Goal: Information Seeking & Learning: Find specific fact

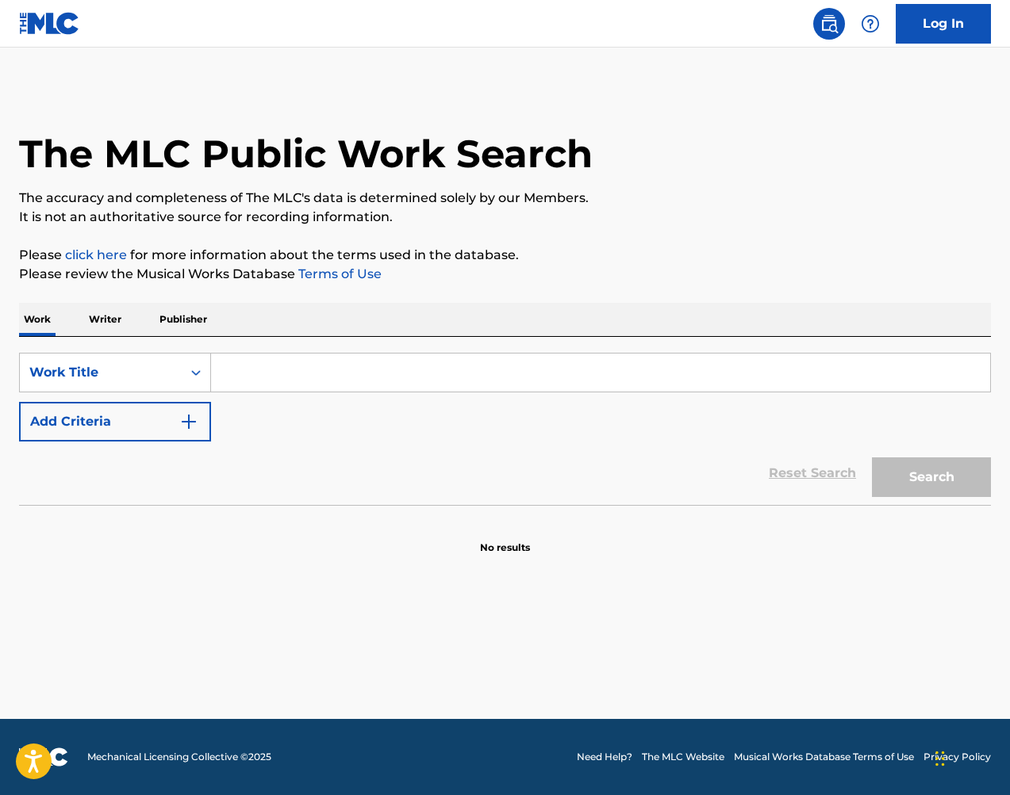
click at [286, 359] on input "Search Form" at bounding box center [600, 373] width 779 height 38
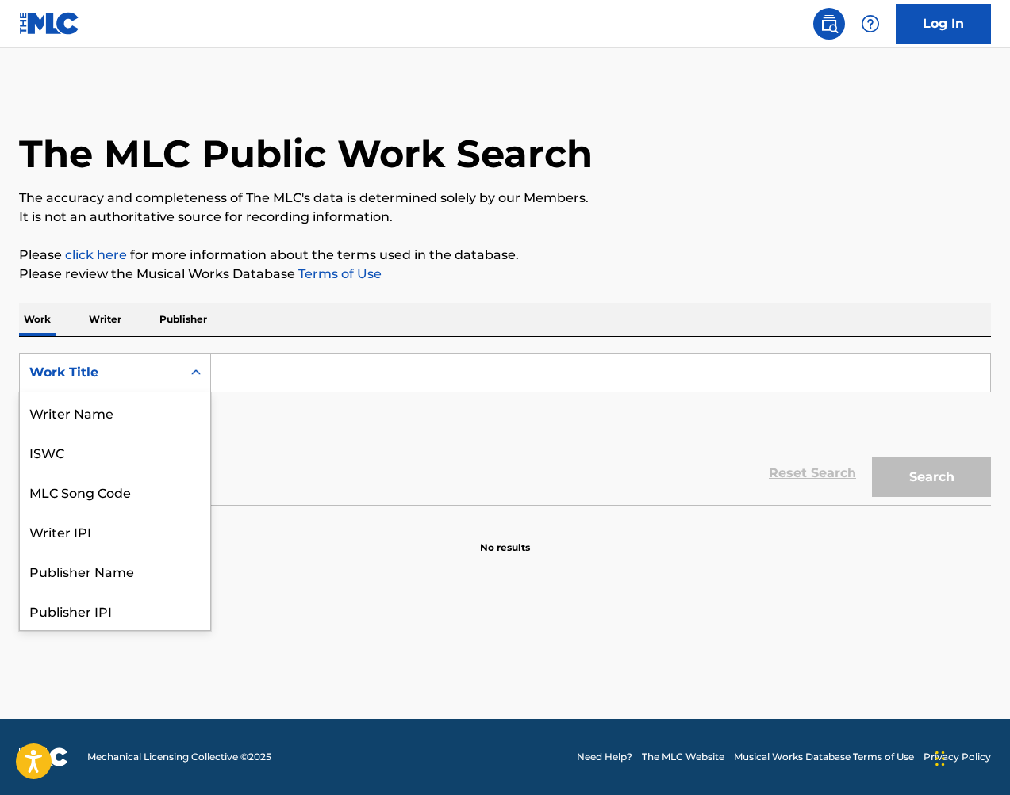
drag, startPoint x: 150, startPoint y: 369, endPoint x: 160, endPoint y: 348, distance: 23.1
click at [149, 369] on div "Work Title" at bounding box center [100, 372] width 143 height 19
click at [152, 413] on div "MLC Song Code" at bounding box center [115, 413] width 190 height 40
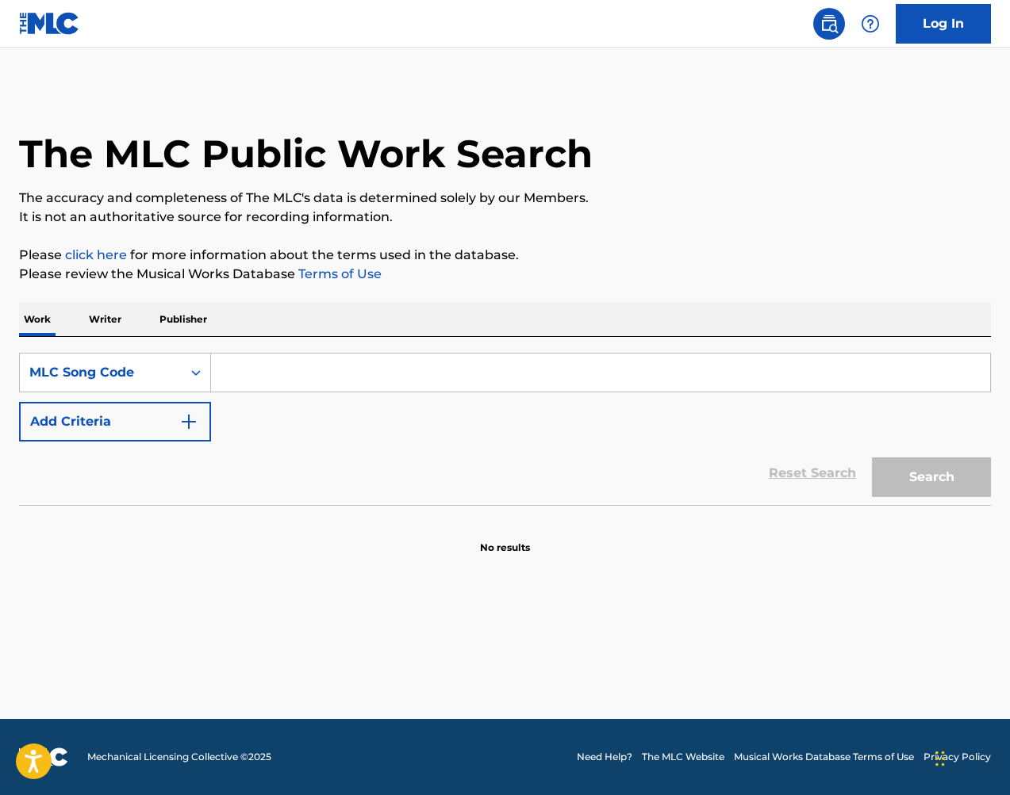
drag, startPoint x: 286, startPoint y: 383, endPoint x: 332, endPoint y: 390, distance: 46.6
click at [286, 383] on input "Search Form" at bounding box center [600, 373] width 779 height 38
paste input "RA4SQD"
click at [912, 460] on button "Search" at bounding box center [931, 478] width 119 height 40
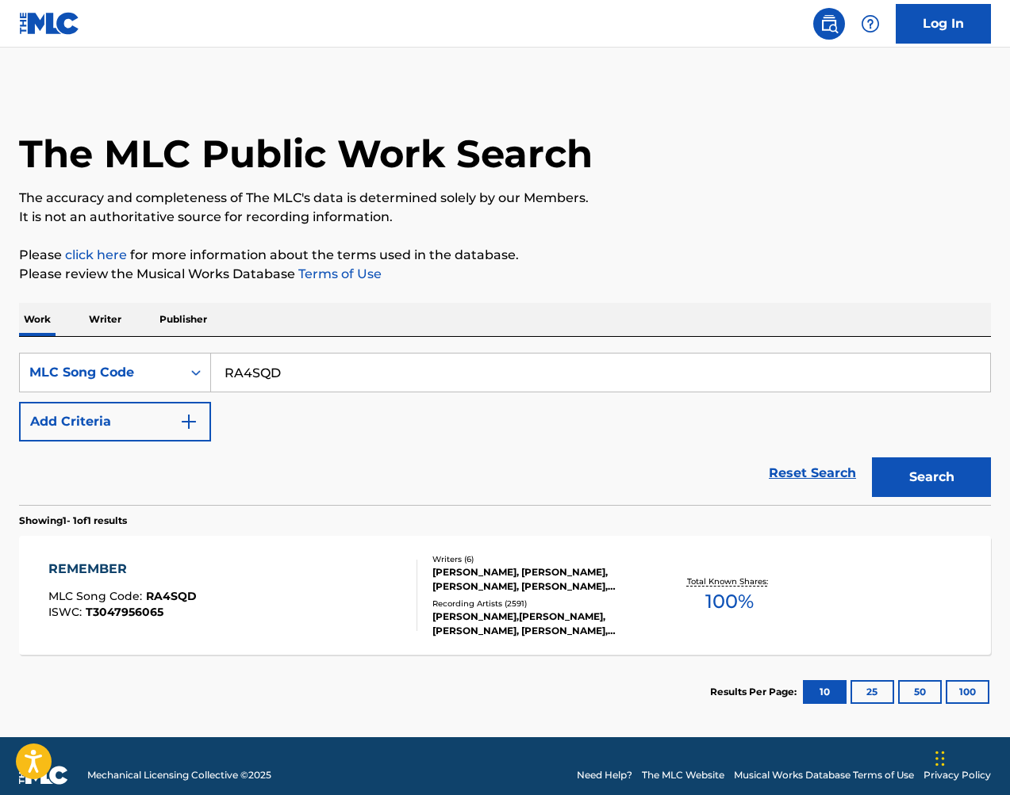
click at [350, 386] on input "RA4SQD" at bounding box center [600, 373] width 779 height 38
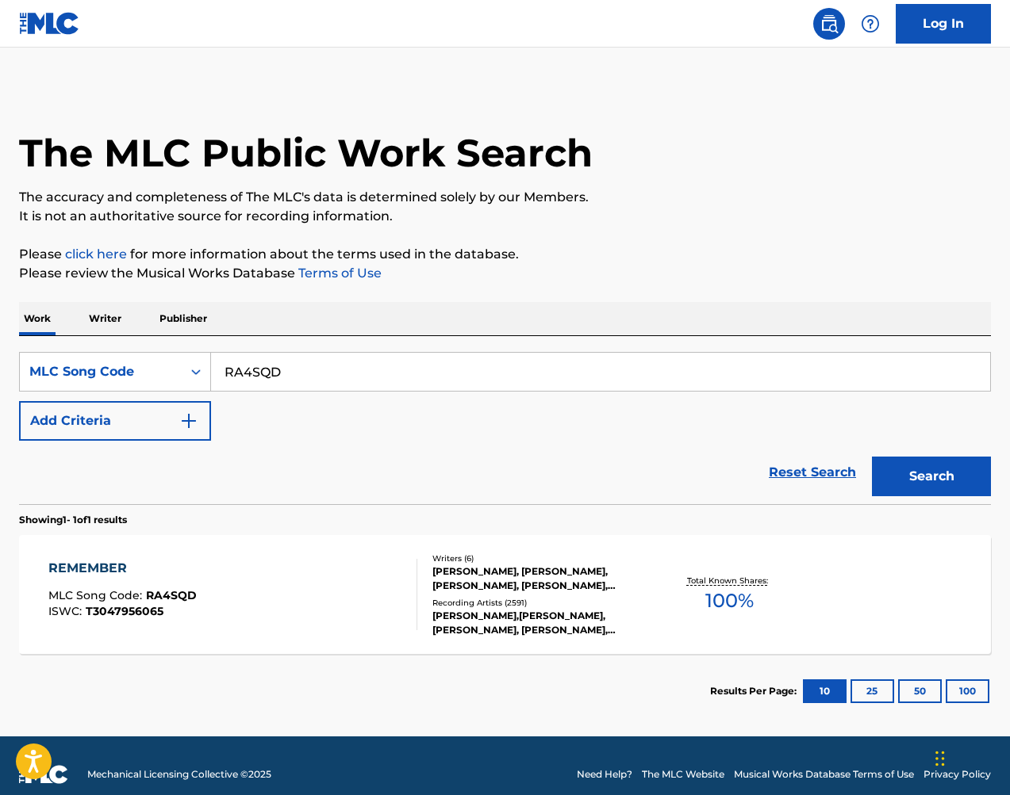
click at [350, 386] on input "RA4SQD" at bounding box center [600, 372] width 779 height 38
paste input "CA6OYC"
click at [937, 458] on button "Search" at bounding box center [931, 477] width 119 height 40
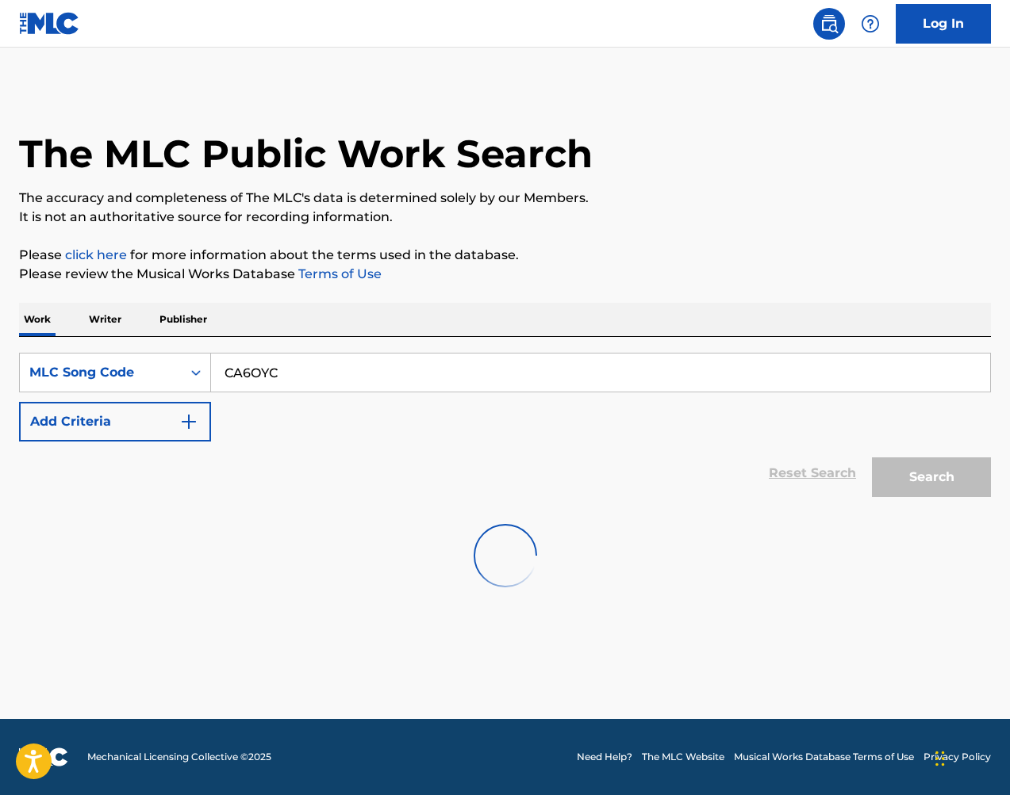
scroll to position [0, 0]
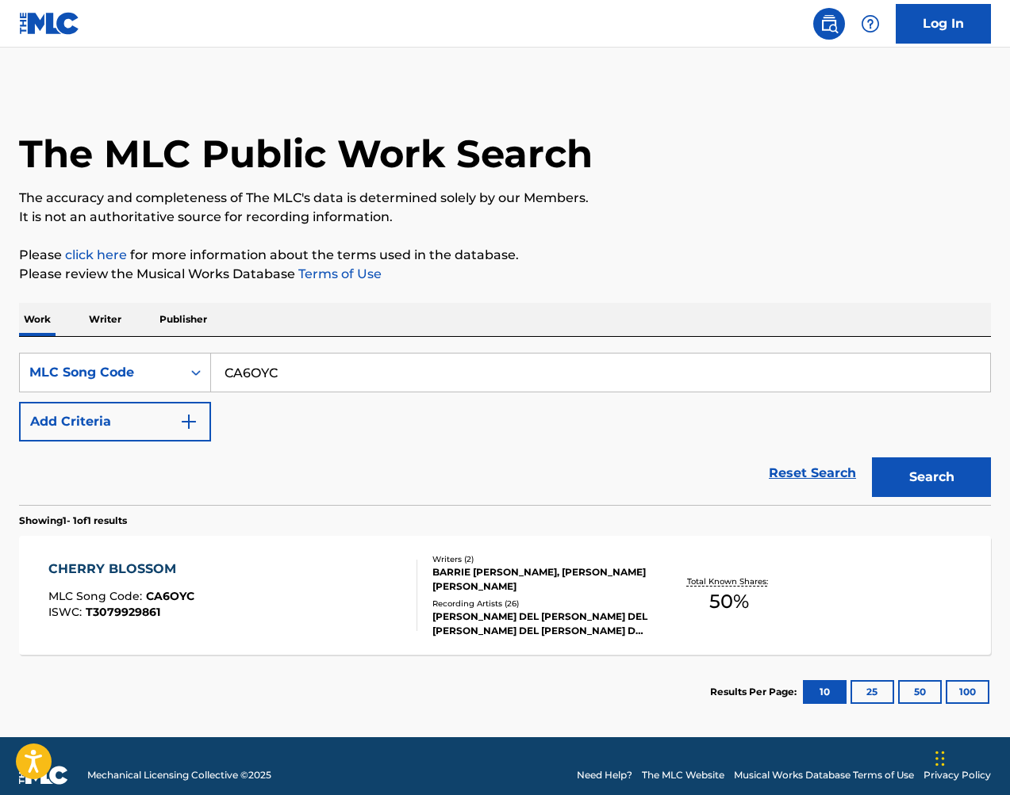
click at [318, 370] on input "CA6OYC" at bounding box center [600, 373] width 779 height 38
paste input "Y0697V"
click at [898, 483] on button "Search" at bounding box center [931, 478] width 119 height 40
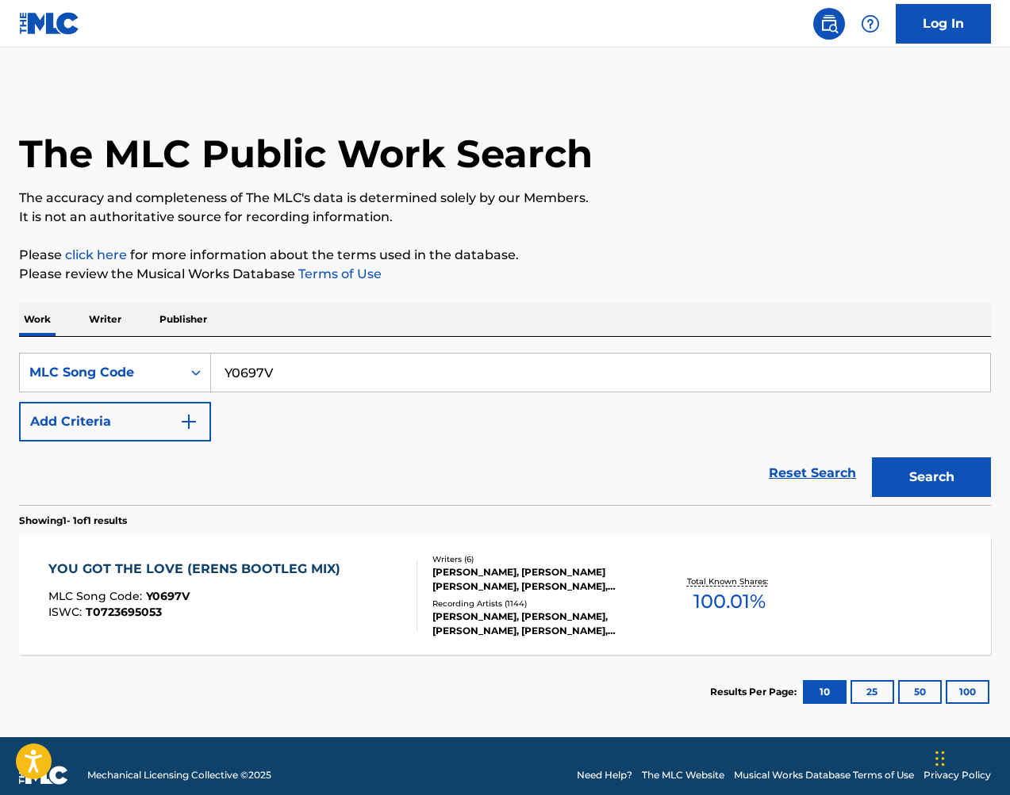
click at [438, 355] on input "Y0697V" at bounding box center [600, 373] width 779 height 38
paste input "CB6KF1"
click at [889, 481] on button "Search" at bounding box center [931, 478] width 119 height 40
click at [558, 384] on input "CB6KF1" at bounding box center [600, 373] width 779 height 38
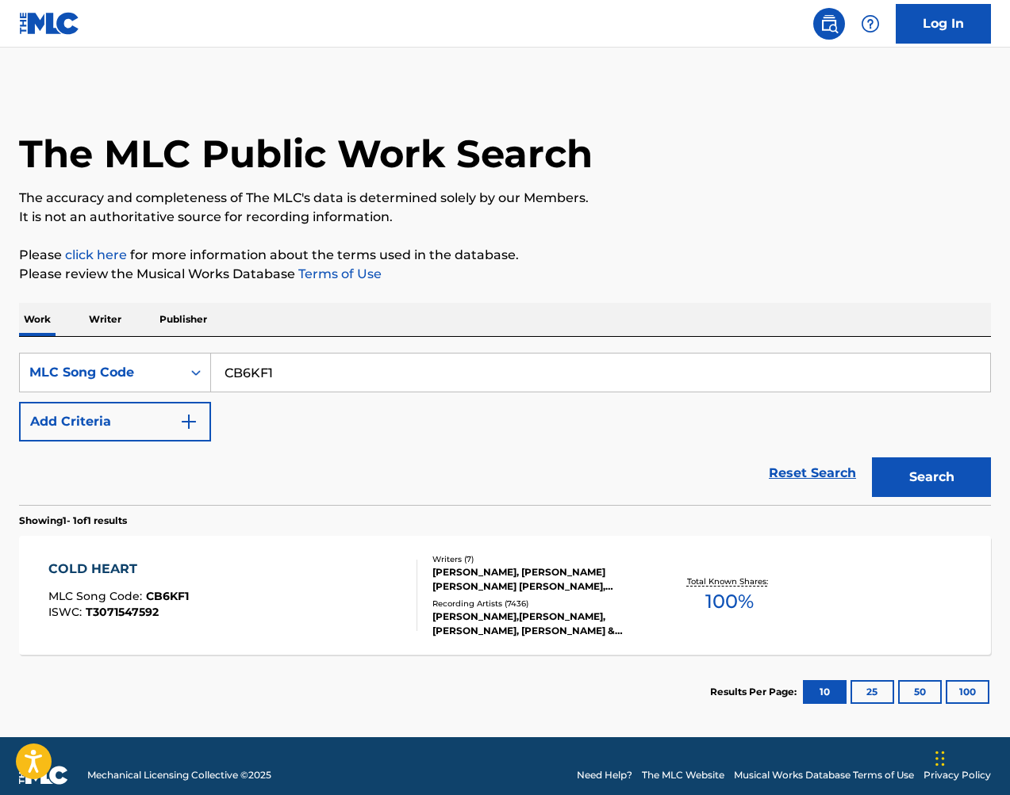
click at [558, 384] on input "CB6KF1" at bounding box center [600, 373] width 779 height 38
paste input "BB6VJ9"
click at [936, 479] on button "Search" at bounding box center [931, 478] width 119 height 40
click at [439, 366] on input "BB6VJ9" at bounding box center [600, 373] width 779 height 38
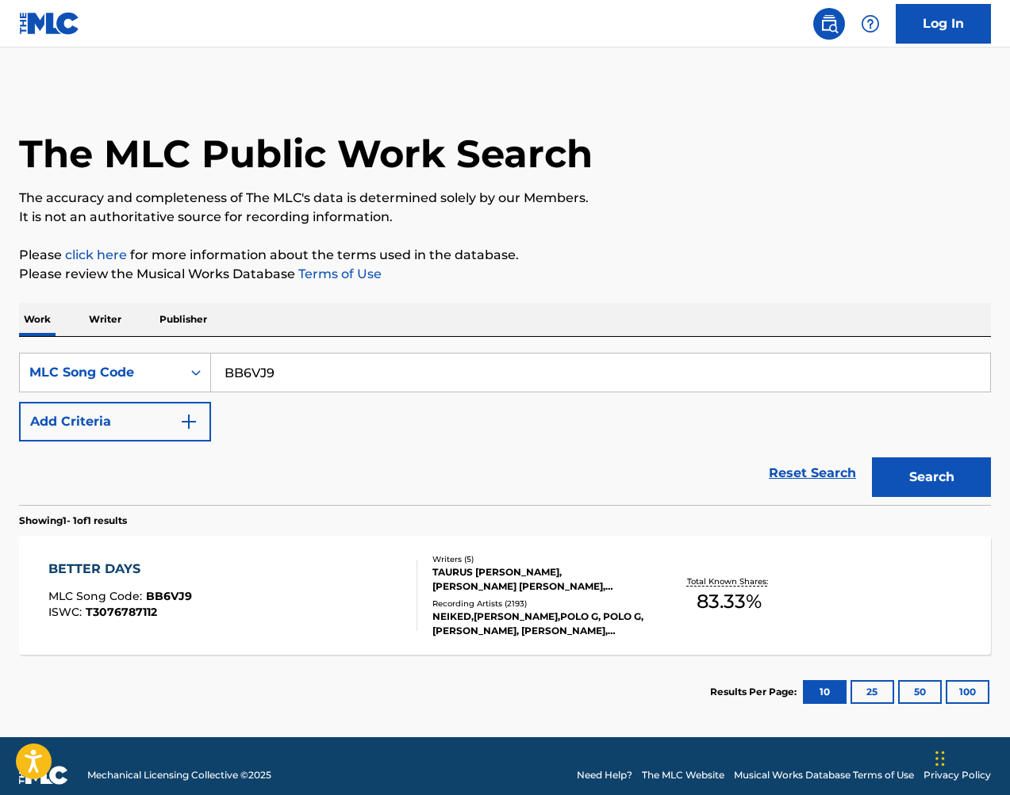
paste input "1SFB"
click at [932, 470] on button "Search" at bounding box center [931, 478] width 119 height 40
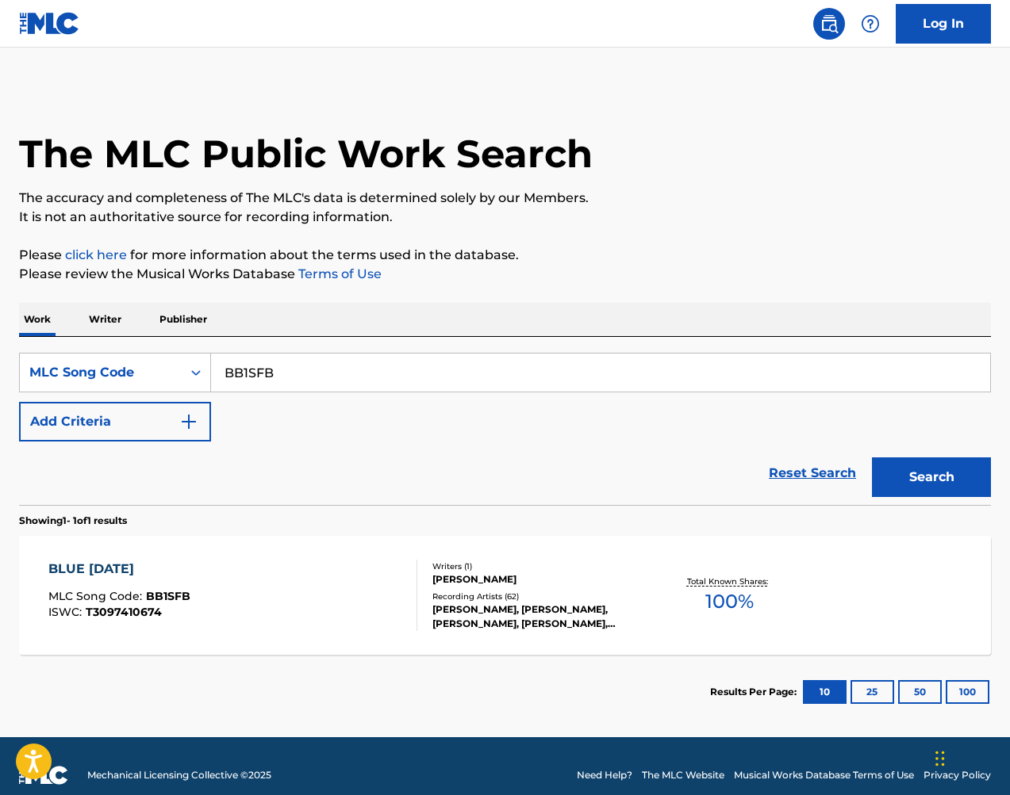
click at [373, 383] on input "BB1SFB" at bounding box center [600, 373] width 779 height 38
paste input "EC21U"
click at [936, 489] on button "Search" at bounding box center [931, 478] width 119 height 40
click at [443, 371] on input "EC21UB" at bounding box center [600, 373] width 779 height 38
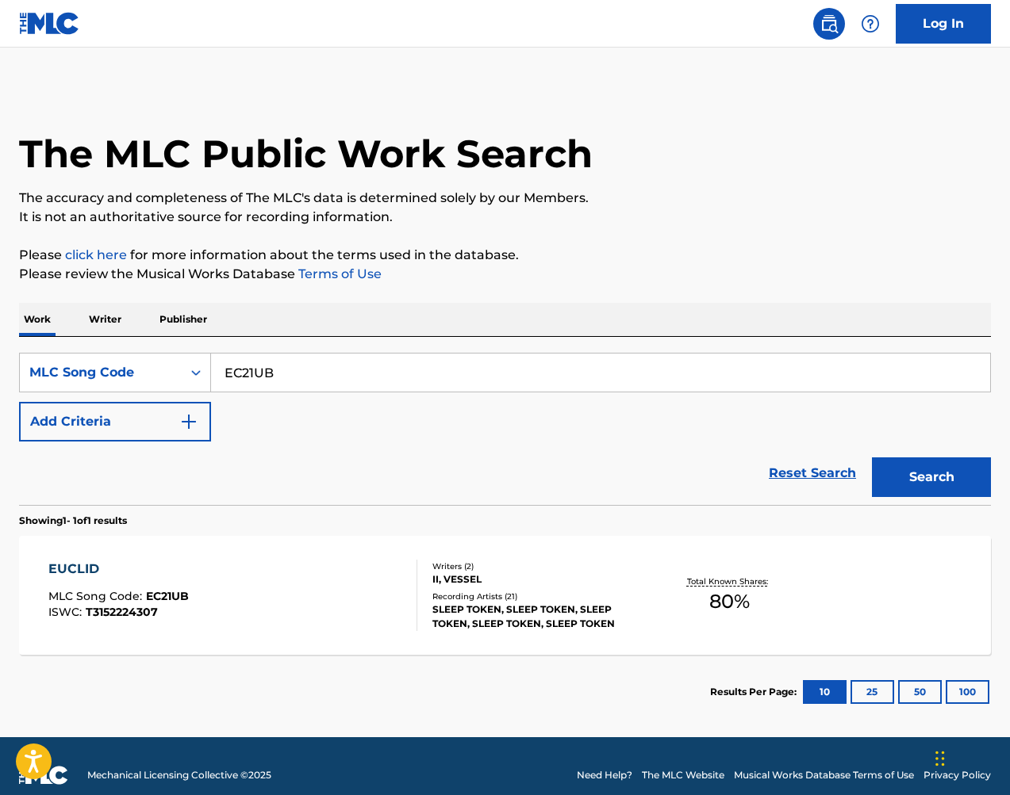
drag, startPoint x: 811, startPoint y: 408, endPoint x: 443, endPoint y: 370, distance: 369.1
click at [443, 371] on input "EC21UB" at bounding box center [600, 373] width 779 height 38
paste input "TA8DYI"
click at [947, 479] on button "Search" at bounding box center [931, 478] width 119 height 40
click at [420, 366] on input "TA8DYI" at bounding box center [600, 373] width 779 height 38
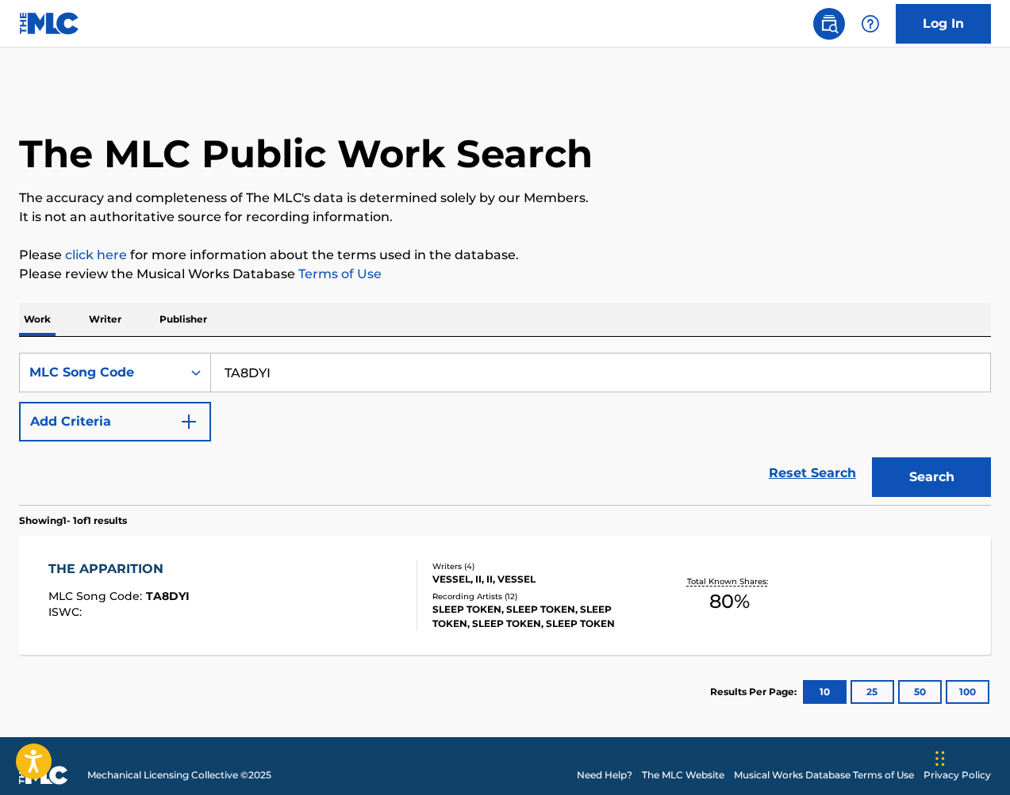
click at [420, 366] on input "TA8DYI" at bounding box center [600, 373] width 779 height 38
paste input "DC5YSR"
type input "DC5YSR"
click at [910, 472] on button "Search" at bounding box center [931, 478] width 119 height 40
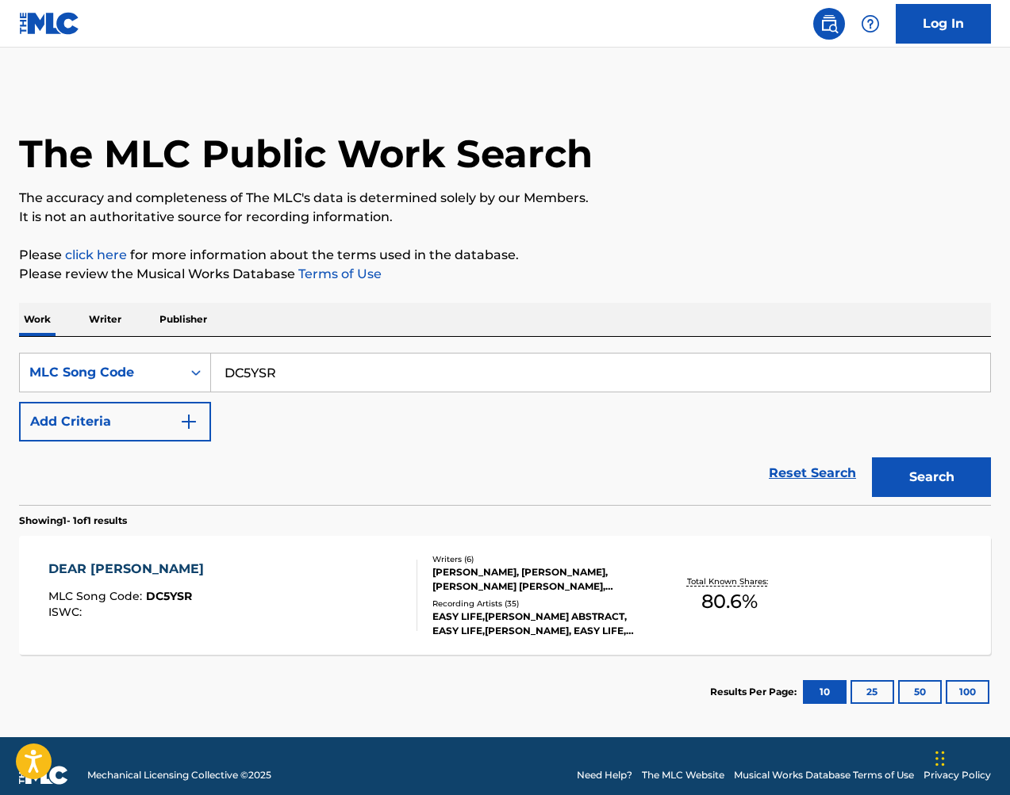
click at [776, 541] on div "DEAR MISS HOLLOWAY MLC Song Code : DC5YSR ISWC : Writers ( 6 ) ROBERT JAMES MIL…" at bounding box center [505, 595] width 972 height 119
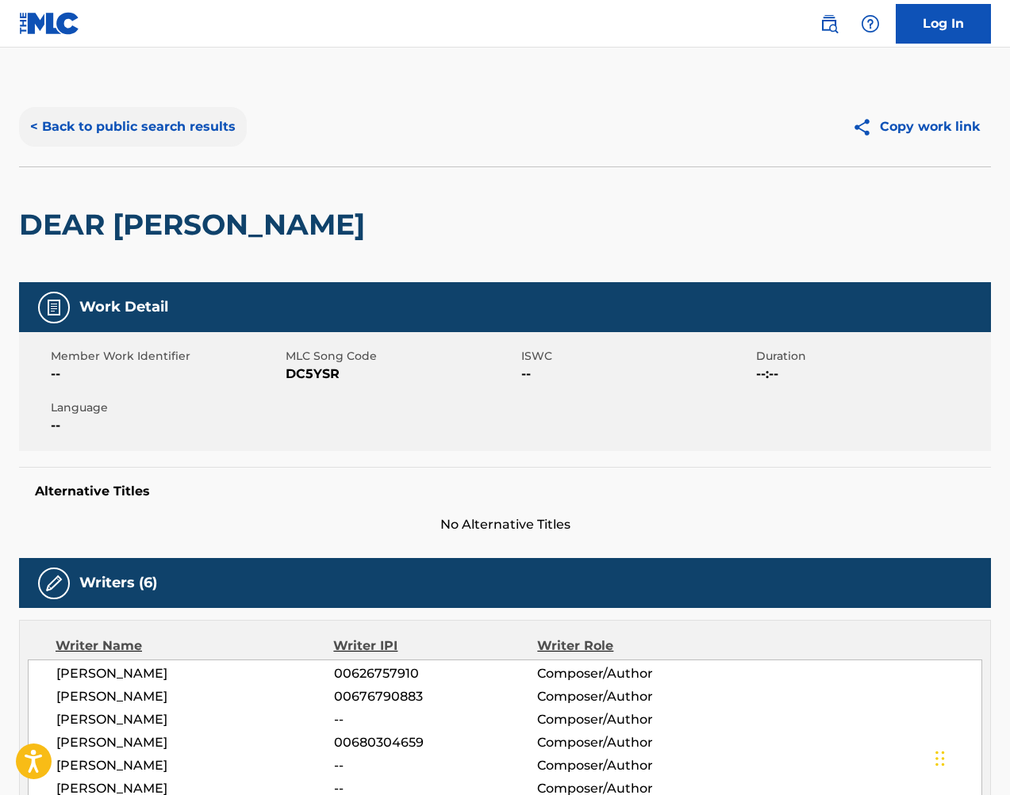
click at [149, 117] on button "< Back to public search results" at bounding box center [133, 127] width 228 height 40
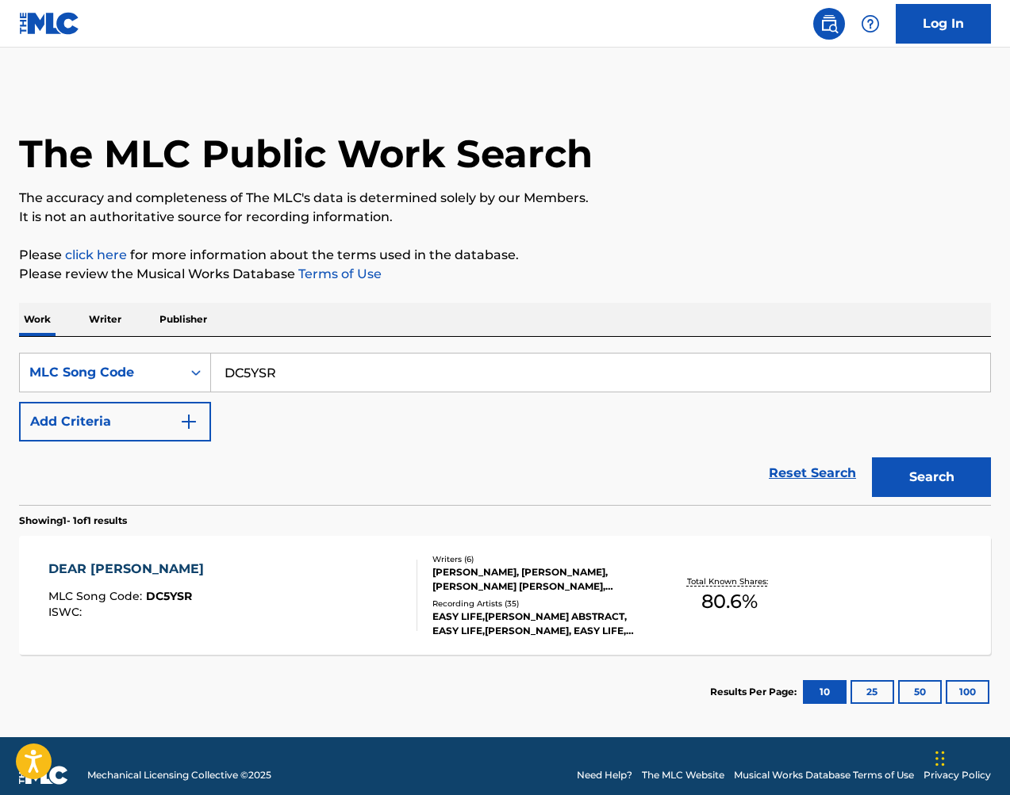
click at [342, 379] on input "DC5YSR" at bounding box center [600, 373] width 779 height 38
paste input "LE2OPX"
click at [918, 470] on button "Search" at bounding box center [931, 478] width 119 height 40
click at [527, 357] on input "LE2OPX" at bounding box center [600, 373] width 779 height 38
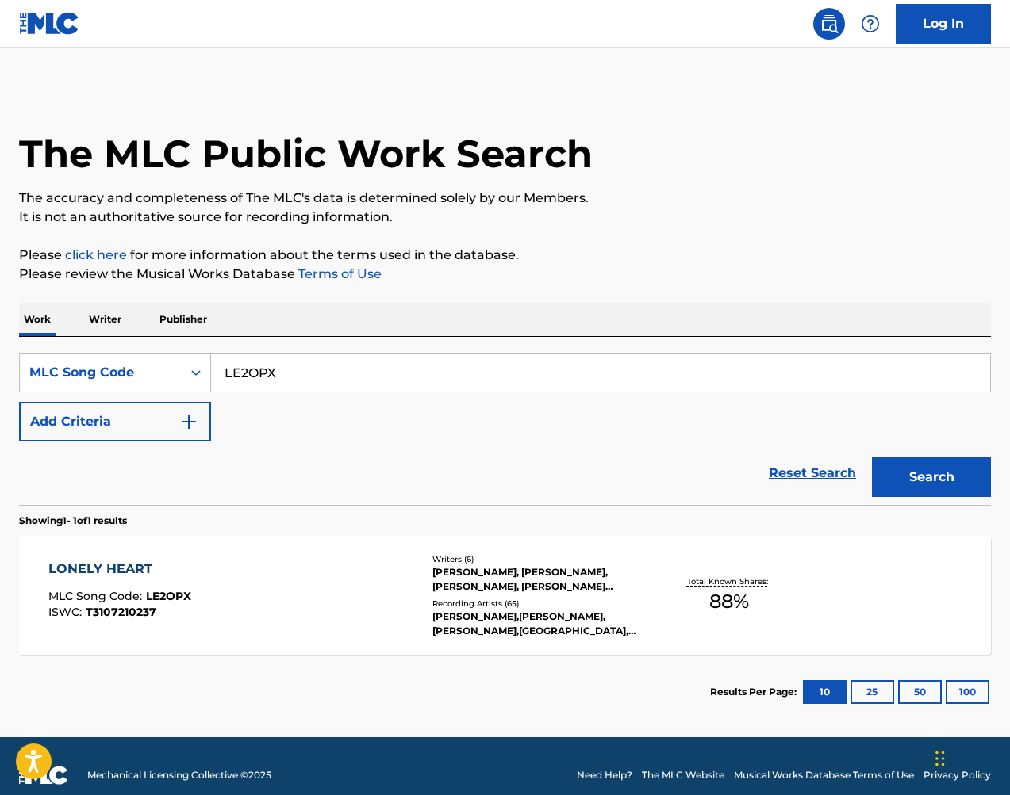
click at [527, 357] on input "LE2OPX" at bounding box center [600, 373] width 779 height 38
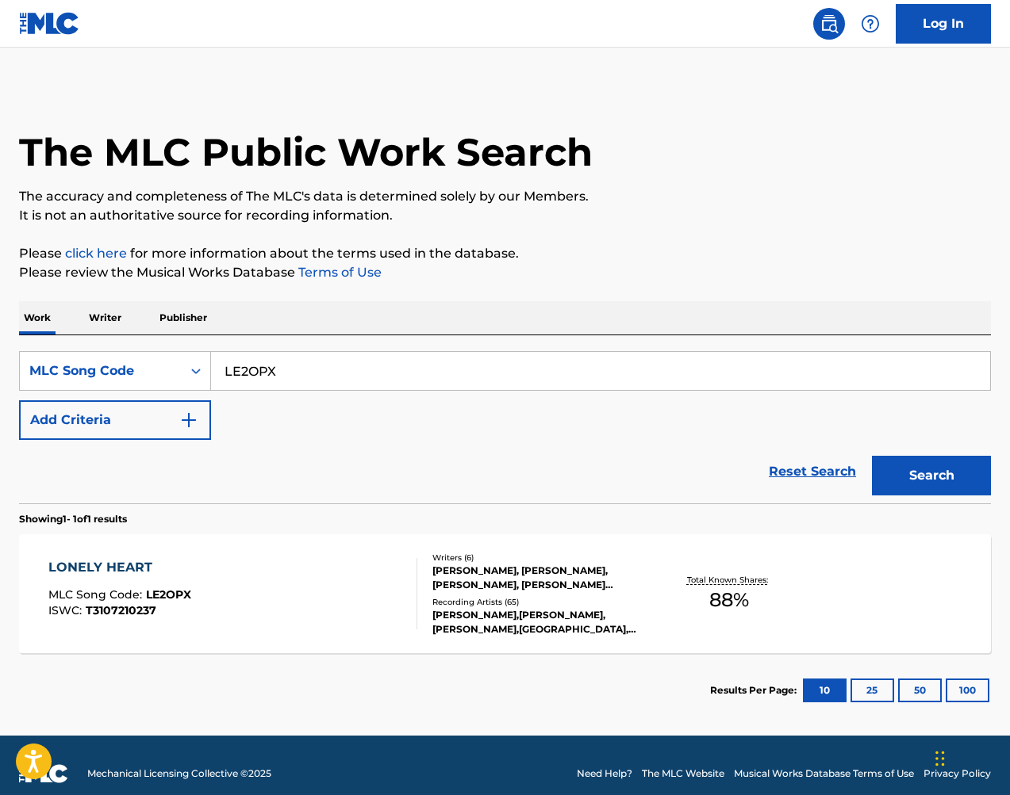
paste input "WD0OQ6"
click at [947, 469] on button "Search" at bounding box center [931, 476] width 119 height 40
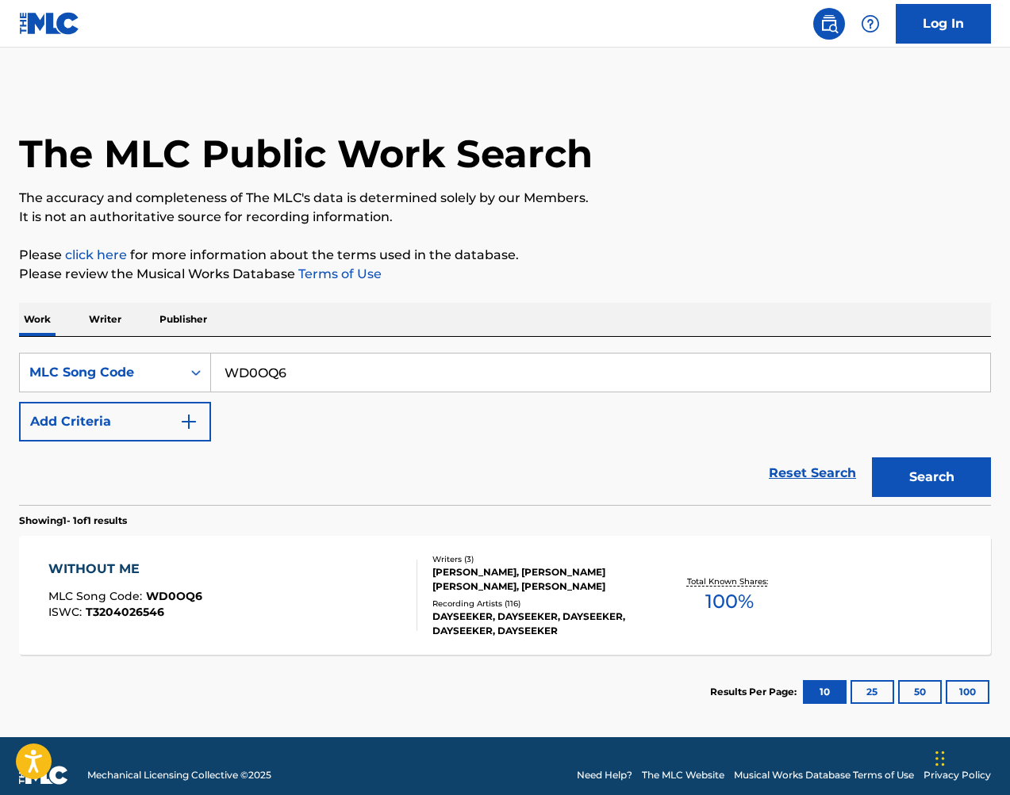
click at [474, 372] on input "WD0OQ6" at bounding box center [600, 373] width 779 height 38
drag, startPoint x: 920, startPoint y: 349, endPoint x: 477, endPoint y: 372, distance: 443.9
click at [474, 372] on input "WD0OQ6" at bounding box center [600, 373] width 779 height 38
paste input "RA6CNM"
click at [937, 465] on button "Search" at bounding box center [931, 478] width 119 height 40
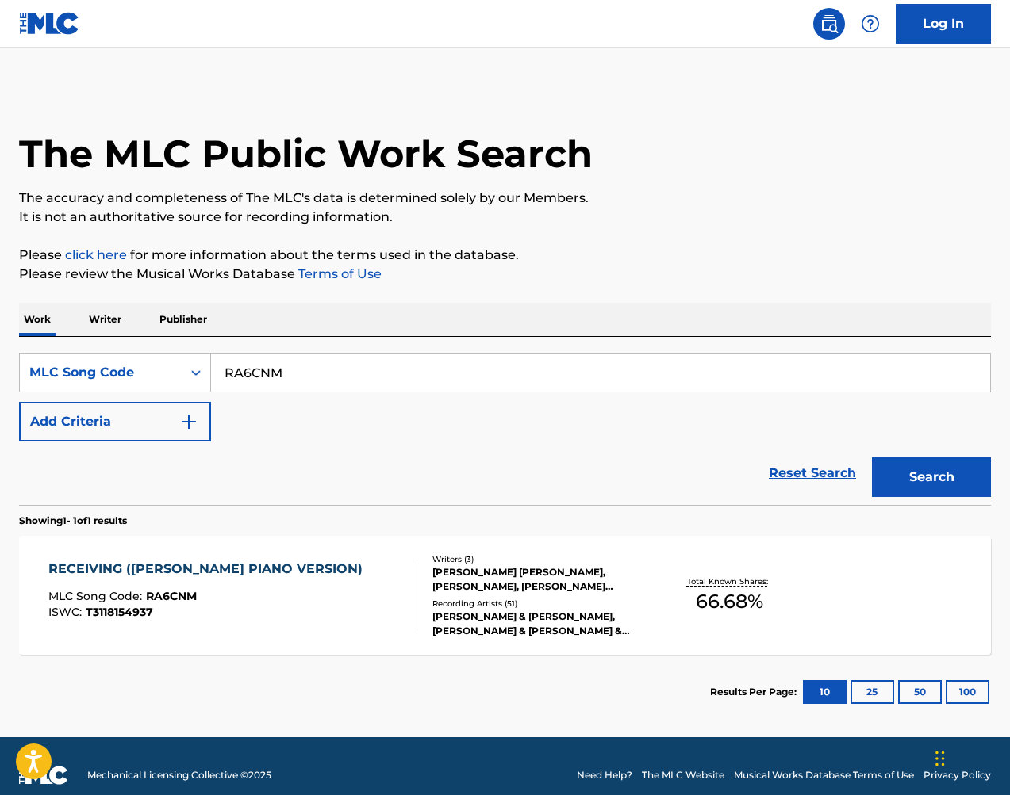
click at [496, 388] on input "RA6CNM" at bounding box center [600, 373] width 779 height 38
click at [499, 386] on input "RA6CNM" at bounding box center [600, 373] width 779 height 38
click at [502, 385] on input "RA6CNM" at bounding box center [600, 373] width 779 height 38
paste input "EA5GJA"
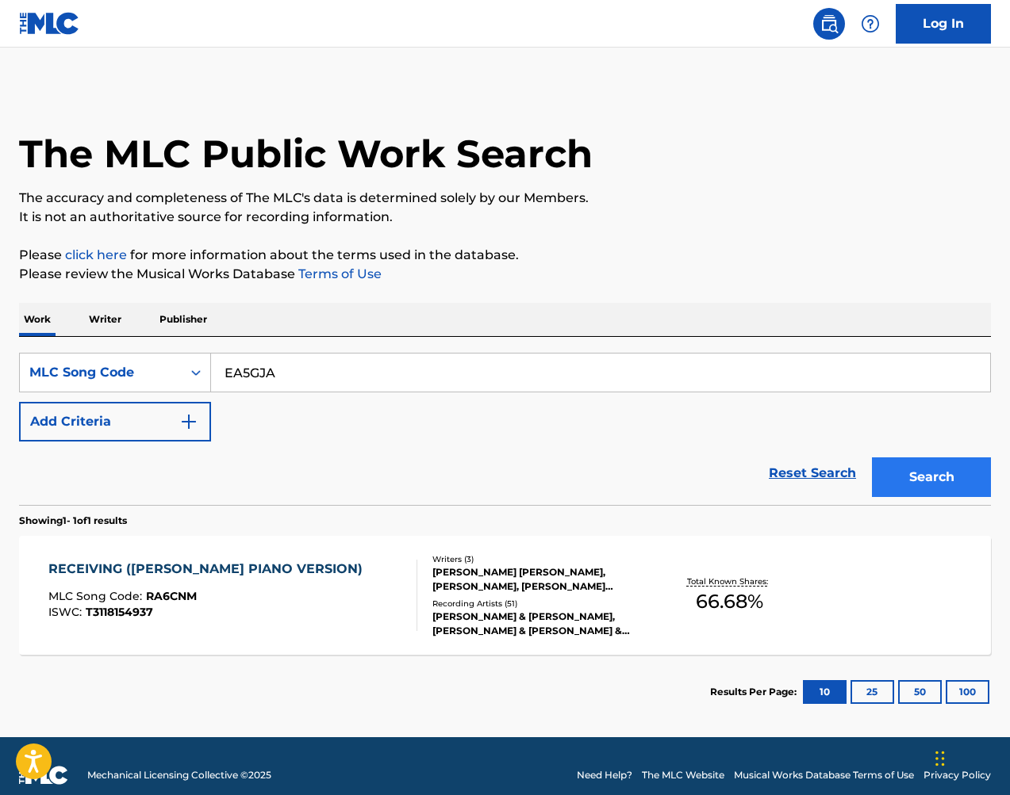
click at [939, 459] on button "Search" at bounding box center [931, 478] width 119 height 40
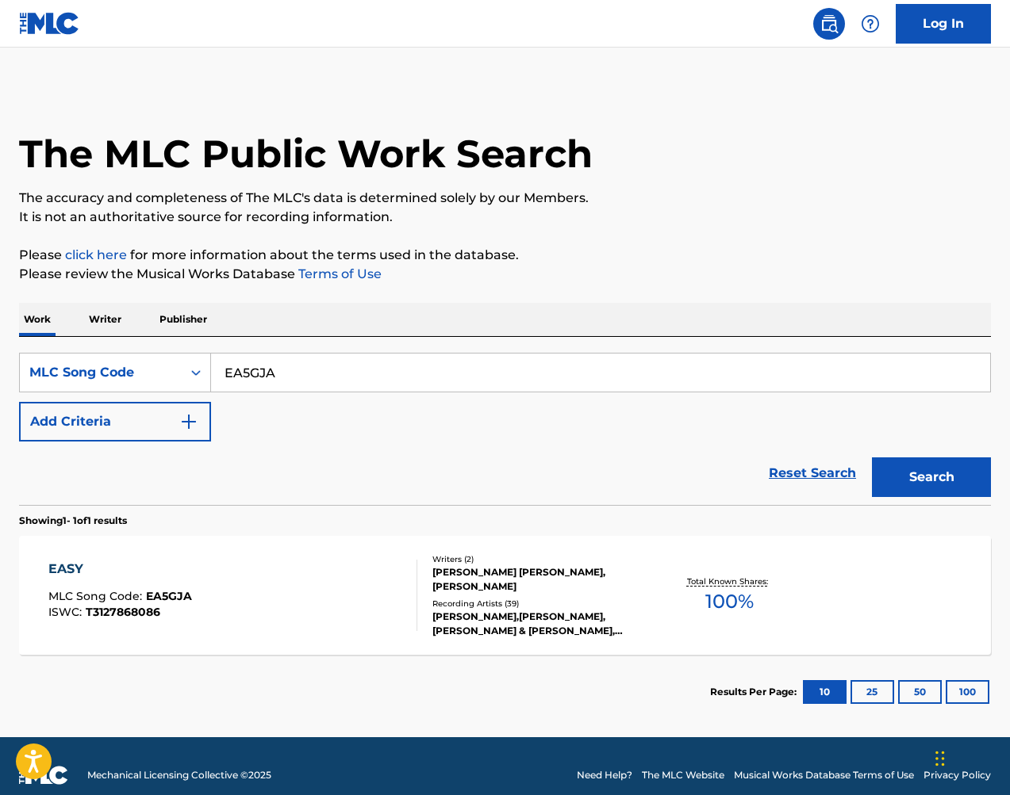
click at [454, 388] on input "EA5GJA" at bounding box center [600, 373] width 779 height 38
drag, startPoint x: 970, startPoint y: 516, endPoint x: 451, endPoint y: 387, distance: 534.6
click at [453, 387] on input "EA5GJA" at bounding box center [600, 373] width 779 height 38
paste input "DB9MCW"
click at [927, 474] on button "Search" at bounding box center [931, 478] width 119 height 40
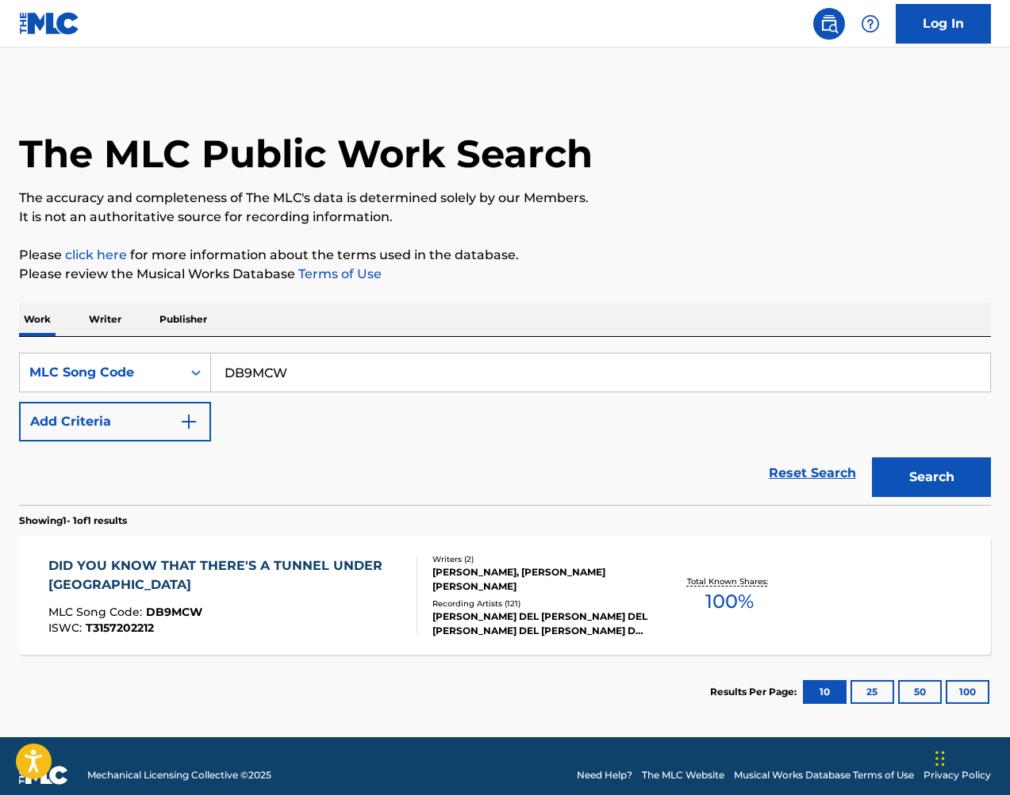
click at [457, 360] on input "DB9MCW" at bounding box center [600, 373] width 779 height 38
drag, startPoint x: 989, startPoint y: 392, endPoint x: 457, endPoint y: 360, distance: 533.1
click at [457, 360] on input "DB9MCW" at bounding box center [600, 373] width 779 height 38
paste input "OD19CL"
click at [938, 491] on button "Search" at bounding box center [931, 478] width 119 height 40
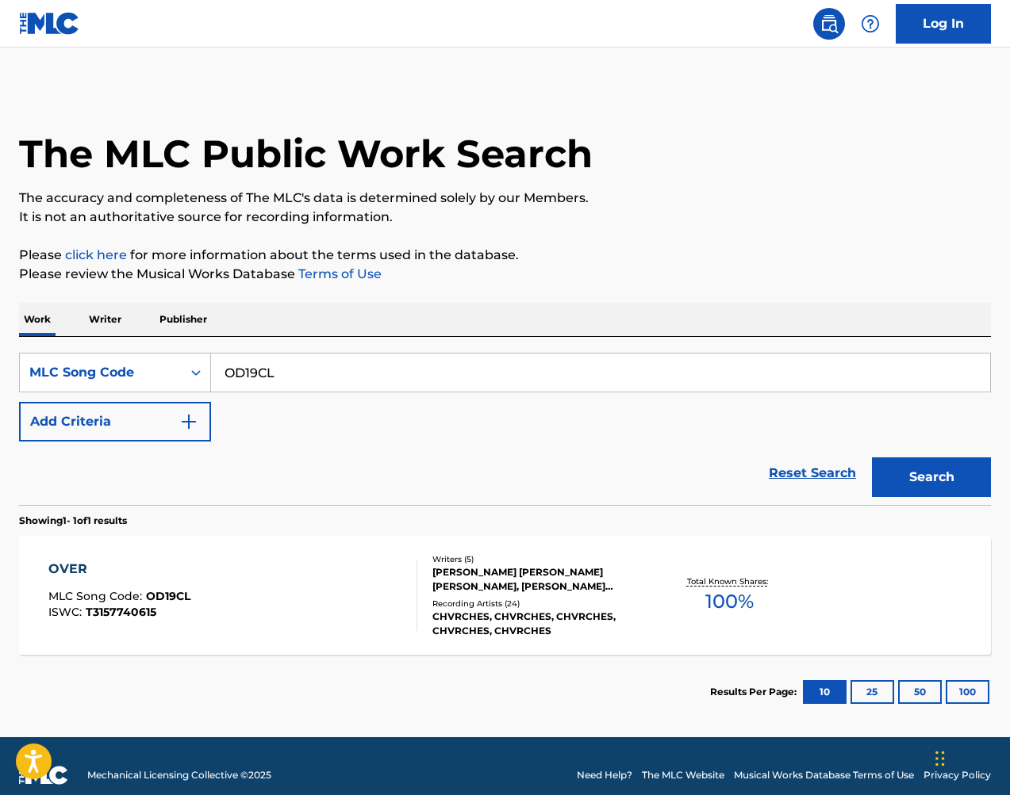
click at [516, 381] on input "OD19CL" at bounding box center [600, 373] width 779 height 38
paste input "E64966"
click at [929, 465] on button "Search" at bounding box center [931, 478] width 119 height 40
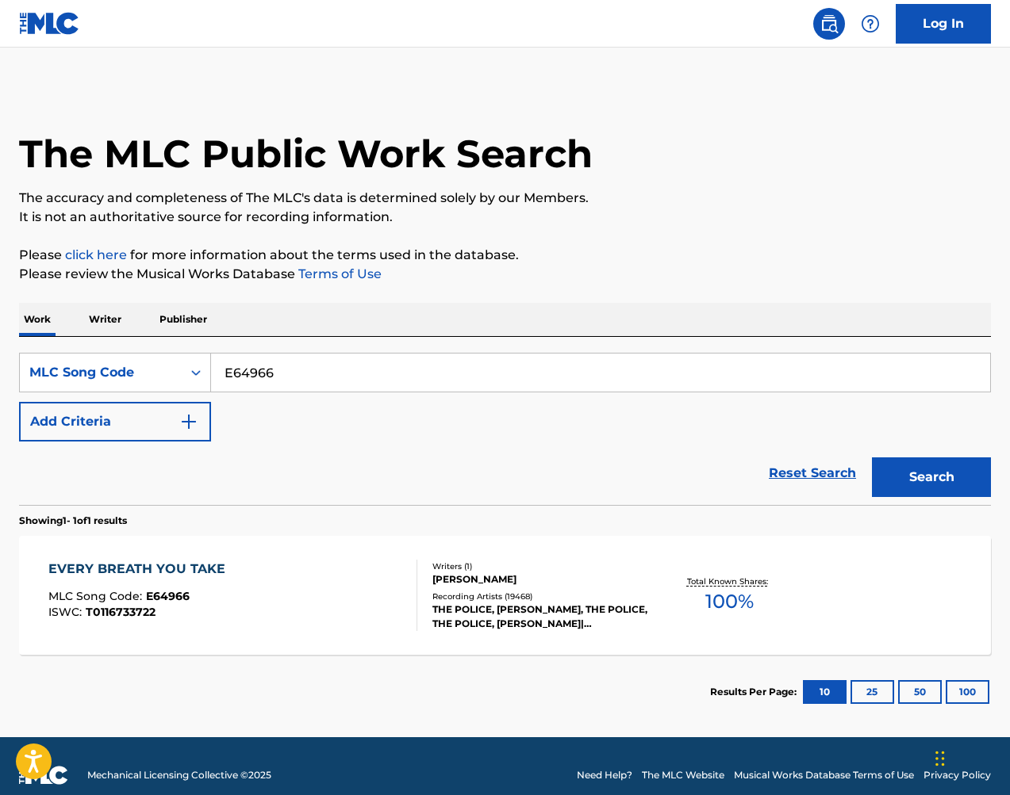
scroll to position [5, 0]
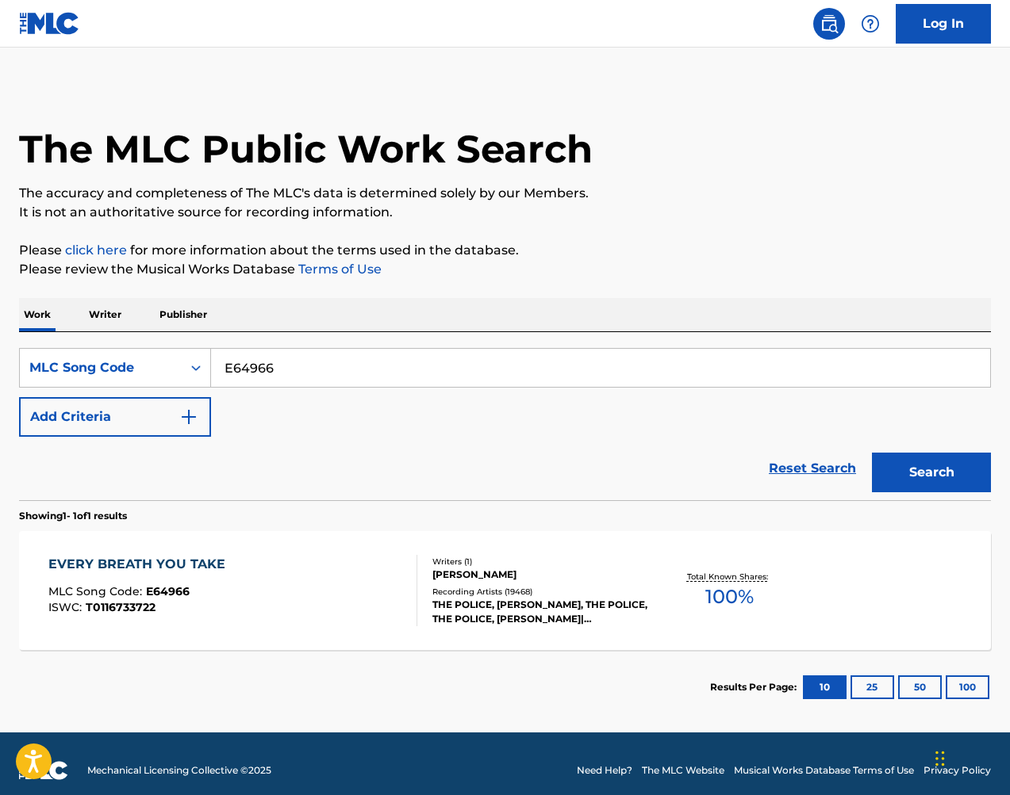
click at [462, 369] on input "E64966" at bounding box center [600, 368] width 779 height 38
drag, startPoint x: 926, startPoint y: 391, endPoint x: 461, endPoint y: 369, distance: 466.1
click at [461, 369] on input "E64966" at bounding box center [600, 368] width 779 height 38
paste input "TT9WJT"
click at [915, 471] on button "Search" at bounding box center [931, 473] width 119 height 40
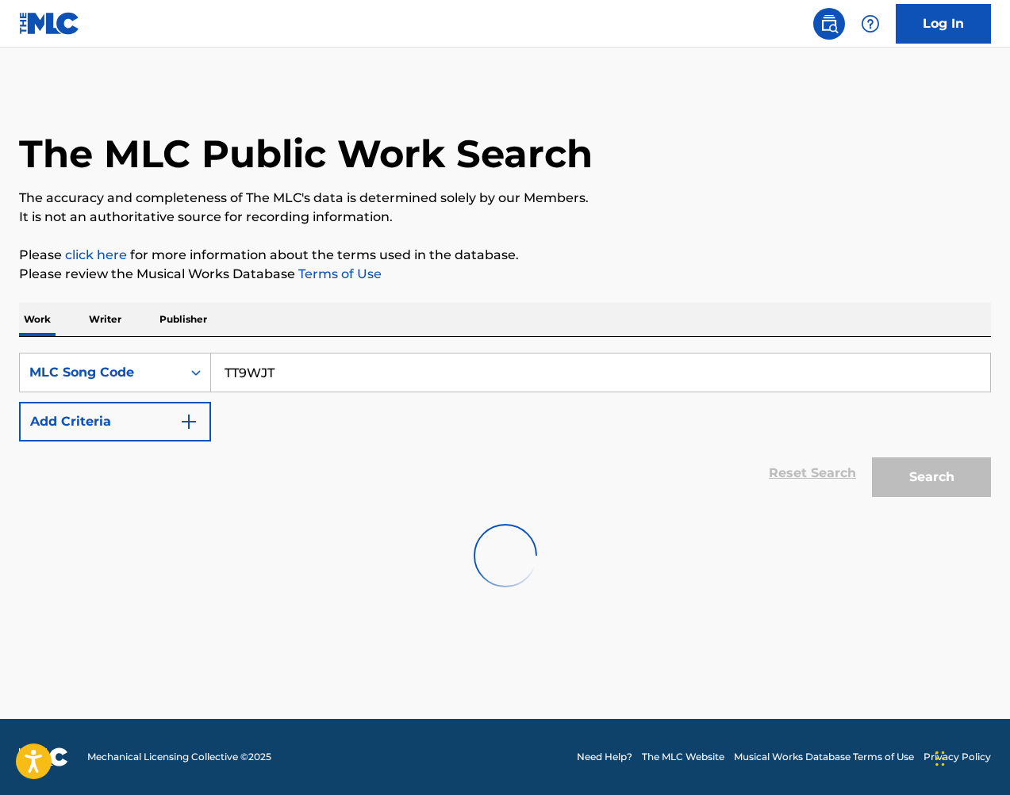
scroll to position [0, 0]
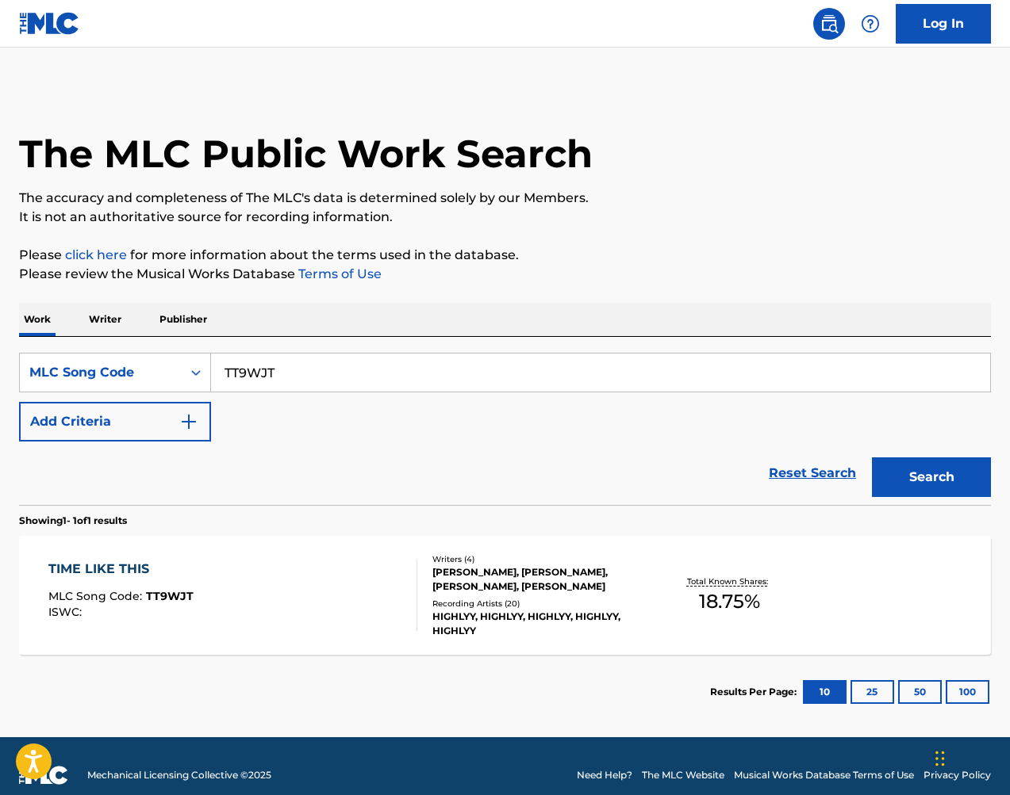
click at [351, 382] on input "TT9WJT" at bounding box center [600, 373] width 779 height 38
paste input "S49LSU"
click at [963, 477] on button "Search" at bounding box center [931, 478] width 119 height 40
click at [572, 367] on input "S49LSU" at bounding box center [600, 373] width 779 height 38
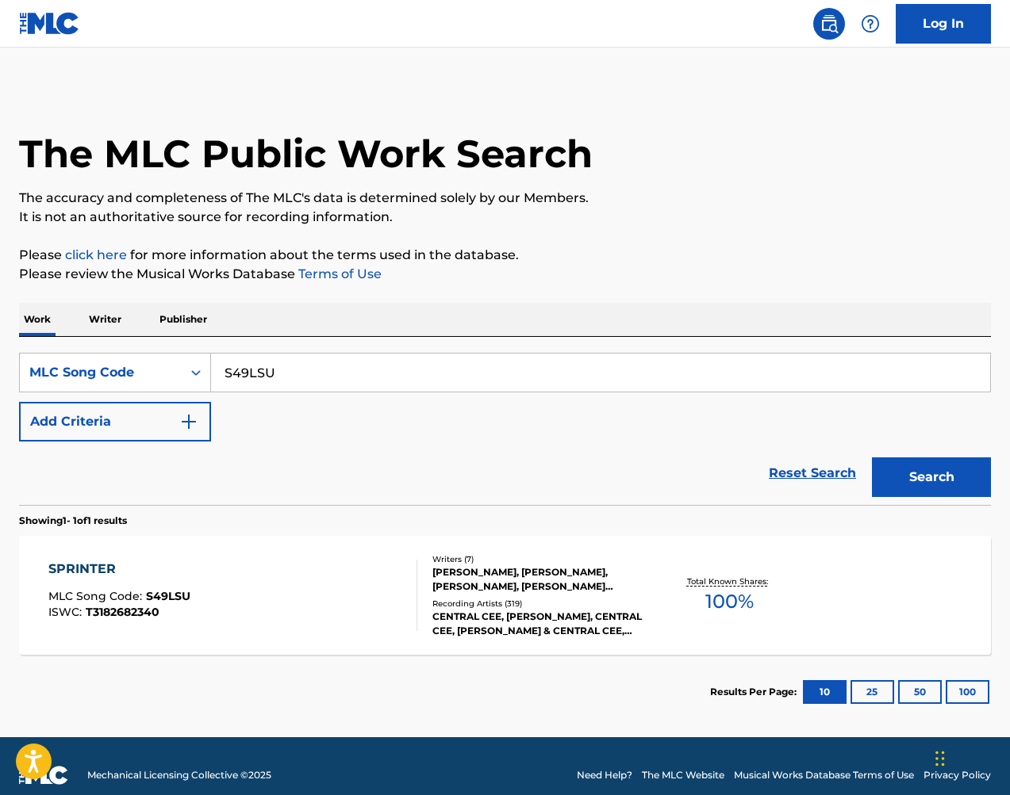
click at [572, 367] on input "S49LSU" at bounding box center [600, 373] width 779 height 38
paste input "MR8AA5"
click at [944, 461] on button "Search" at bounding box center [931, 478] width 119 height 40
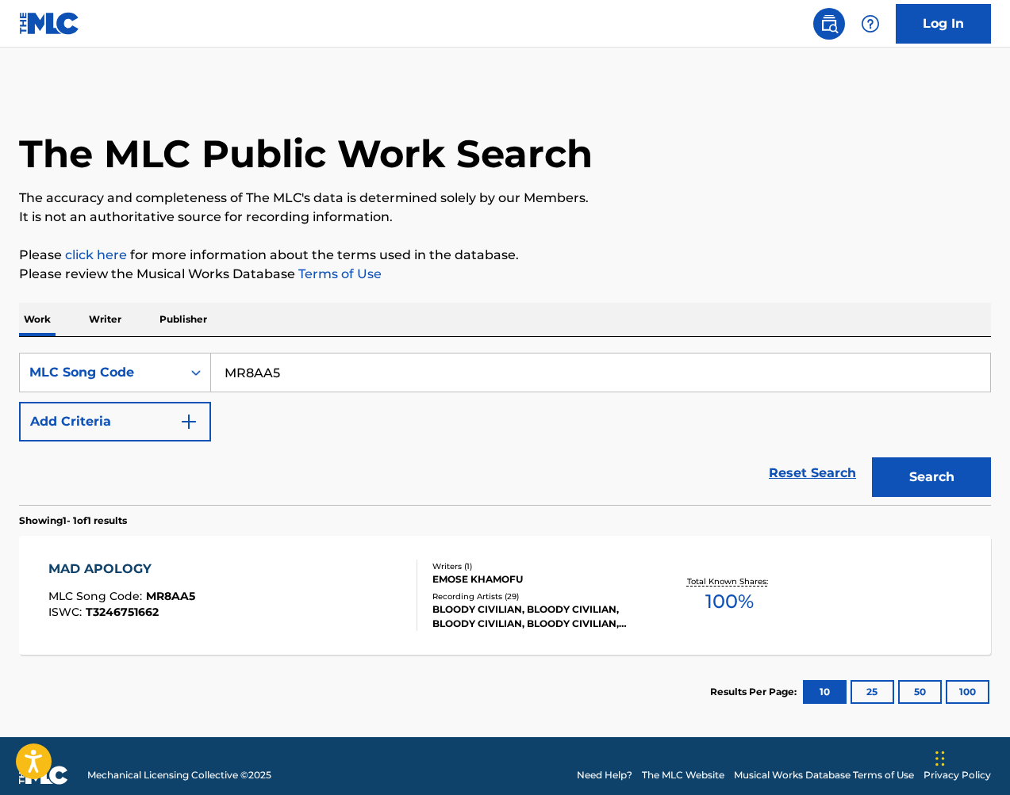
click at [608, 381] on input "MR8AA5" at bounding box center [600, 373] width 779 height 38
paste input "SI98YS"
click at [934, 469] on button "Search" at bounding box center [931, 478] width 119 height 40
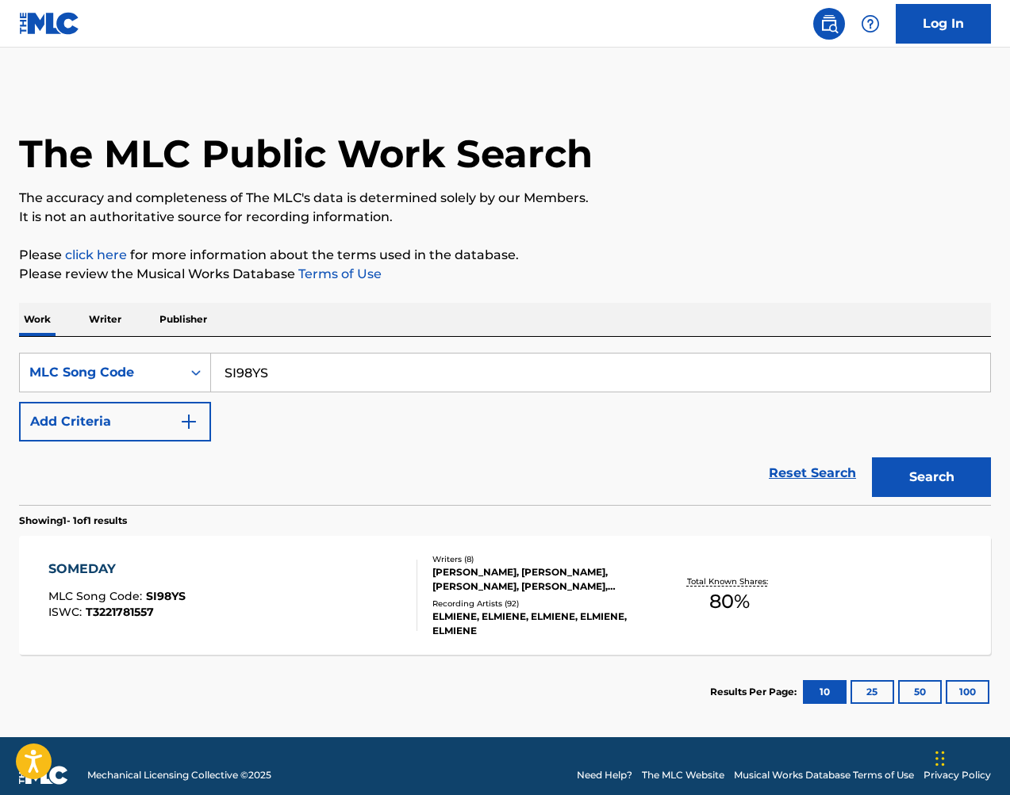
click at [688, 378] on input "SI98YS" at bounding box center [600, 373] width 779 height 38
drag, startPoint x: 862, startPoint y: 360, endPoint x: 692, endPoint y: 378, distance: 170.6
click at [688, 378] on input "SI98YS" at bounding box center [600, 373] width 779 height 38
paste input "NH5B7L"
type input "NH5B7L"
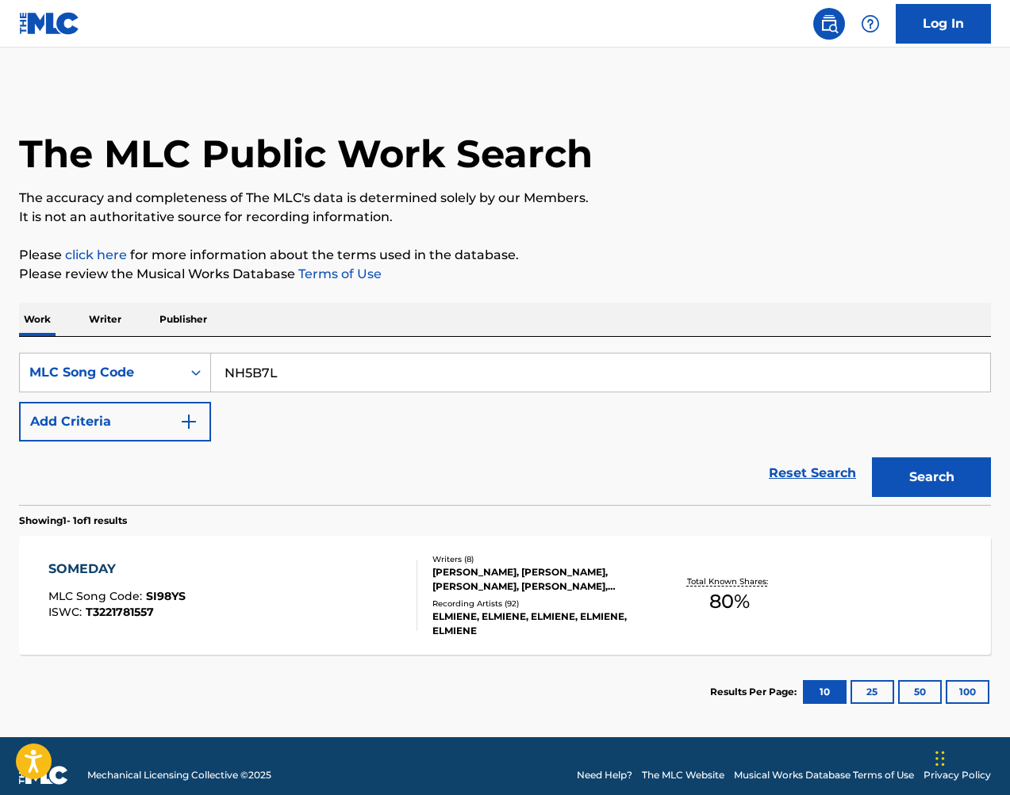
click at [932, 463] on button "Search" at bounding box center [931, 478] width 119 height 40
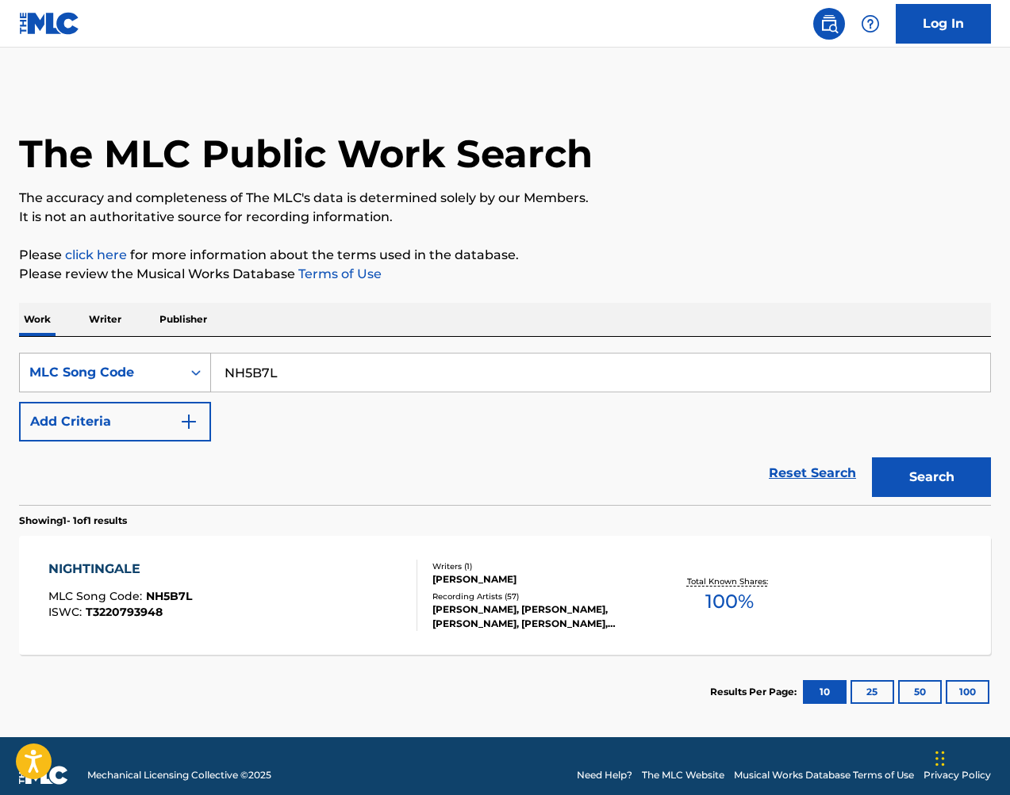
click at [128, 375] on div "MLC Song Code" at bounding box center [100, 372] width 143 height 19
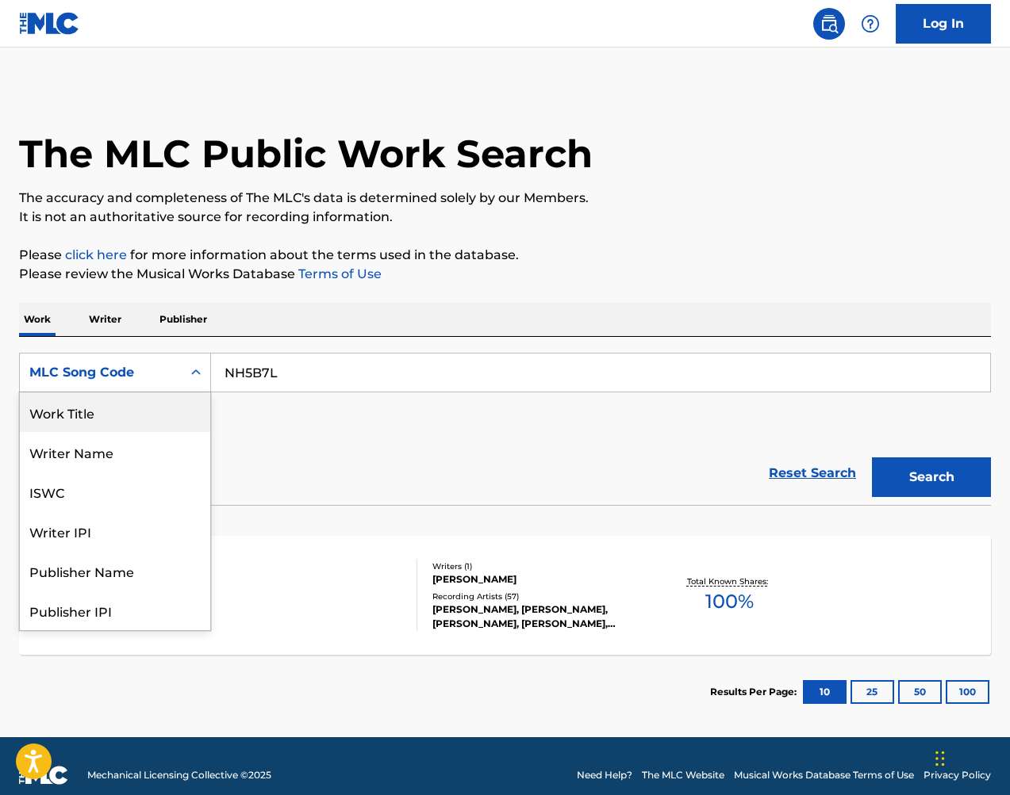
drag, startPoint x: 156, startPoint y: 408, endPoint x: 171, endPoint y: 404, distance: 15.6
click at [155, 408] on div "Work Title" at bounding box center [115, 413] width 190 height 40
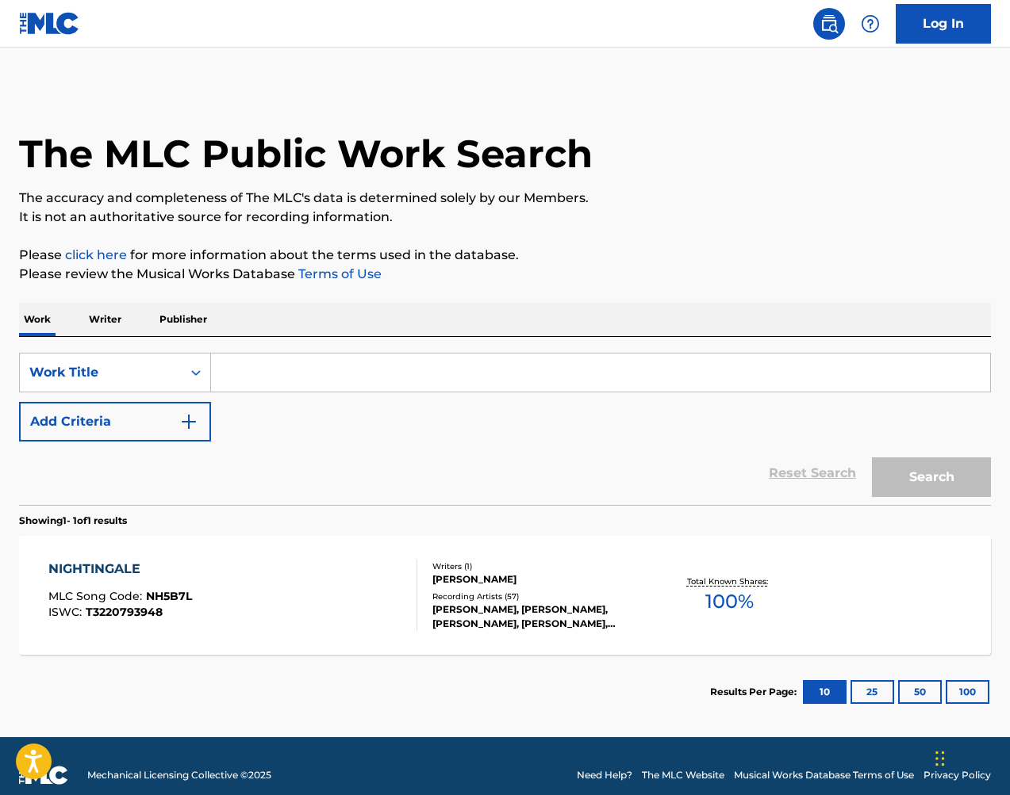
click at [358, 372] on input "Search Form" at bounding box center [600, 373] width 779 height 38
type input "solidarity"
click at [931, 477] on button "Search" at bounding box center [931, 478] width 119 height 40
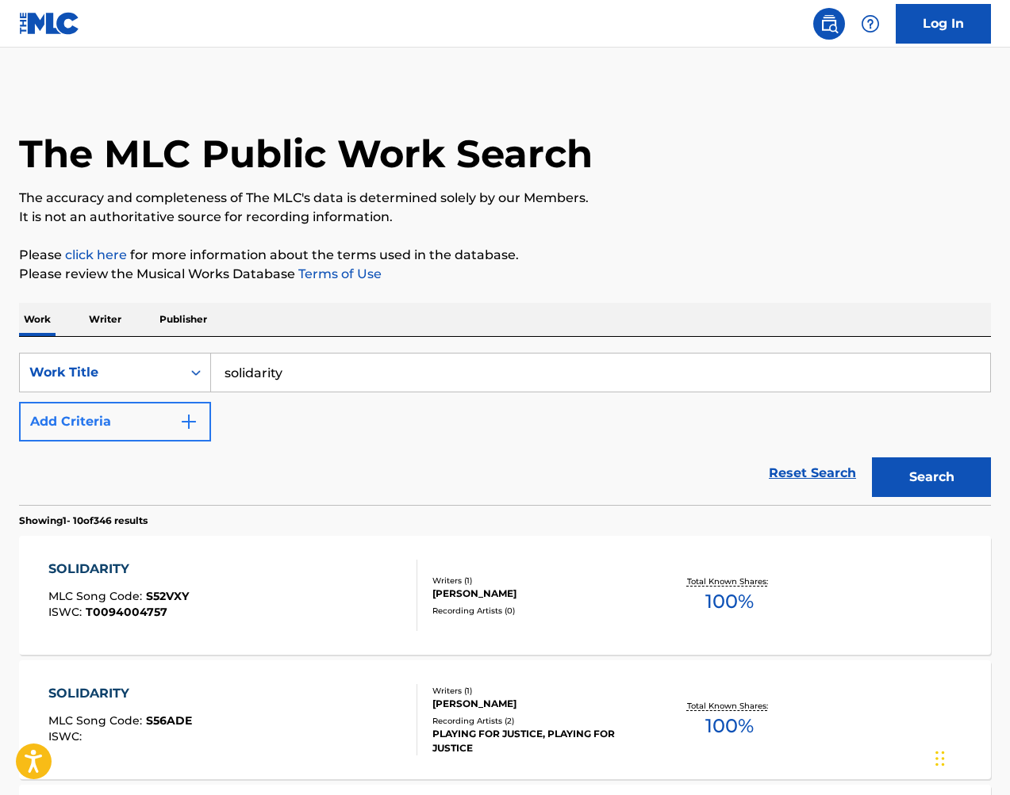
click at [102, 432] on button "Add Criteria" at bounding box center [115, 422] width 192 height 40
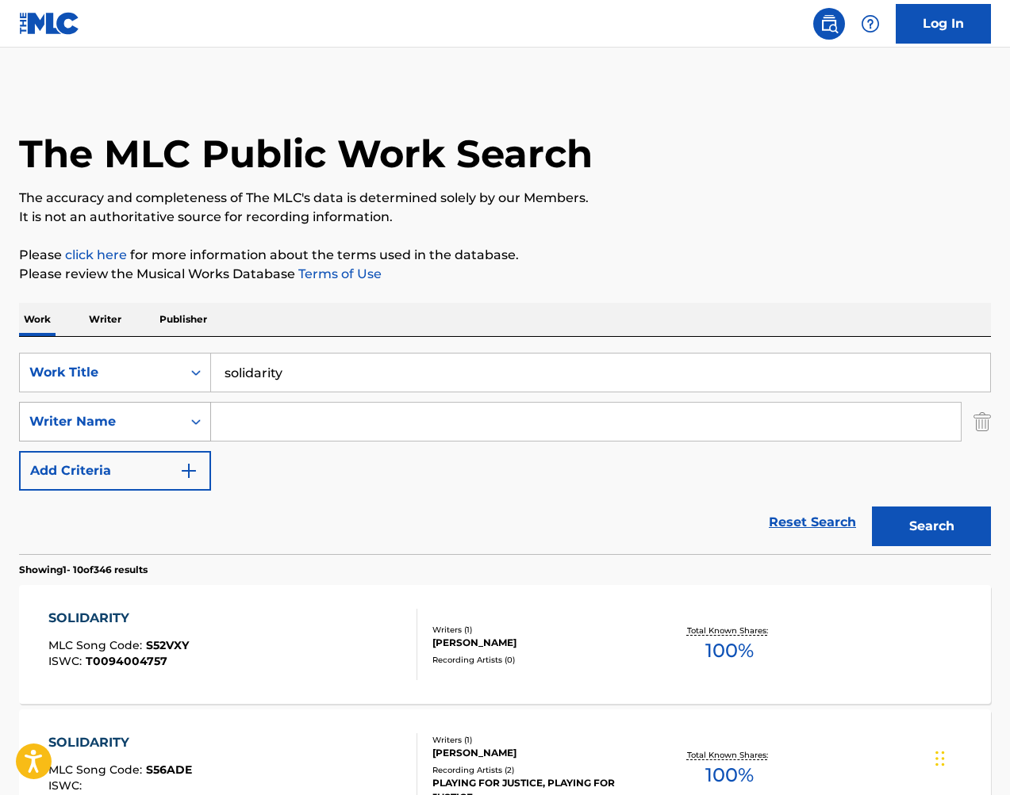
click at [192, 422] on icon "Search Form" at bounding box center [196, 423] width 10 height 6
click at [306, 428] on input "Search Form" at bounding box center [585, 422] width 749 height 38
click at [931, 527] on button "Search" at bounding box center [931, 527] width 119 height 40
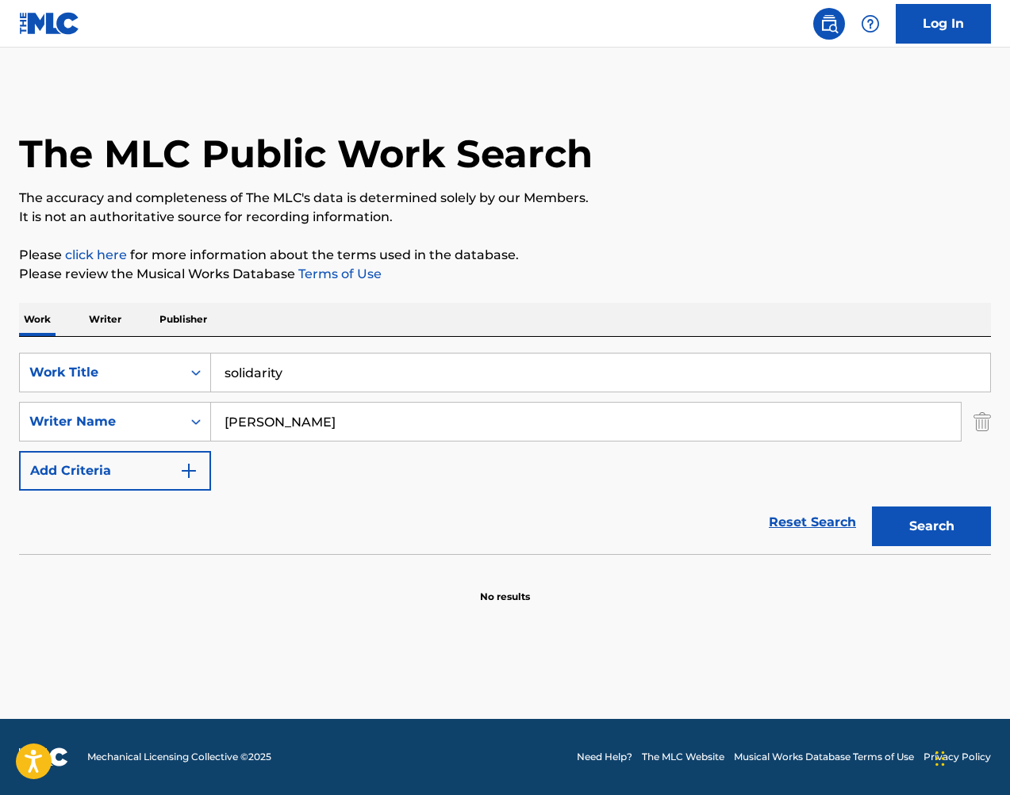
drag, startPoint x: 256, startPoint y: 424, endPoint x: 295, endPoint y: 443, distance: 43.3
click at [256, 424] on input "luke howard" at bounding box center [585, 422] width 749 height 38
type input "howard"
click at [976, 528] on button "Search" at bounding box center [931, 527] width 119 height 40
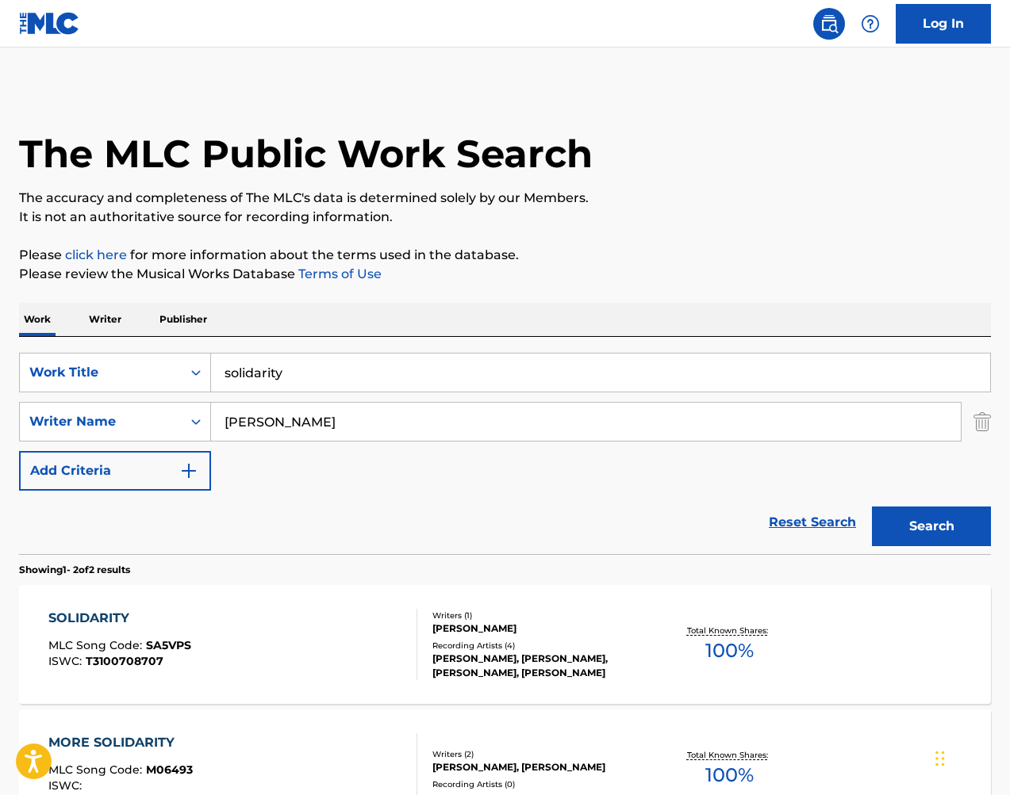
click at [730, 471] on div "SearchWithCriteria3e860e96-d0a9-4e70-a52c-11cf343b275c Work Title solidarity Se…" at bounding box center [505, 422] width 972 height 138
click at [442, 370] on input "solidarity" at bounding box center [600, 373] width 779 height 38
drag, startPoint x: 143, startPoint y: 366, endPoint x: 155, endPoint y: 378, distance: 16.3
click at [143, 366] on div "Work Title" at bounding box center [100, 372] width 143 height 19
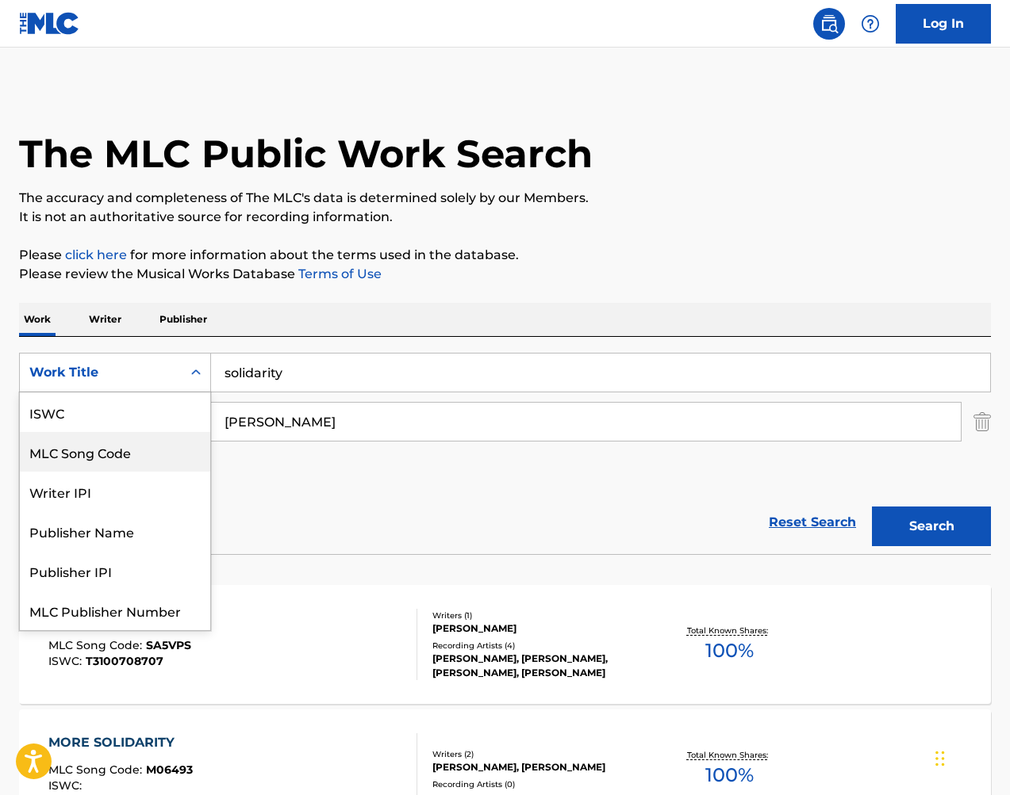
click at [148, 458] on div "MLC Song Code" at bounding box center [115, 452] width 190 height 40
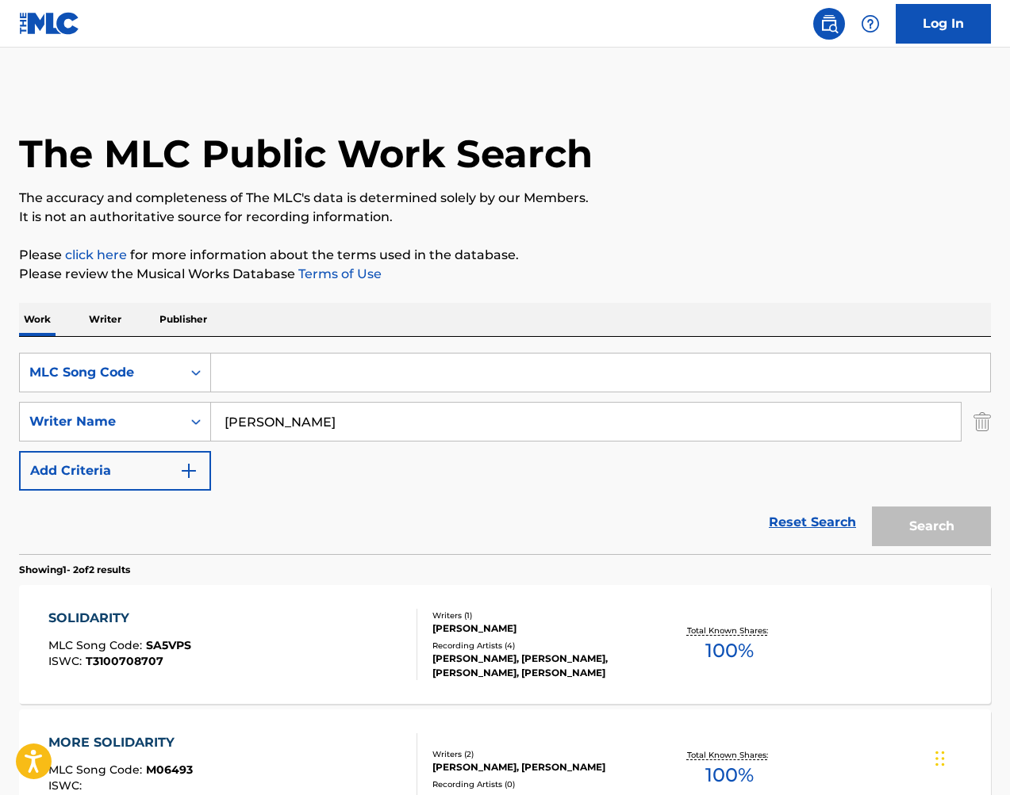
click at [300, 415] on input "howard" at bounding box center [585, 422] width 749 height 38
click at [324, 364] on input "Search Form" at bounding box center [600, 373] width 779 height 38
drag, startPoint x: 987, startPoint y: 420, endPoint x: 890, endPoint y: 412, distance: 97.1
click at [987, 420] on img "Search Form" at bounding box center [981, 422] width 17 height 40
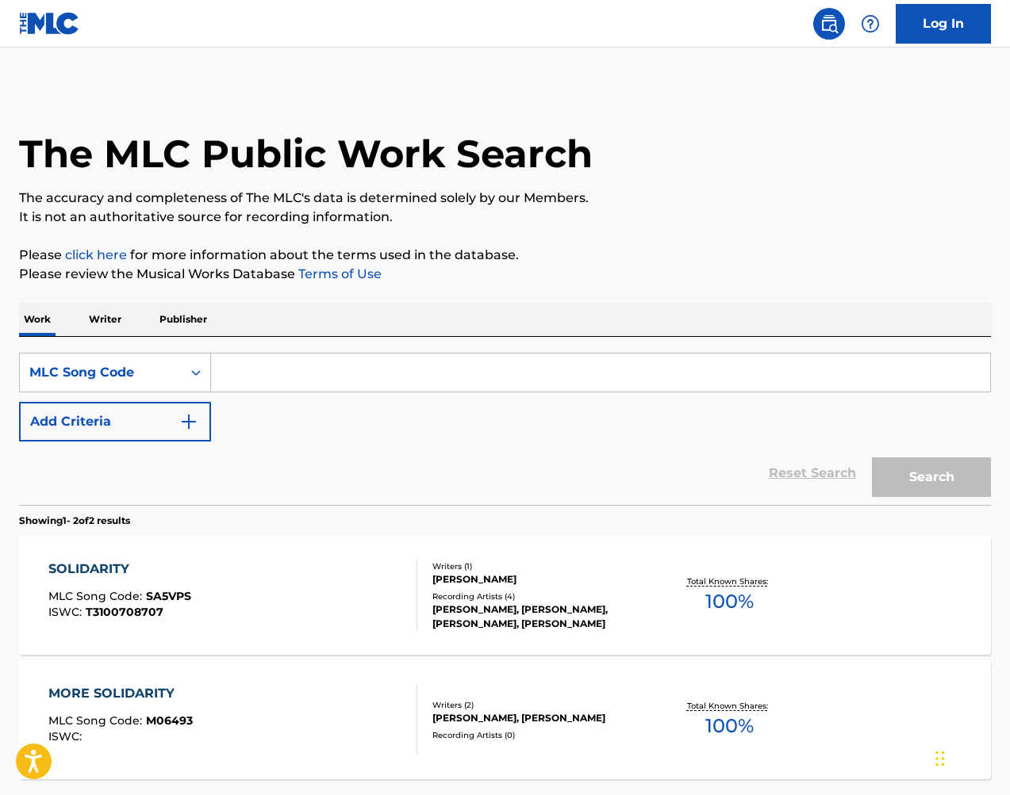
drag, startPoint x: 753, startPoint y: 381, endPoint x: 773, endPoint y: 394, distance: 23.5
click at [753, 381] on input "Search Form" at bounding box center [600, 373] width 779 height 38
paste input "HG7EK5"
type input "HG7EK5"
click at [876, 455] on div "Search" at bounding box center [927, 473] width 127 height 63
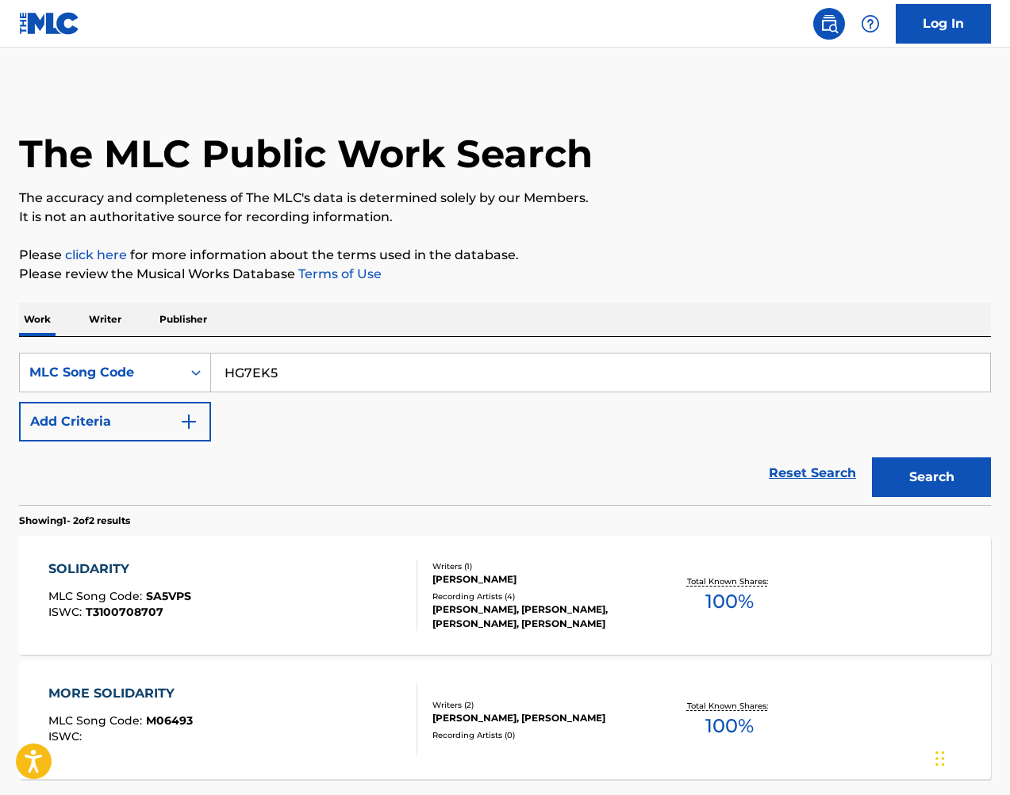
click at [890, 457] on div "Search" at bounding box center [927, 473] width 127 height 63
drag, startPoint x: 893, startPoint y: 462, endPoint x: 881, endPoint y: 462, distance: 11.9
click at [892, 462] on button "Search" at bounding box center [931, 478] width 119 height 40
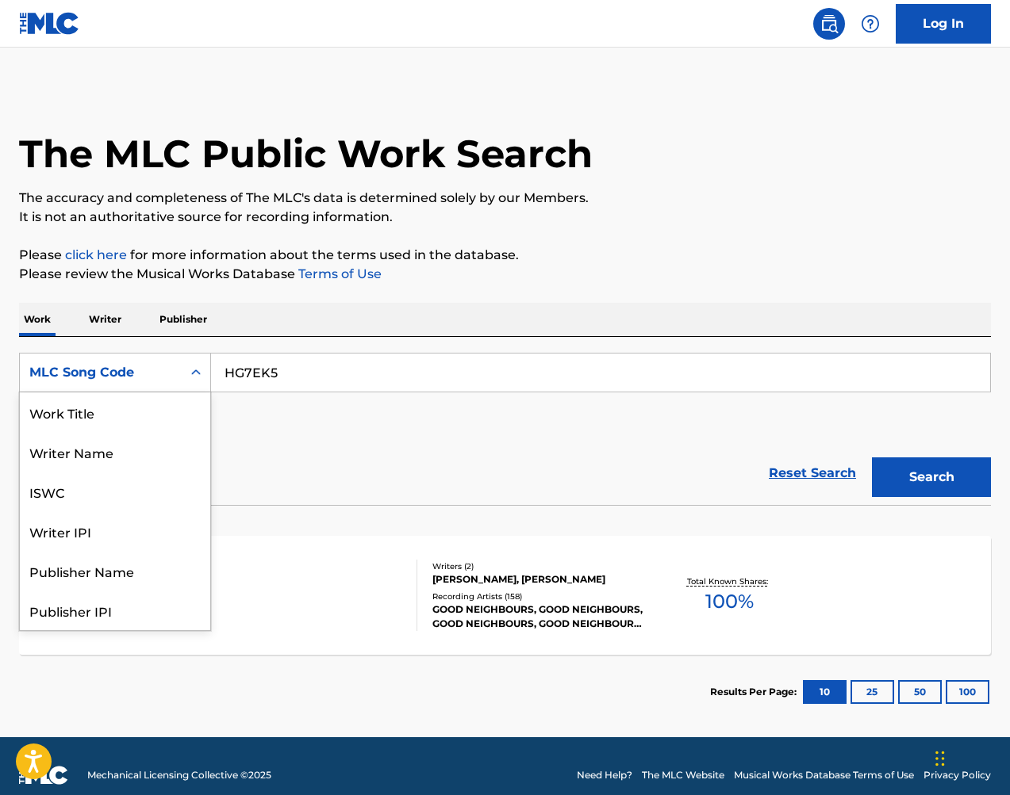
click at [148, 380] on div "MLC Song Code" at bounding box center [100, 372] width 143 height 19
click at [143, 416] on div "Work Title" at bounding box center [115, 413] width 190 height 40
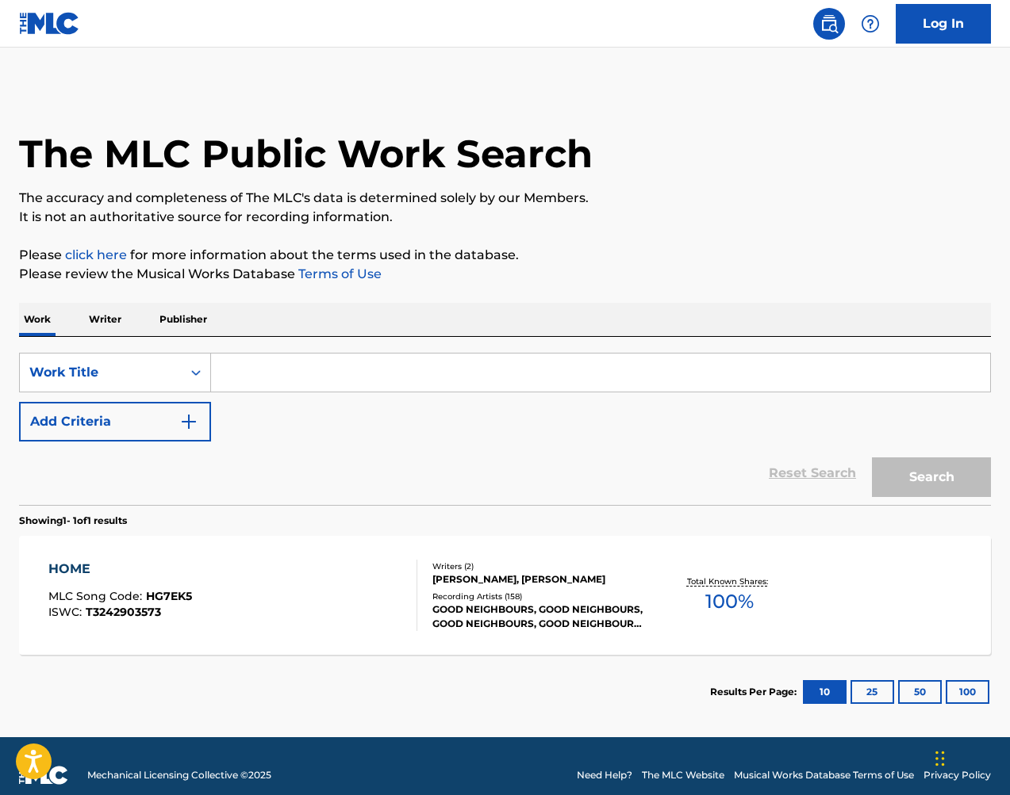
click at [301, 384] on input "Search Form" at bounding box center [600, 373] width 779 height 38
type input "bending my rules"
click at [931, 477] on button "Search" at bounding box center [931, 478] width 119 height 40
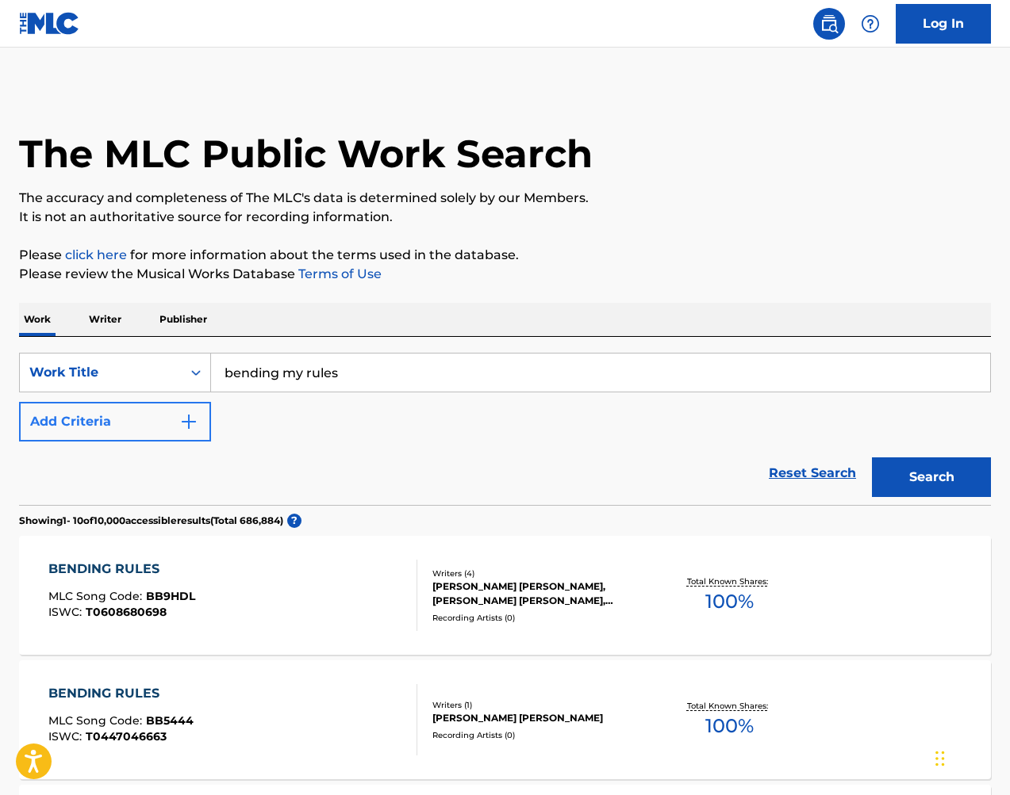
click at [200, 420] on button "Add Criteria" at bounding box center [115, 422] width 192 height 40
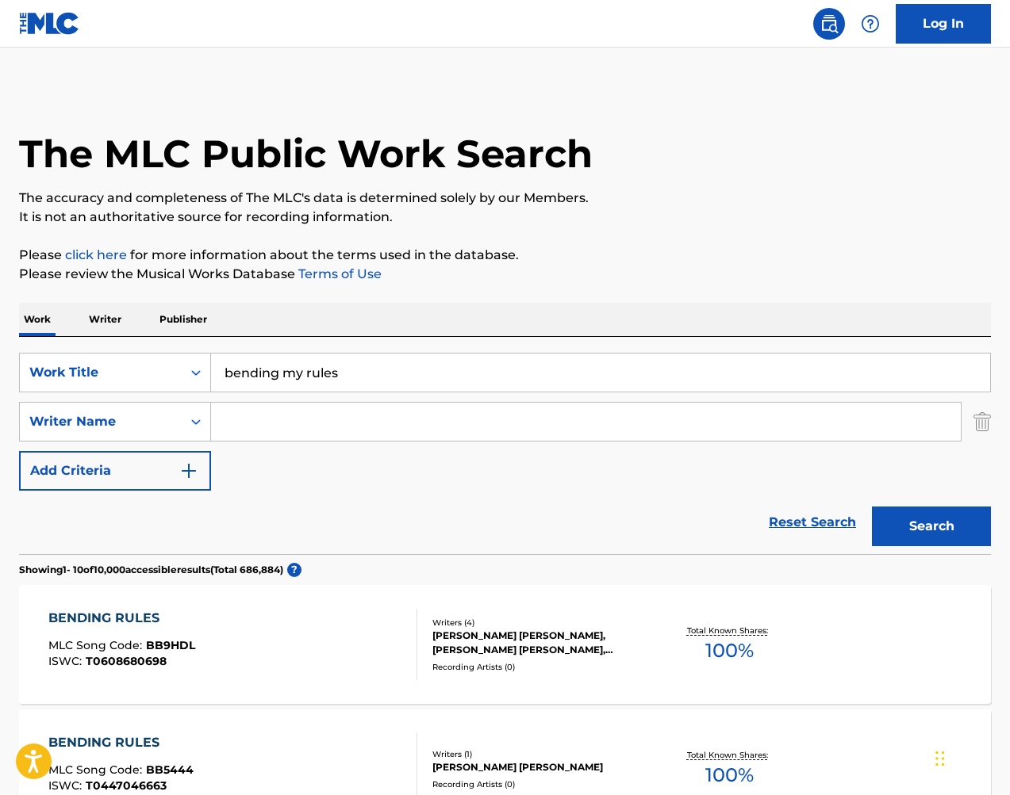
click at [320, 437] on input "Search Form" at bounding box center [585, 422] width 749 height 38
type input "camper"
click at [931, 527] on button "Search" at bounding box center [931, 527] width 119 height 40
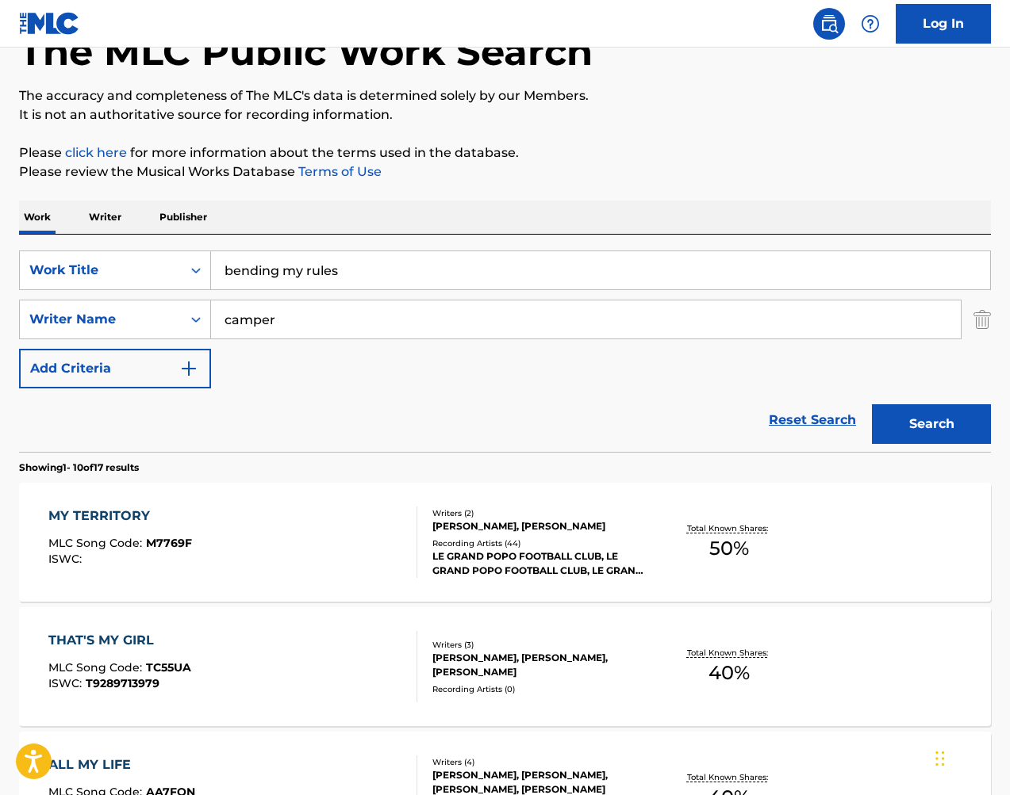
scroll to position [102, 0]
click at [382, 326] on input "camper" at bounding box center [585, 320] width 749 height 38
click at [936, 425] on button "Search" at bounding box center [931, 425] width 119 height 40
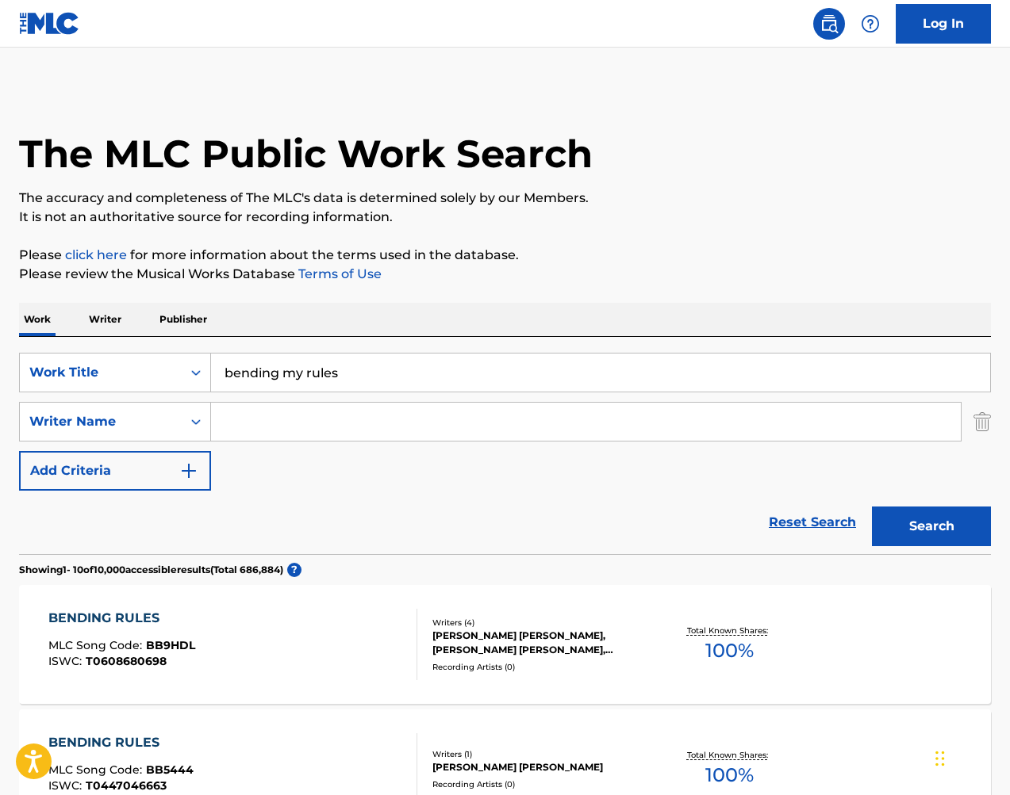
scroll to position [0, 0]
drag, startPoint x: 116, startPoint y: 358, endPoint x: 125, endPoint y: 366, distance: 12.3
click at [116, 358] on div "Work Title" at bounding box center [101, 373] width 162 height 30
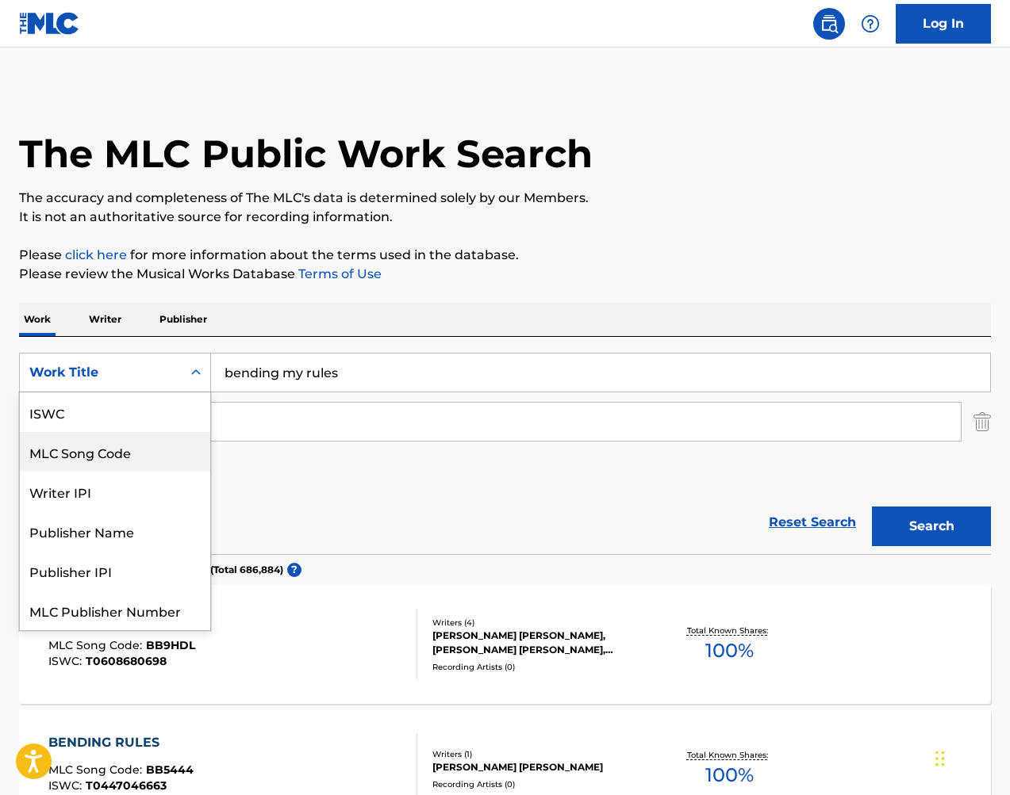
click at [155, 457] on div "MLC Song Code" at bounding box center [115, 452] width 190 height 40
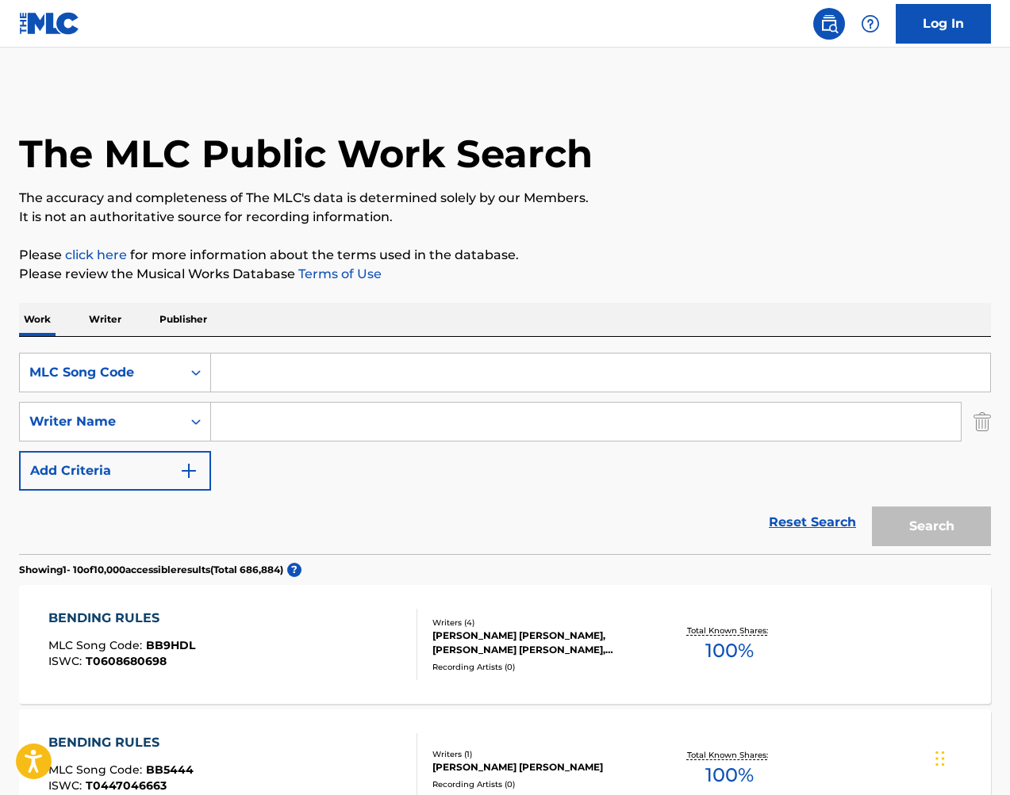
drag, startPoint x: 980, startPoint y: 422, endPoint x: 910, endPoint y: 417, distance: 70.0
click at [980, 422] on img "Search Form" at bounding box center [981, 422] width 17 height 40
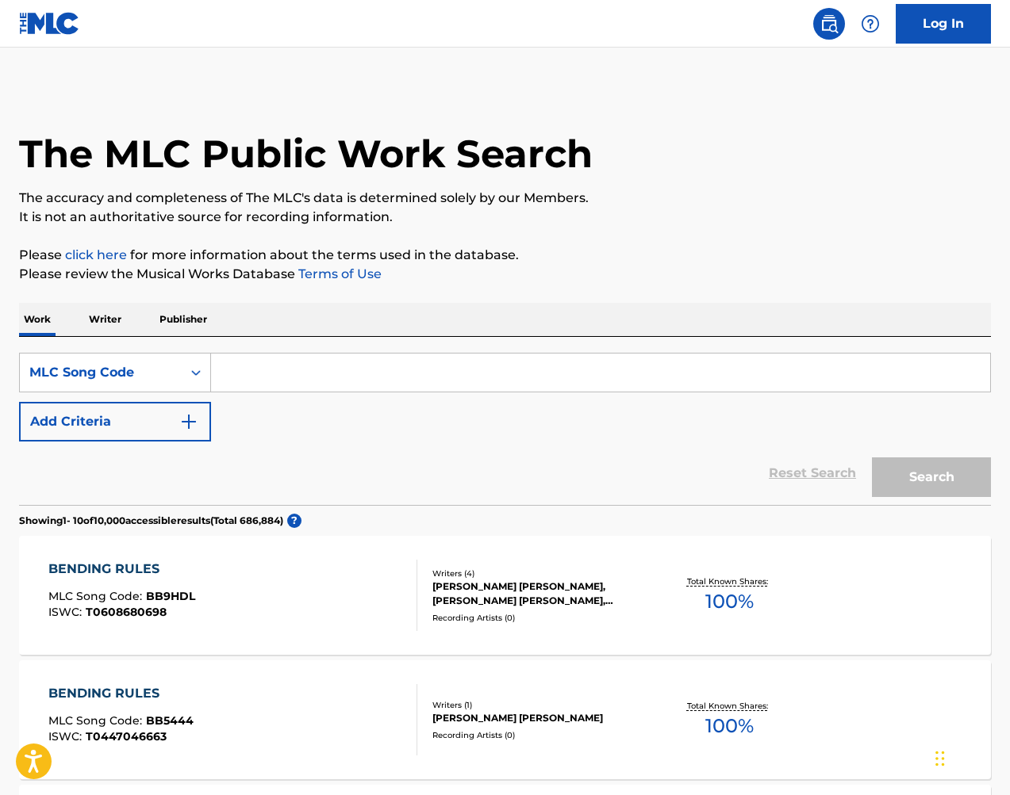
drag, startPoint x: 758, startPoint y: 378, endPoint x: 776, endPoint y: 398, distance: 26.9
click at [758, 378] on input "Search Form" at bounding box center [600, 373] width 779 height 38
paste input "MA6KSP"
type input "MA6KSP"
click at [945, 489] on button "Search" at bounding box center [931, 478] width 119 height 40
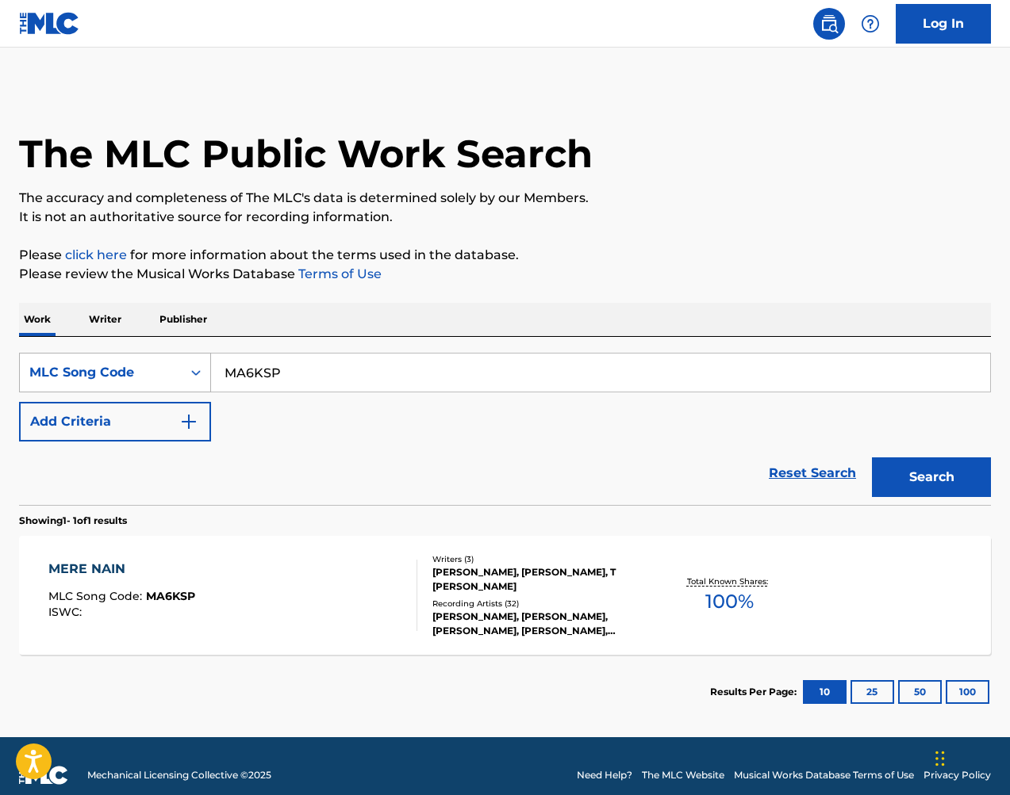
click at [98, 362] on div "MLC Song Code" at bounding box center [101, 373] width 162 height 30
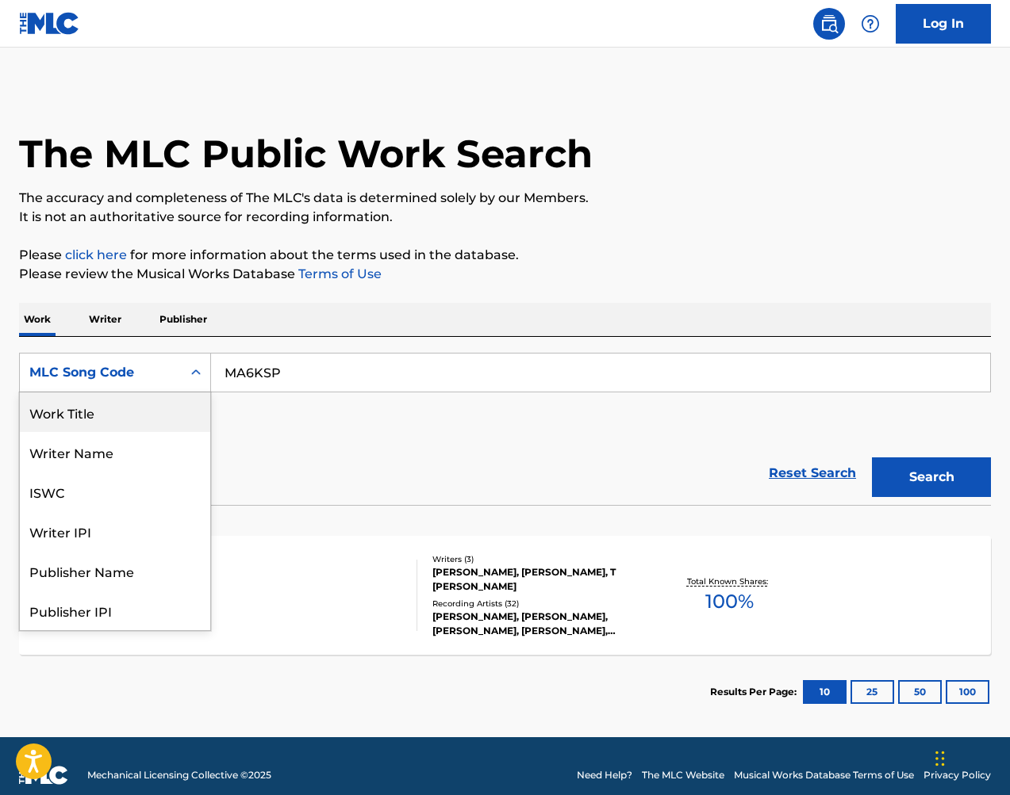
click at [131, 415] on div "Work Title" at bounding box center [115, 413] width 190 height 40
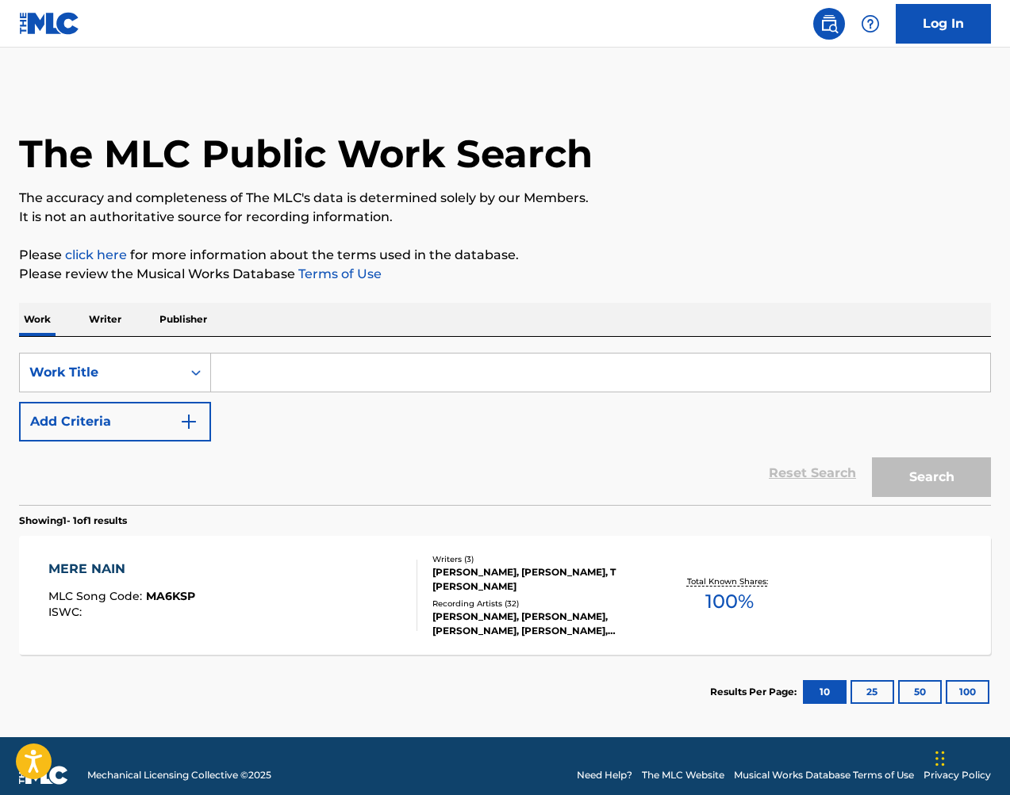
click at [366, 362] on input "Search Form" at bounding box center [600, 373] width 779 height 38
paste input "Nain Pyase Mere"
type input "Nain Pyase Mere"
click at [899, 462] on button "Search" at bounding box center [931, 478] width 119 height 40
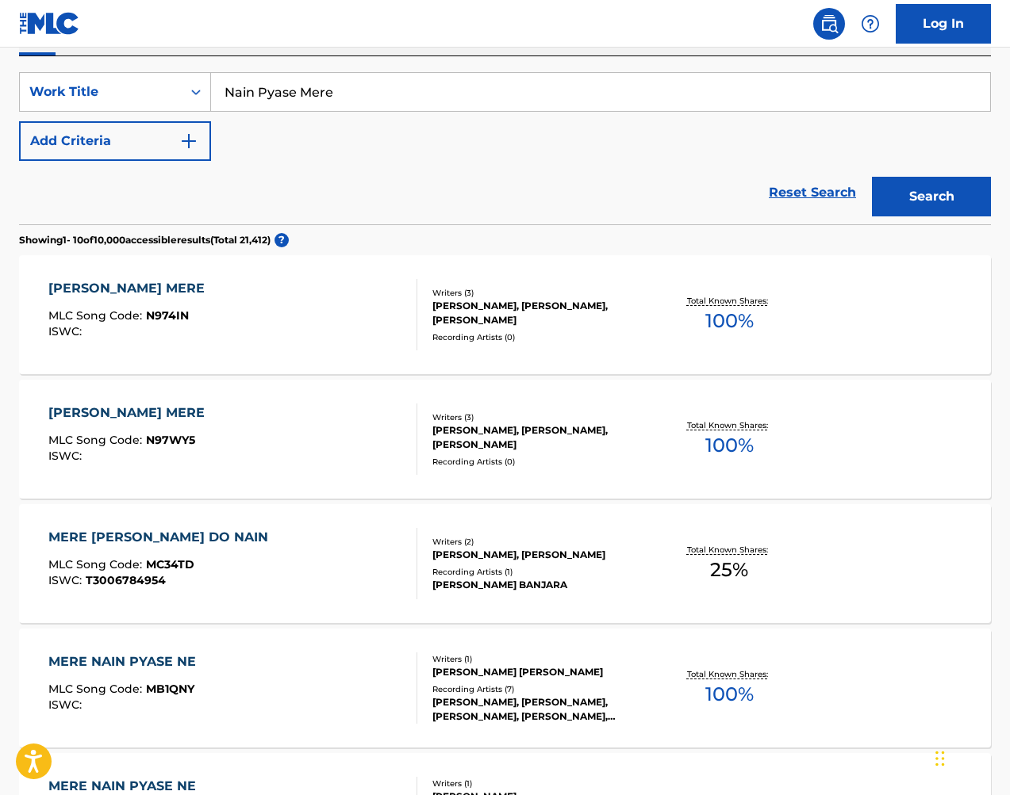
scroll to position [254, 0]
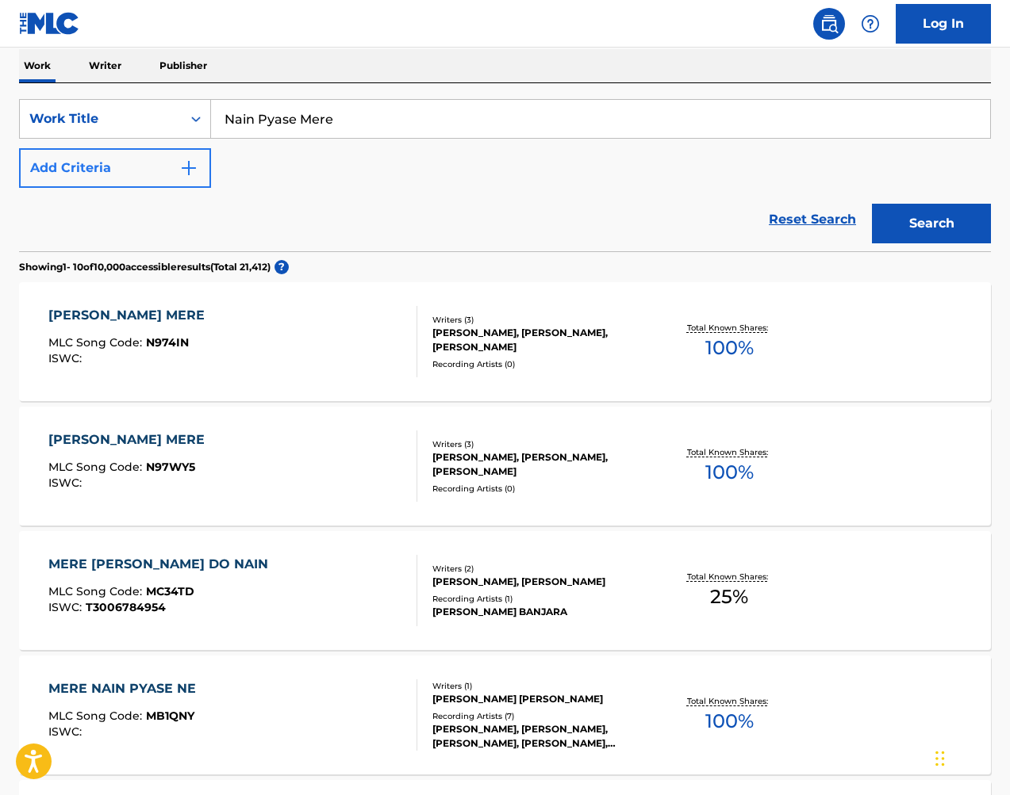
click at [183, 178] on button "Add Criteria" at bounding box center [115, 168] width 192 height 40
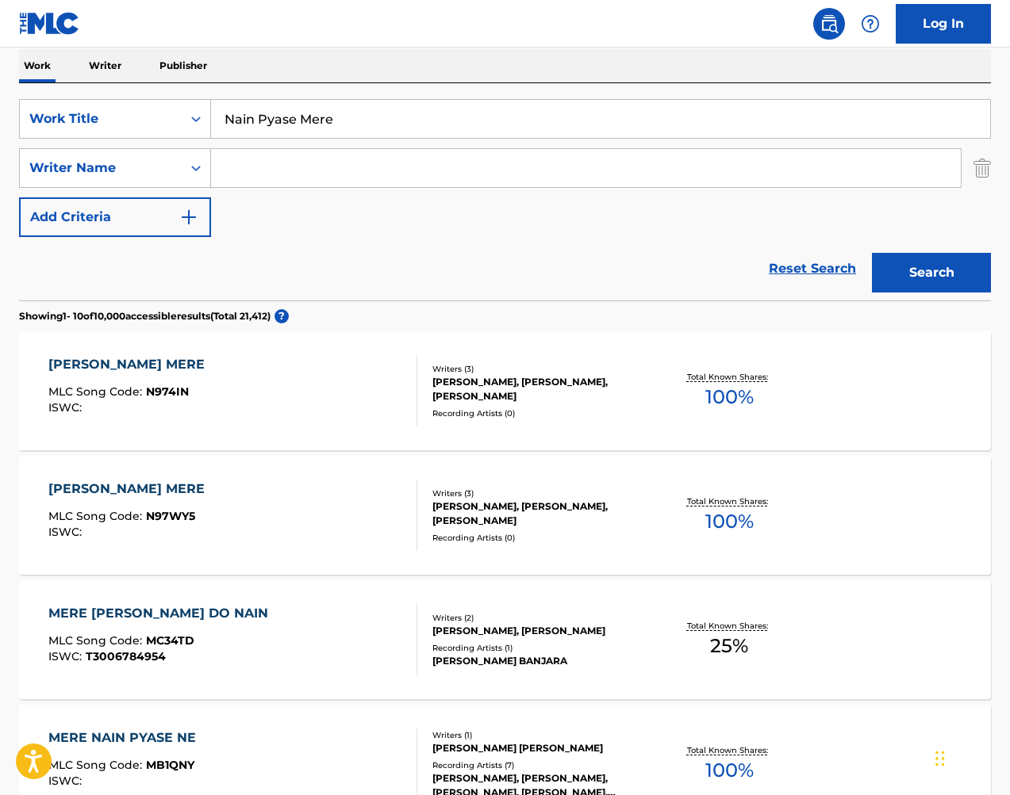
click at [256, 173] on input "Search Form" at bounding box center [585, 168] width 749 height 38
type input "tafoo"
click at [931, 273] on button "Search" at bounding box center [931, 273] width 119 height 40
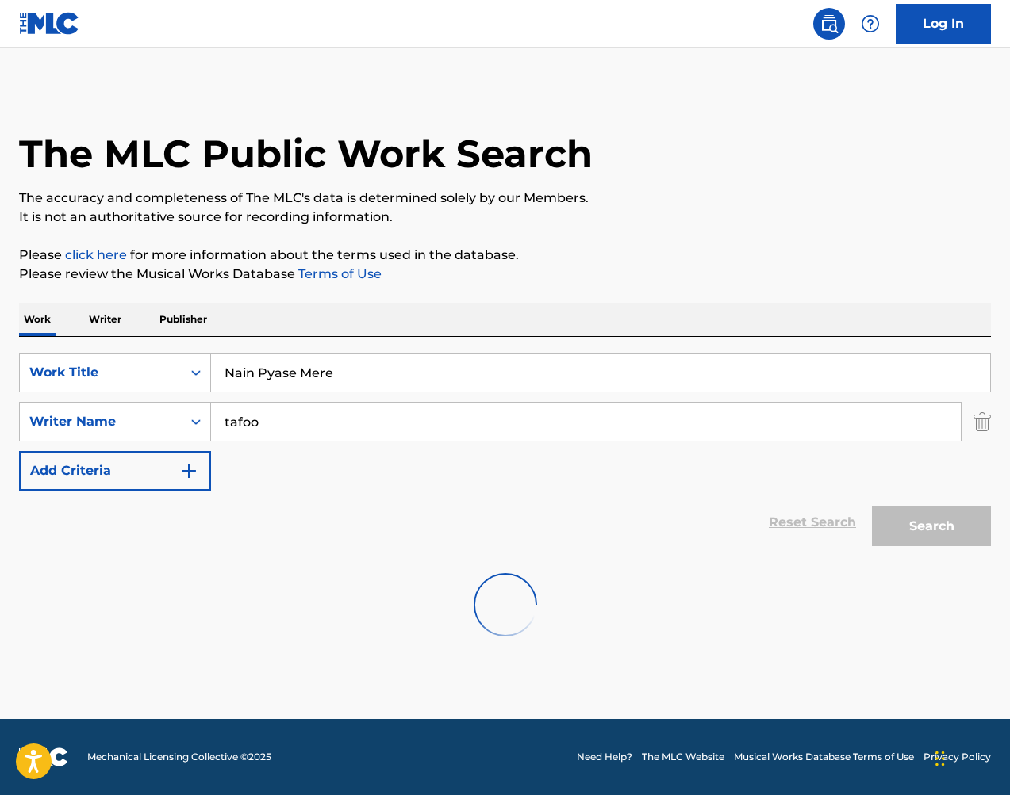
scroll to position [0, 0]
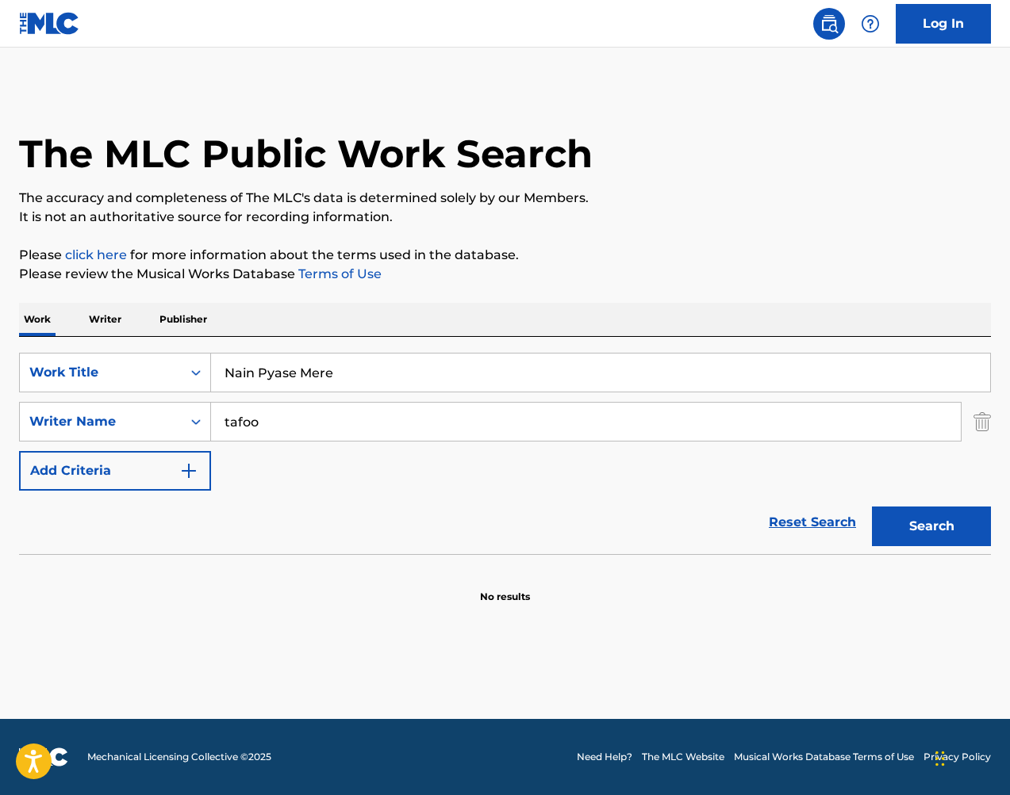
click at [496, 421] on input "tafoo" at bounding box center [585, 422] width 749 height 38
click at [945, 518] on button "Search" at bounding box center [931, 527] width 119 height 40
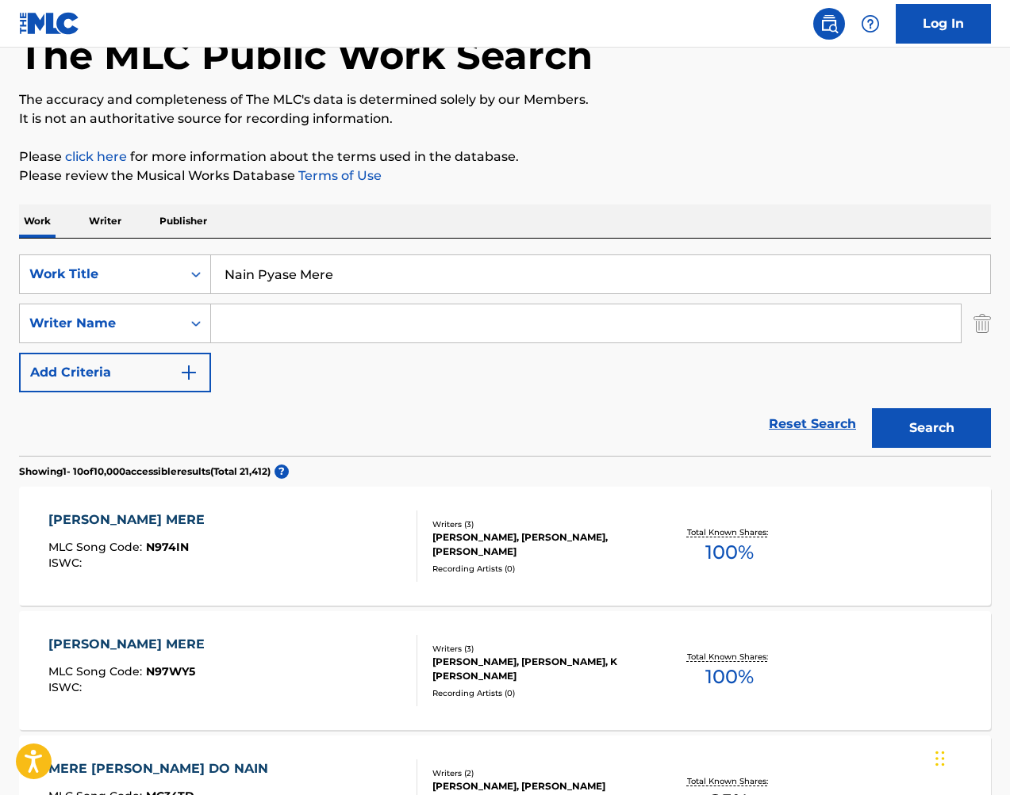
scroll to position [136, 0]
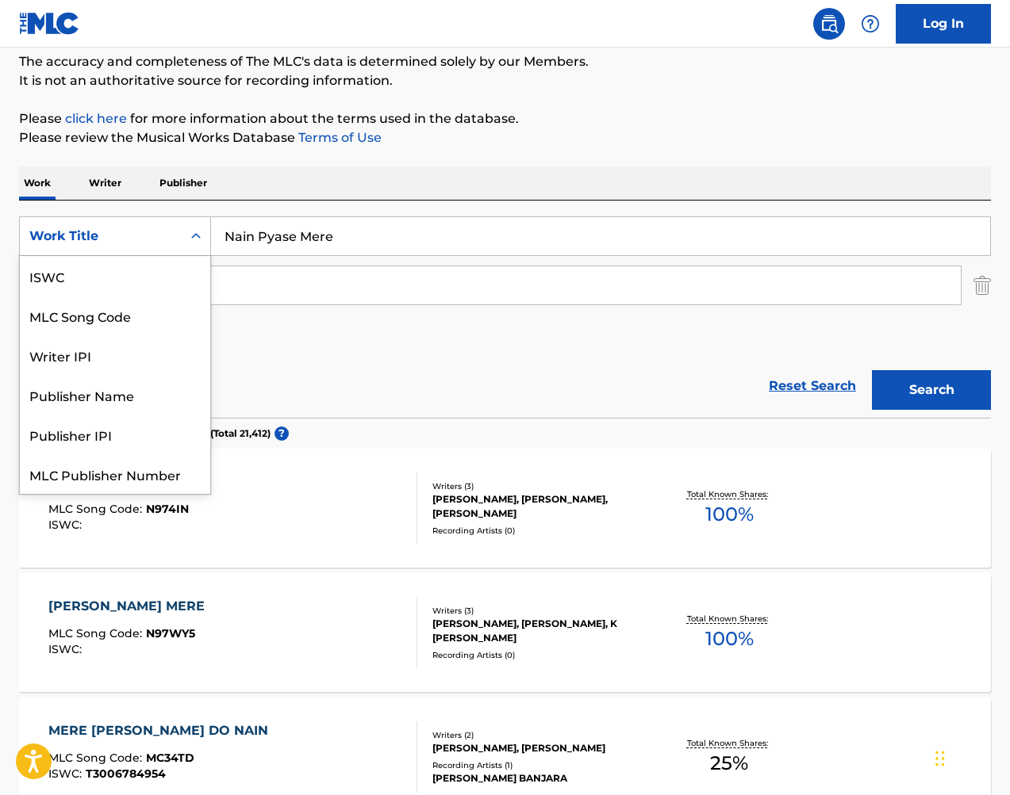
click at [178, 241] on div "Work Title" at bounding box center [101, 236] width 162 height 30
click at [159, 305] on div "MLC Song Code" at bounding box center [115, 316] width 190 height 40
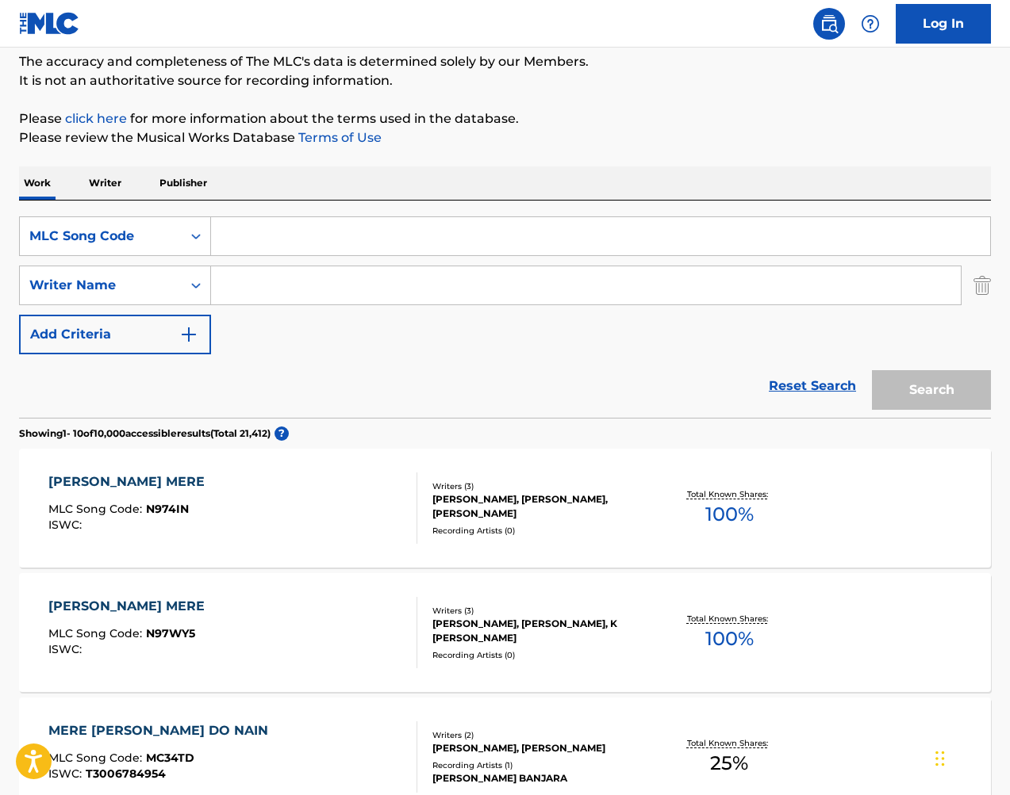
click at [309, 232] on input "Search Form" at bounding box center [600, 236] width 779 height 38
paste input "MA6KSP"
type input "MA6KSP"
click at [908, 390] on button "Search" at bounding box center [931, 390] width 119 height 40
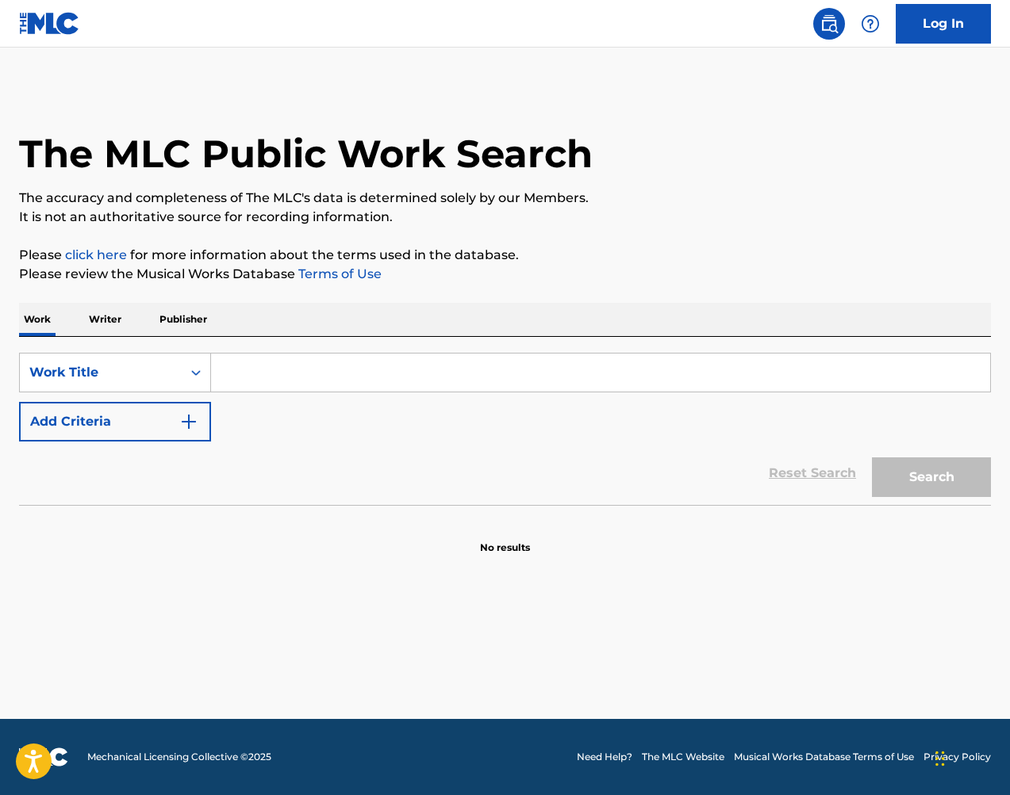
click at [711, 374] on input "Search Form" at bounding box center [600, 373] width 779 height 38
paste input "[PERSON_NAME] MERE"
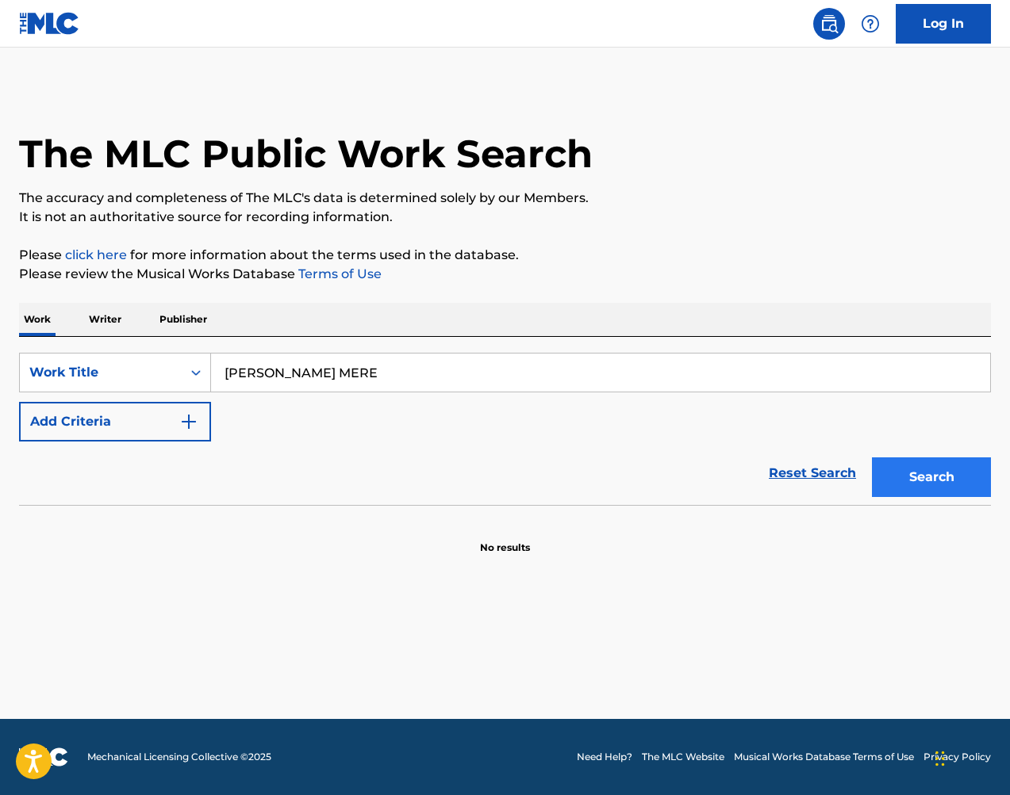
type input "[PERSON_NAME] MERE"
click at [964, 465] on button "Search" at bounding box center [931, 478] width 119 height 40
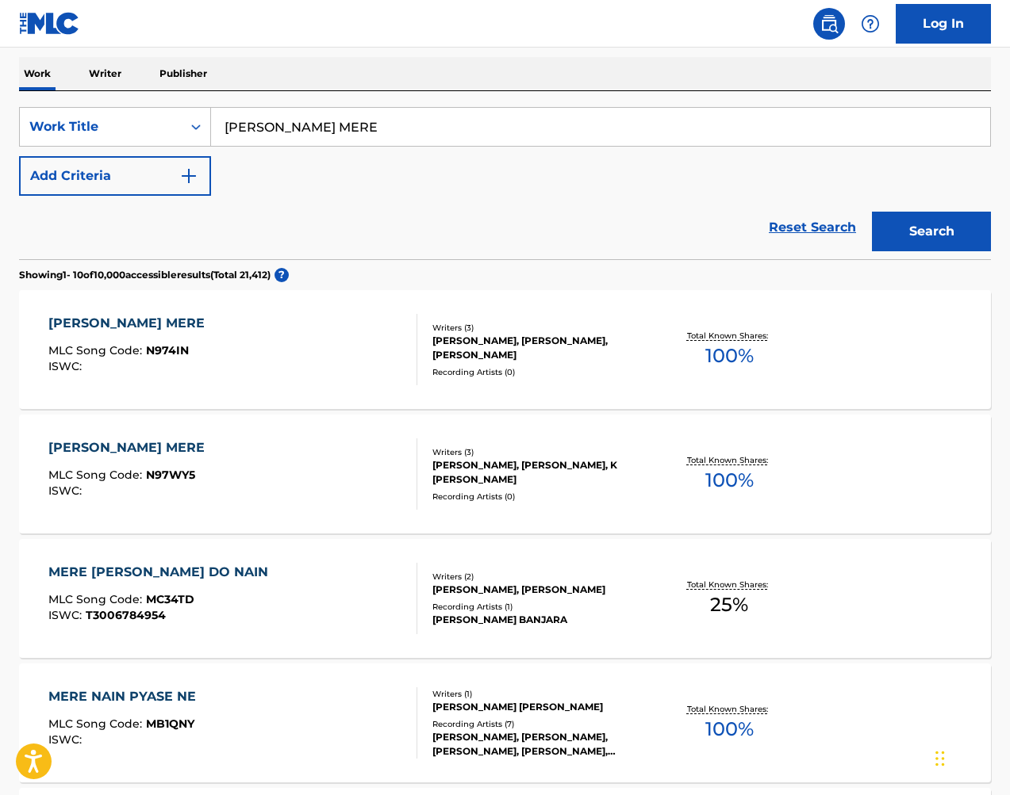
scroll to position [266, 0]
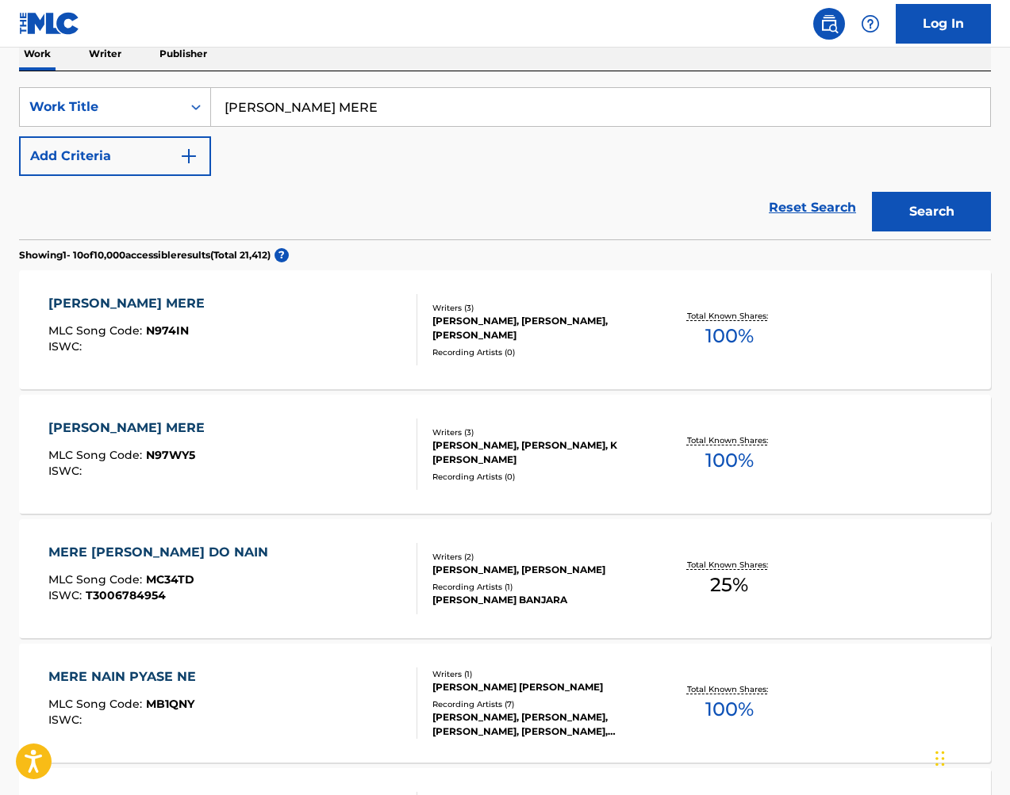
click at [508, 340] on div "NASEEBO LAL, ALI SHAN NIAZI, KHURRAM BHATTI" at bounding box center [540, 328] width 216 height 29
click at [520, 439] on div "Writers ( 3 )" at bounding box center [540, 433] width 216 height 12
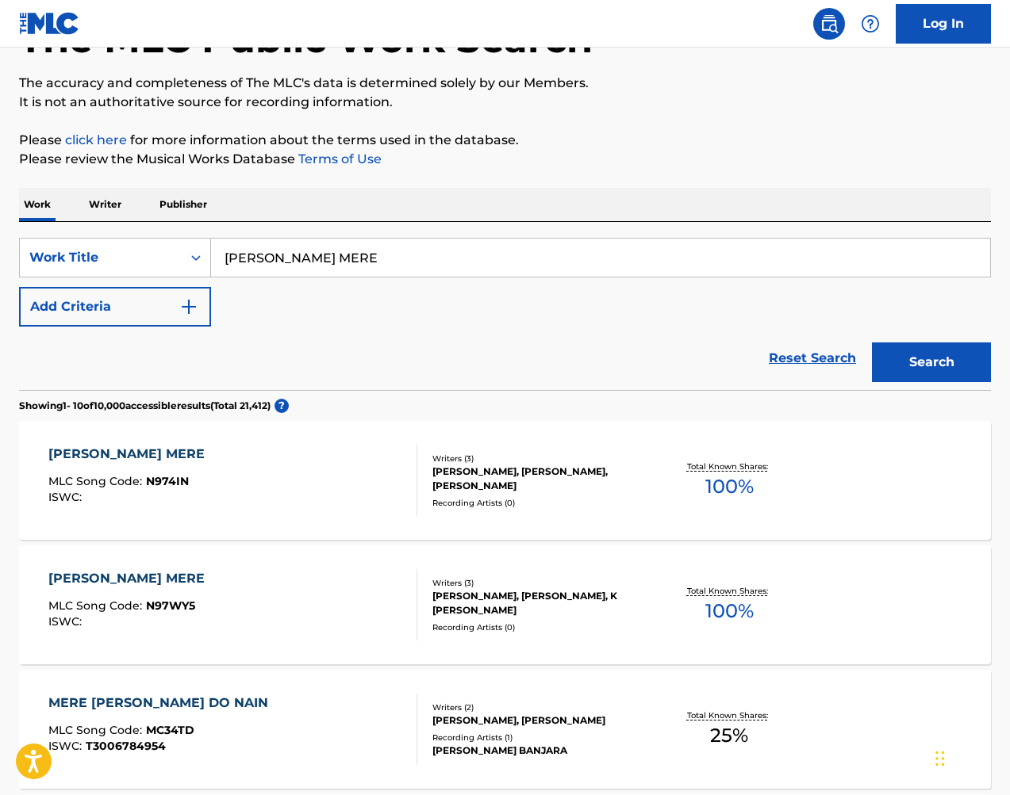
scroll to position [145, 0]
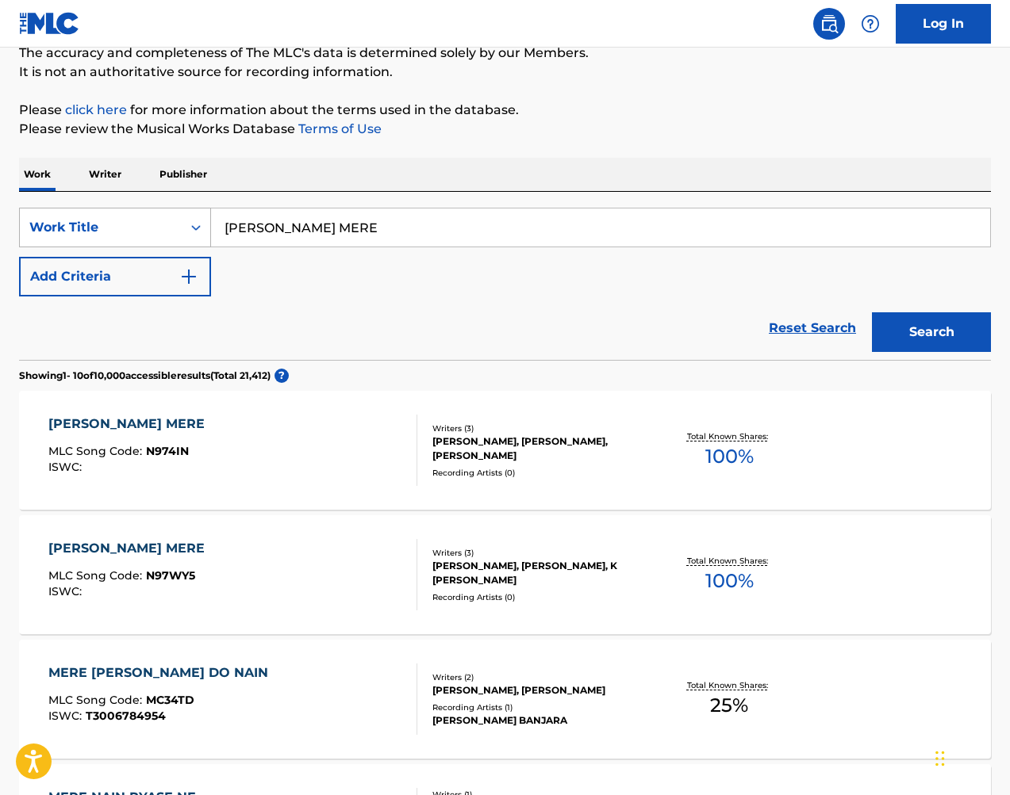
click at [113, 223] on div "Work Title" at bounding box center [100, 227] width 143 height 19
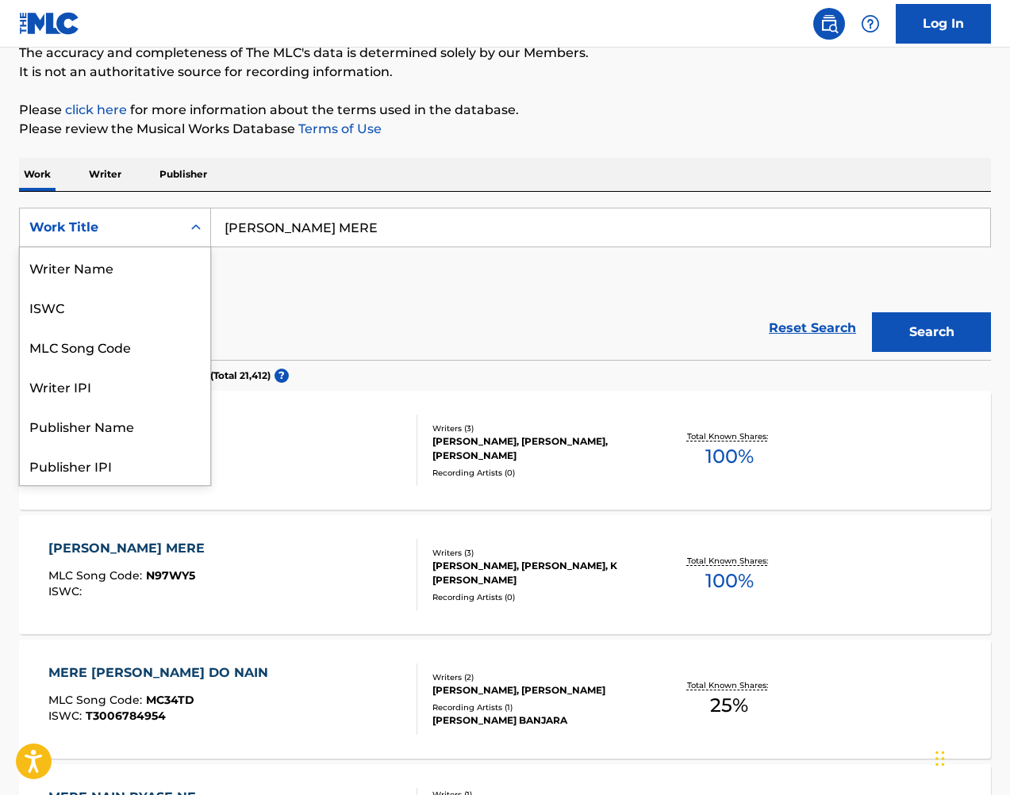
scroll to position [79, 0]
drag, startPoint x: 144, startPoint y: 267, endPoint x: 206, endPoint y: 255, distance: 63.0
click at [144, 267] on div "MLC Song Code" at bounding box center [115, 267] width 190 height 40
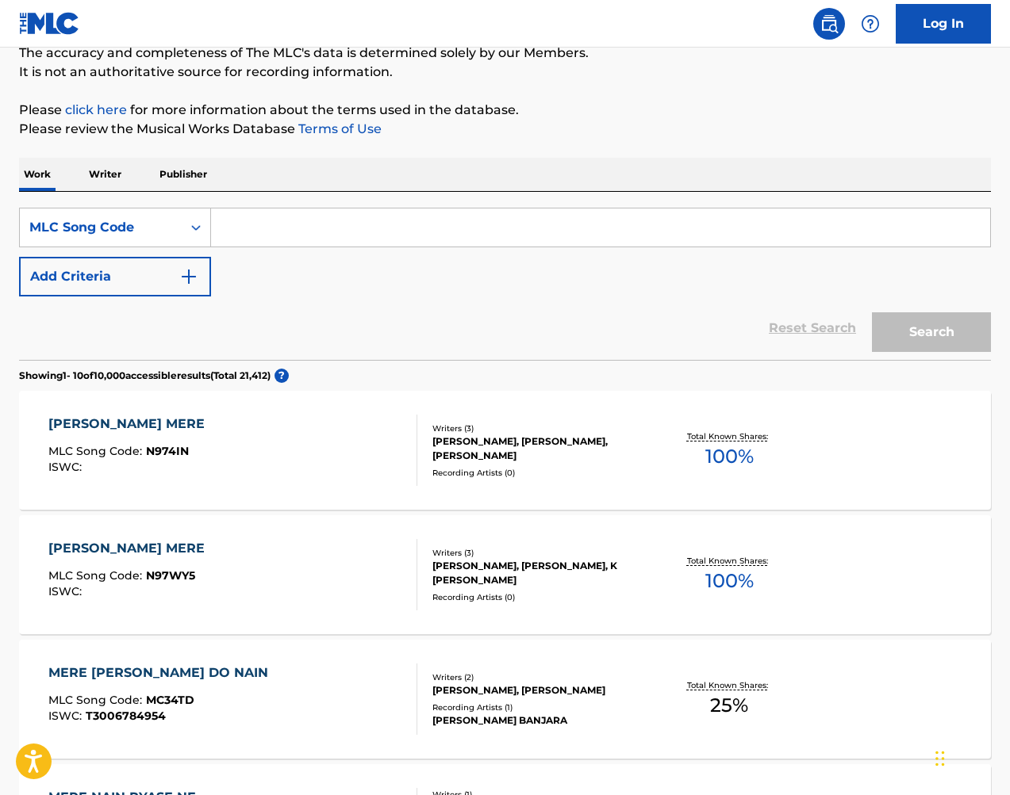
click at [399, 217] on input "Search Form" at bounding box center [600, 228] width 779 height 38
paste input "YA1QYR"
click at [937, 326] on button "Search" at bounding box center [931, 332] width 119 height 40
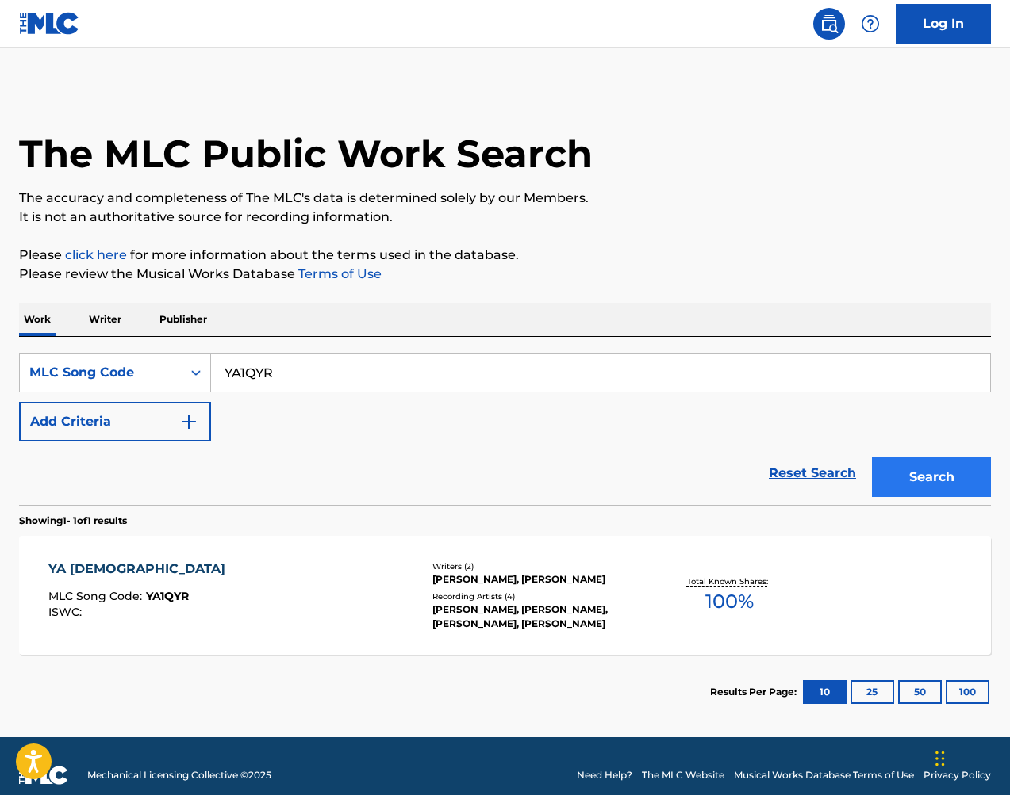
scroll to position [0, 0]
click at [335, 368] on input "YA1QYR" at bounding box center [600, 373] width 779 height 38
drag, startPoint x: 695, startPoint y: 67, endPoint x: 335, endPoint y: 368, distance: 468.9
click at [335, 368] on input "YA1QYR" at bounding box center [600, 373] width 779 height 38
paste input "SV9CMM"
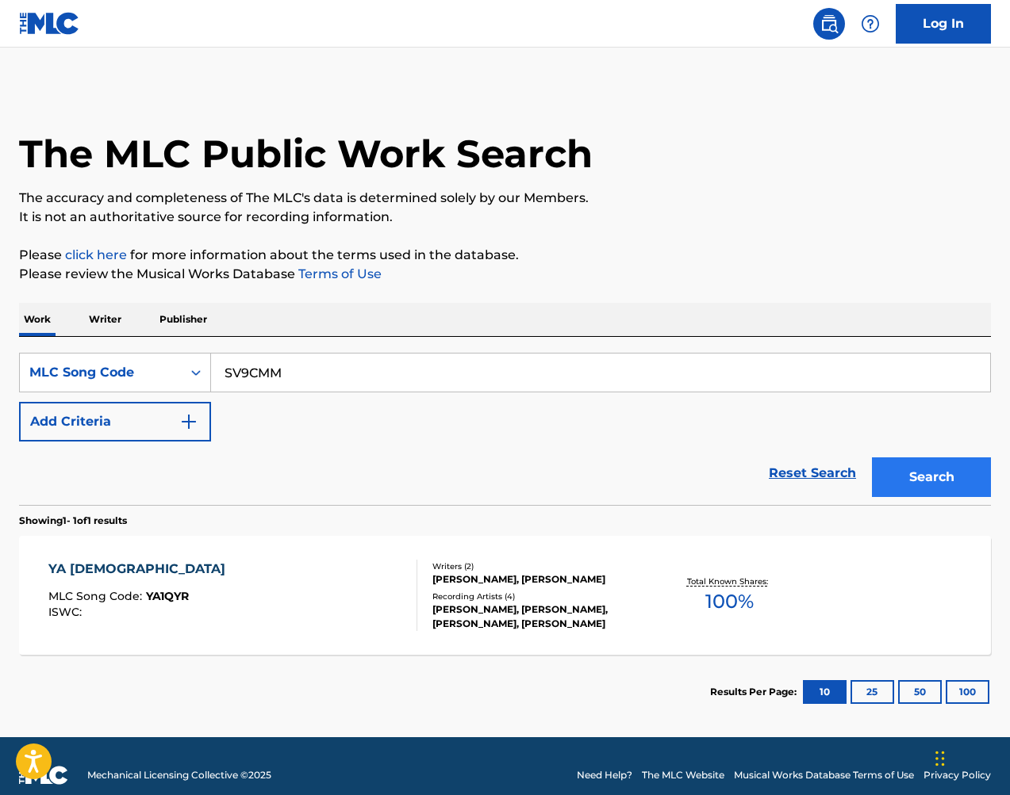
click at [932, 481] on button "Search" at bounding box center [931, 478] width 119 height 40
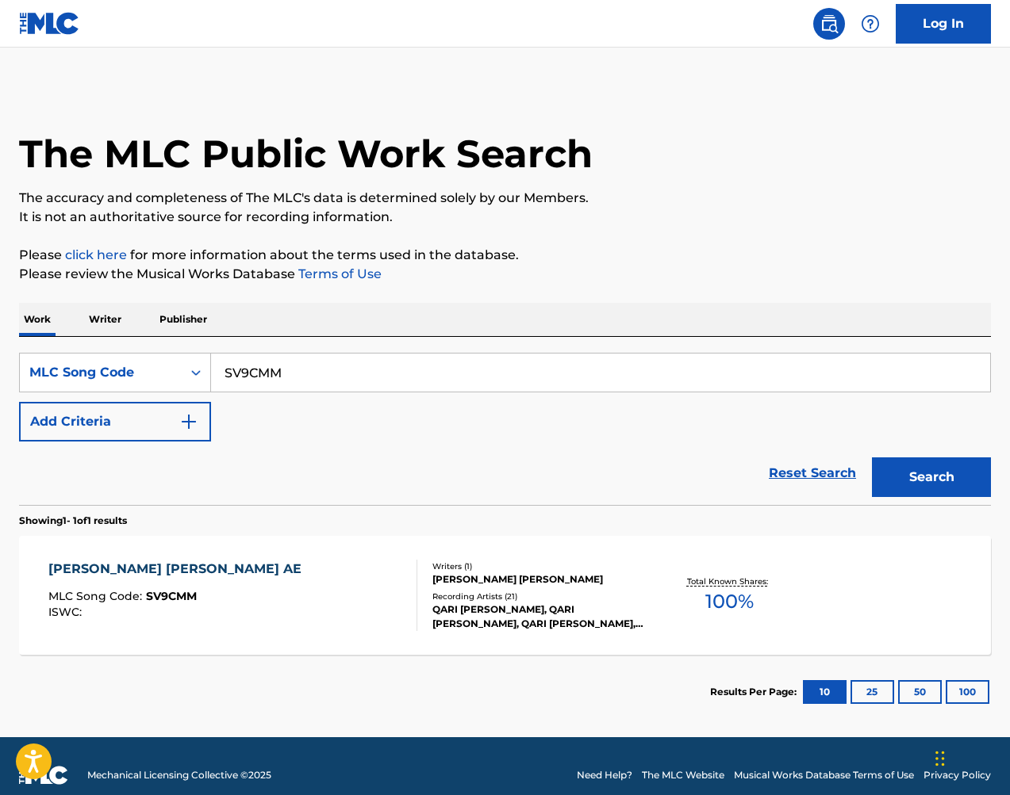
click at [370, 381] on input "SV9CMM" at bounding box center [600, 373] width 779 height 38
paste input "UCY"
click at [944, 485] on button "Search" at bounding box center [931, 478] width 119 height 40
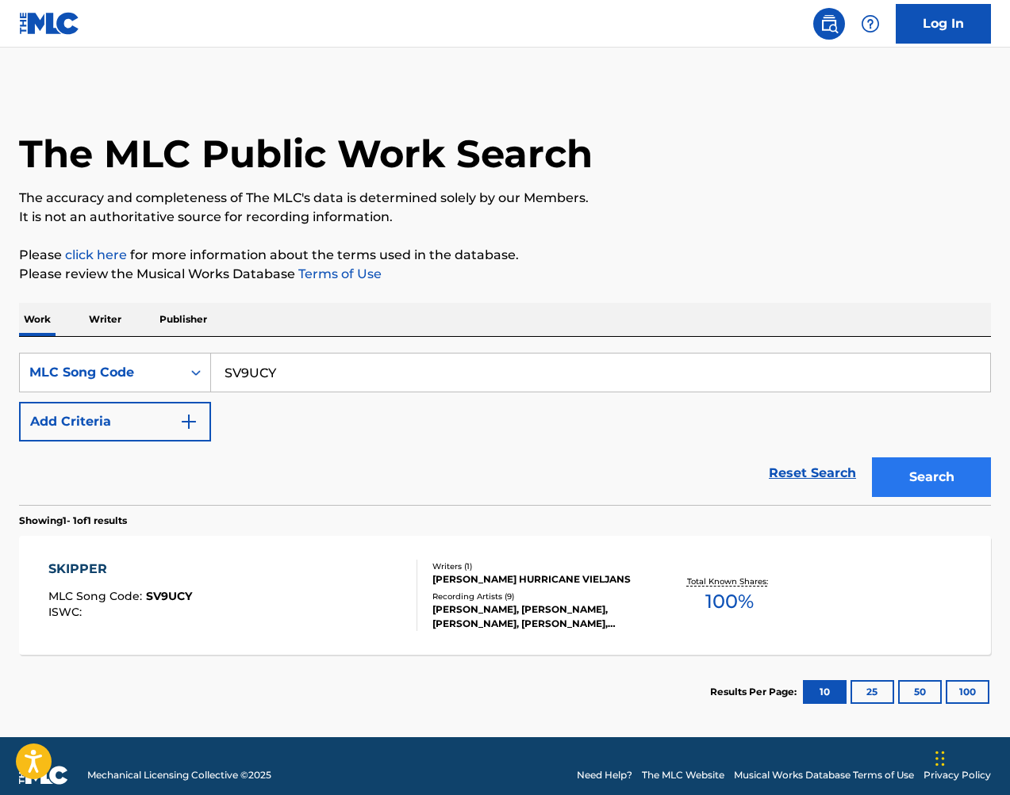
click at [317, 358] on input "SV9UCY" at bounding box center [600, 373] width 779 height 38
paste input "GVD3A3"
click at [959, 471] on button "Search" at bounding box center [931, 478] width 119 height 40
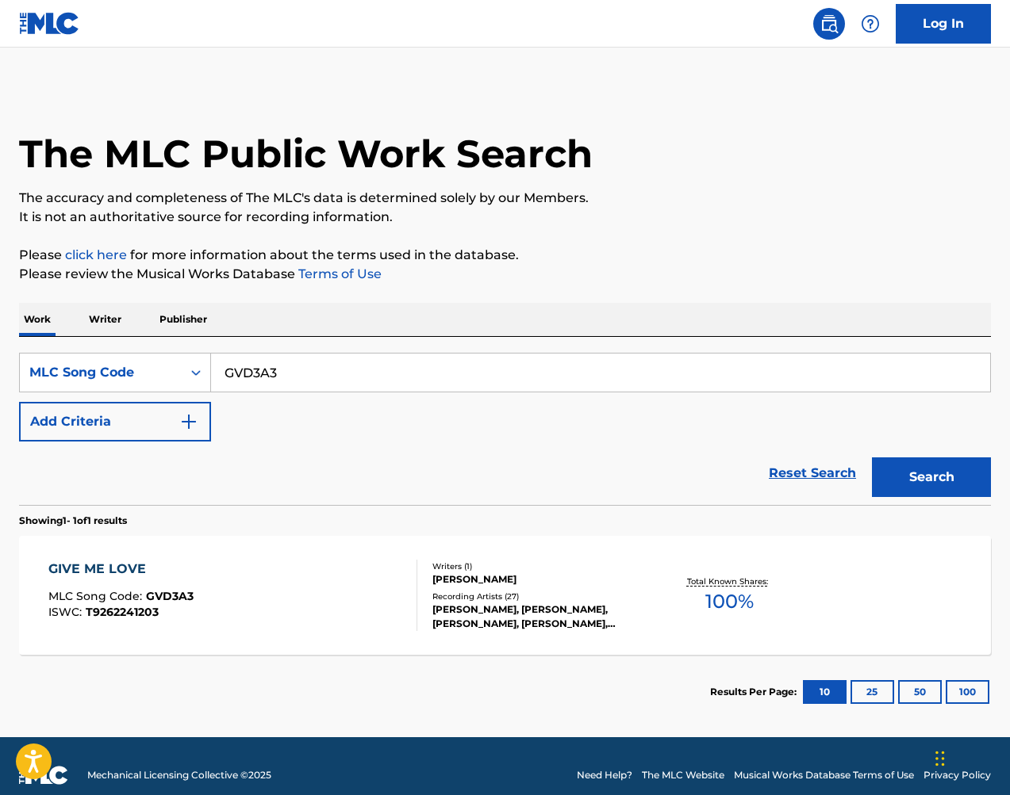
click at [531, 348] on div "SearchWithCriteria2e518d53-5067-44fd-be69-80dcaa926192 MLC Song Code GVD3A3 Add…" at bounding box center [505, 421] width 972 height 168
click at [595, 377] on input "GVD3A3" at bounding box center [600, 373] width 779 height 38
click at [595, 376] on input "GVD3A3" at bounding box center [600, 373] width 779 height 38
paste input "J36477"
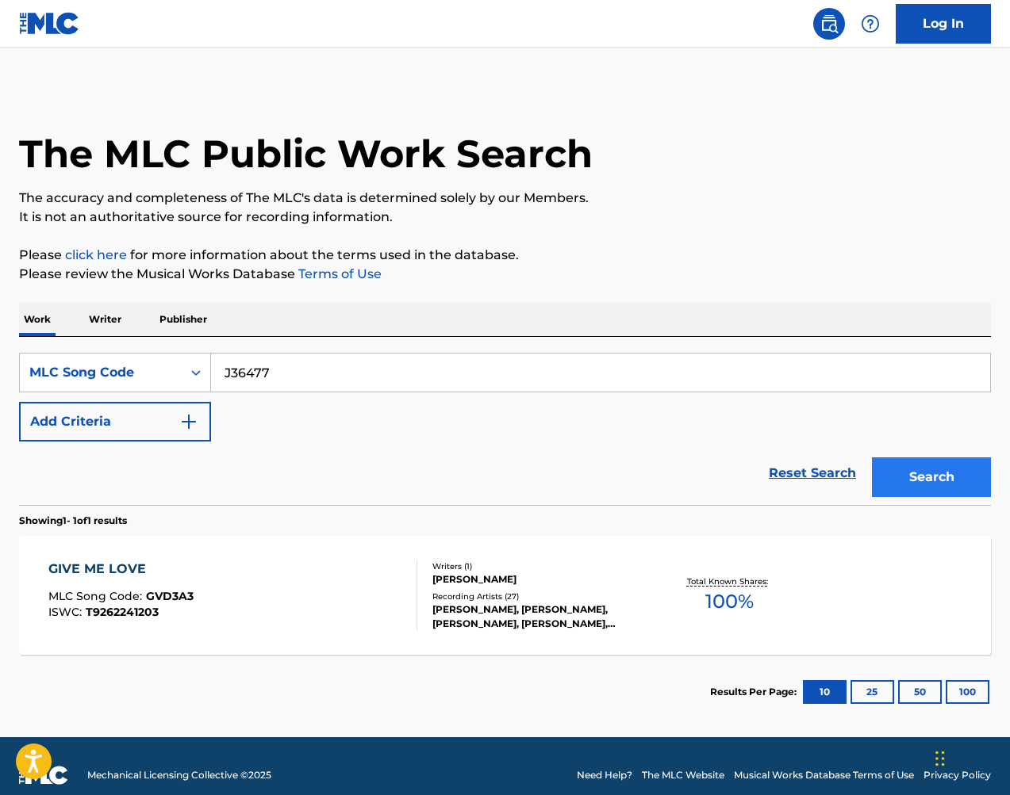
click at [957, 466] on button "Search" at bounding box center [931, 478] width 119 height 40
click at [558, 378] on input "J36477" at bounding box center [600, 373] width 779 height 38
drag, startPoint x: 977, startPoint y: 316, endPoint x: 558, endPoint y: 378, distance: 424.0
click at [558, 378] on input "J36477" at bounding box center [600, 373] width 779 height 38
paste input "E17778"
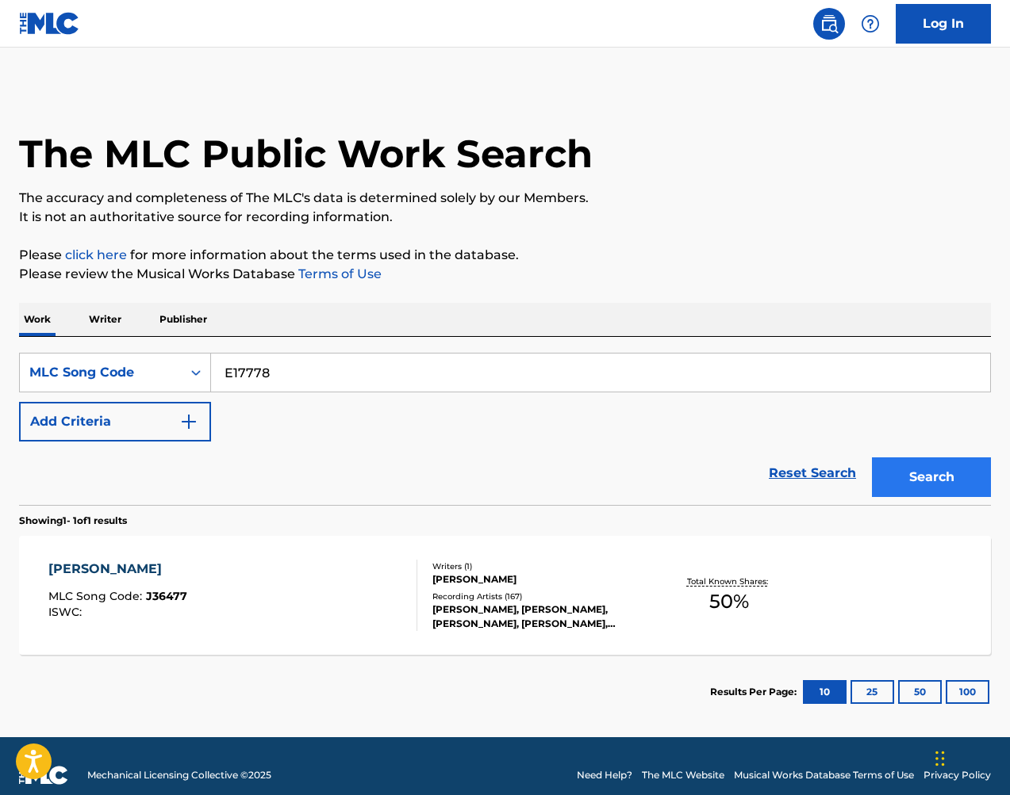
click at [922, 469] on button "Search" at bounding box center [931, 478] width 119 height 40
click at [773, 358] on input "E17778" at bounding box center [600, 373] width 779 height 38
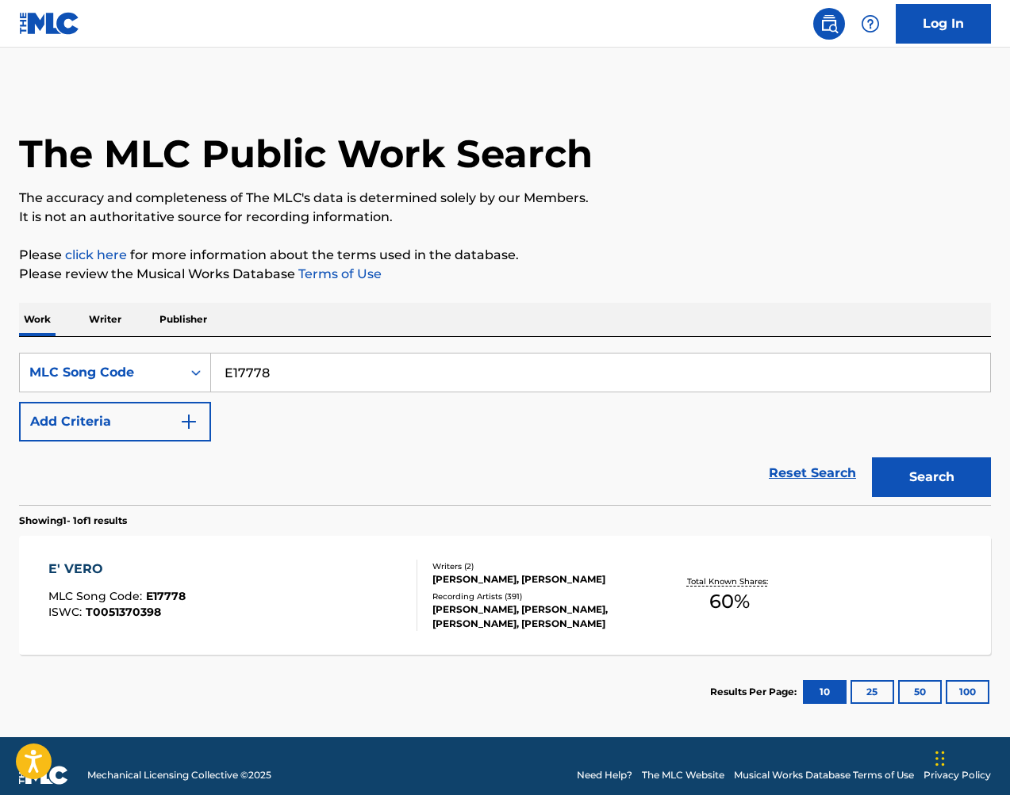
drag, startPoint x: 923, startPoint y: 469, endPoint x: 773, endPoint y: 358, distance: 186.5
click at [773, 358] on input "E17778" at bounding box center [600, 373] width 779 height 38
paste input "S42445"
type input "S42445"
click at [937, 464] on button "Search" at bounding box center [931, 478] width 119 height 40
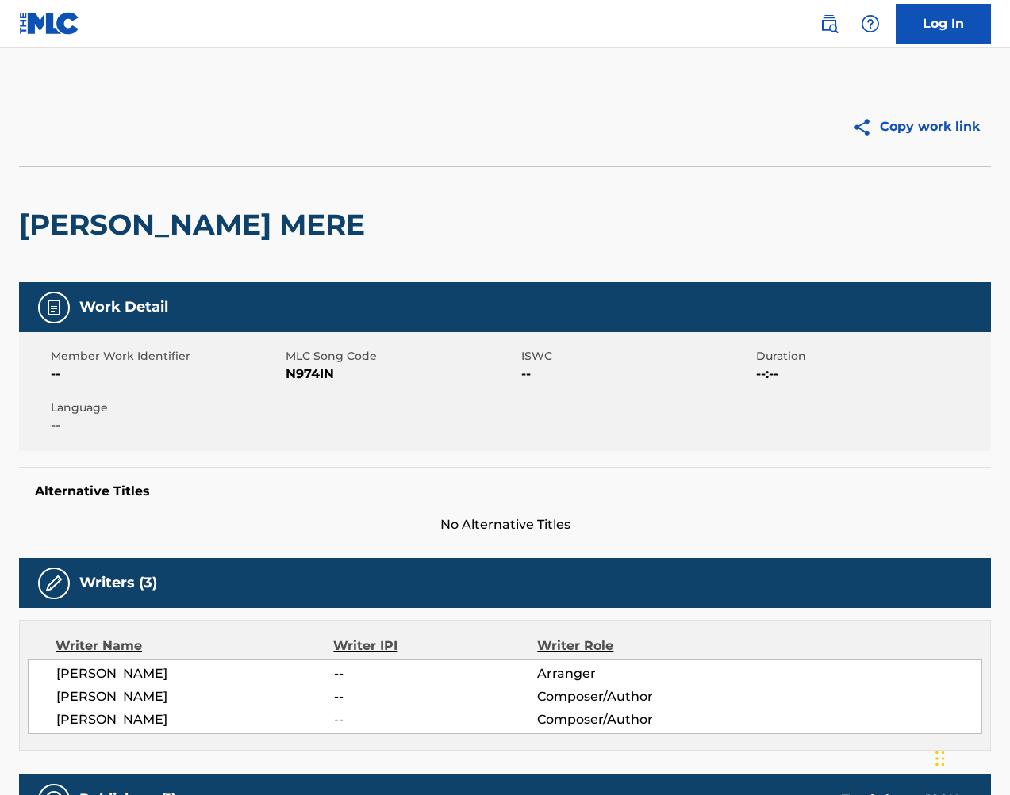
click at [327, 368] on span "N974IN" at bounding box center [401, 374] width 231 height 19
copy span "N974IN"
click at [320, 370] on span "N97WY5" at bounding box center [401, 374] width 231 height 19
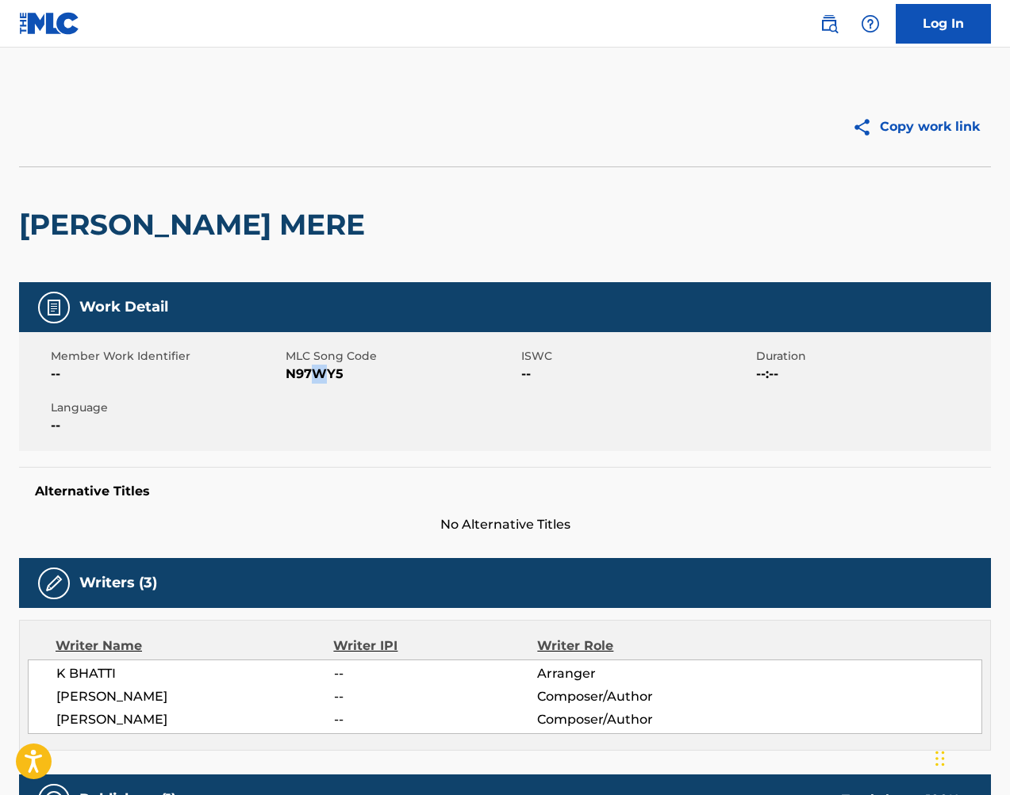
click at [323, 370] on span "N97WY5" at bounding box center [401, 374] width 231 height 19
